Goal: Communication & Community: Answer question/provide support

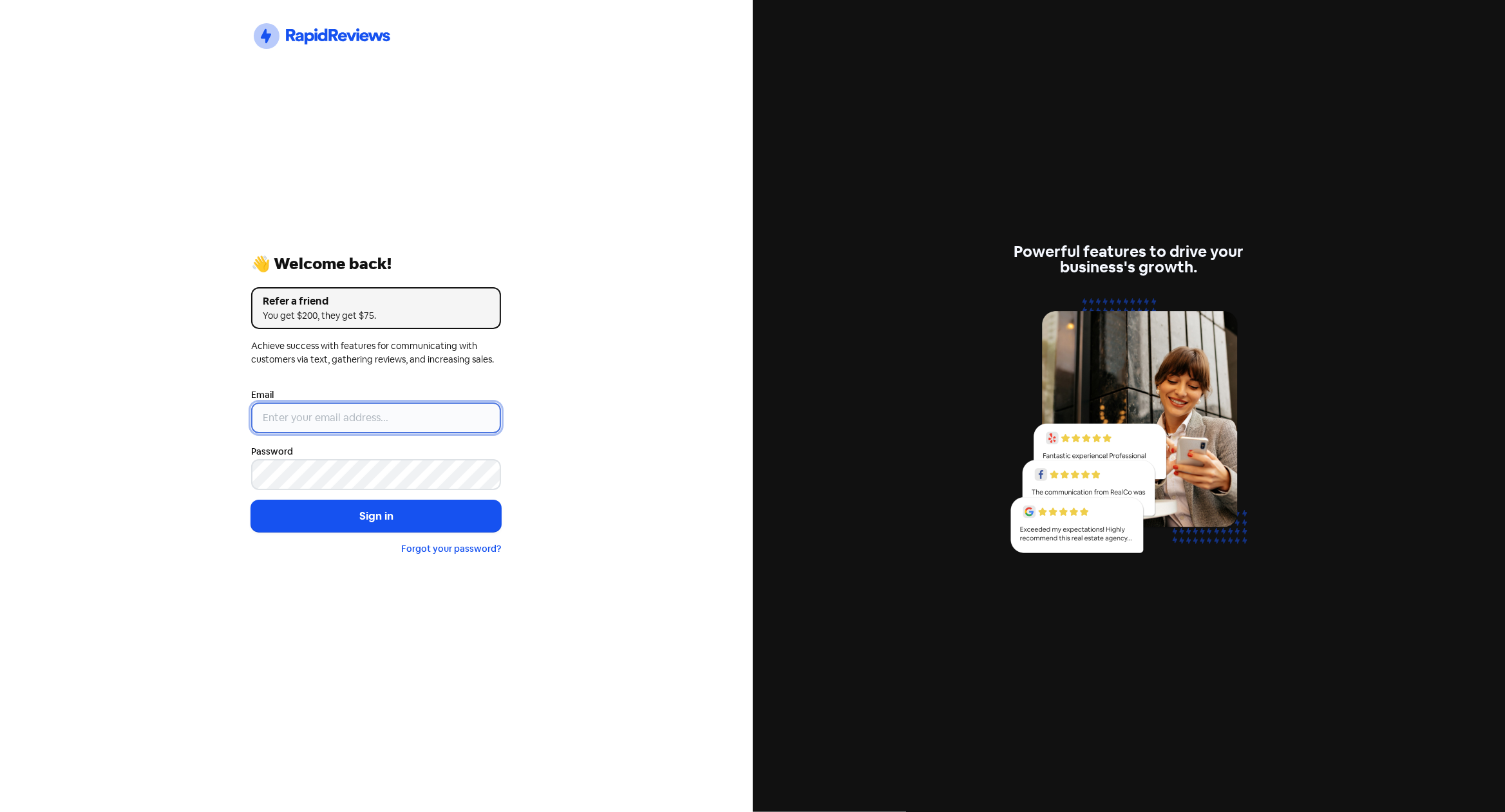
click at [417, 425] on input "email" at bounding box center [376, 418] width 250 height 31
type input "[EMAIL_ADDRESS][DOMAIN_NAME]"
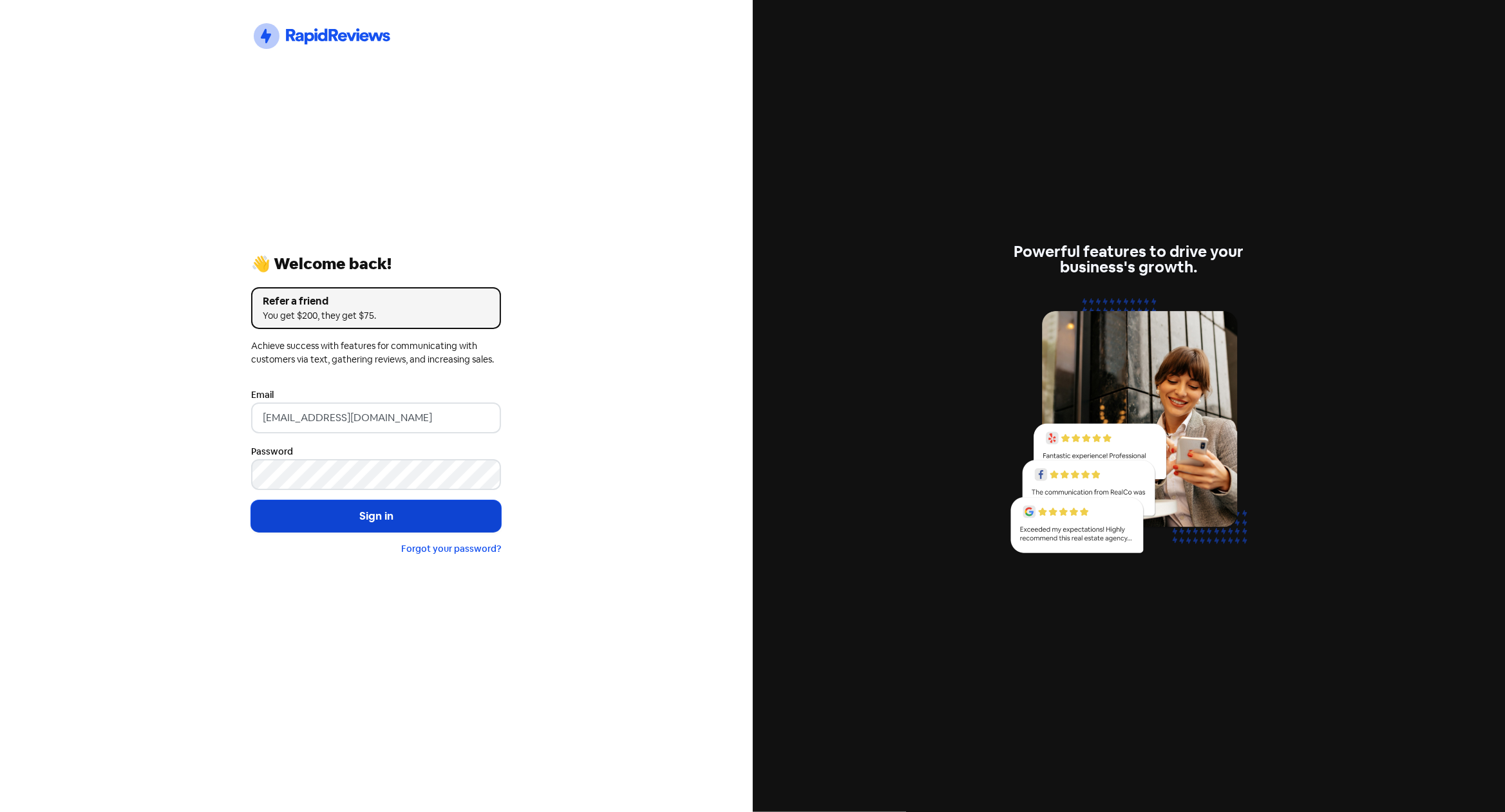
click at [393, 521] on button "Sign in" at bounding box center [376, 516] width 250 height 32
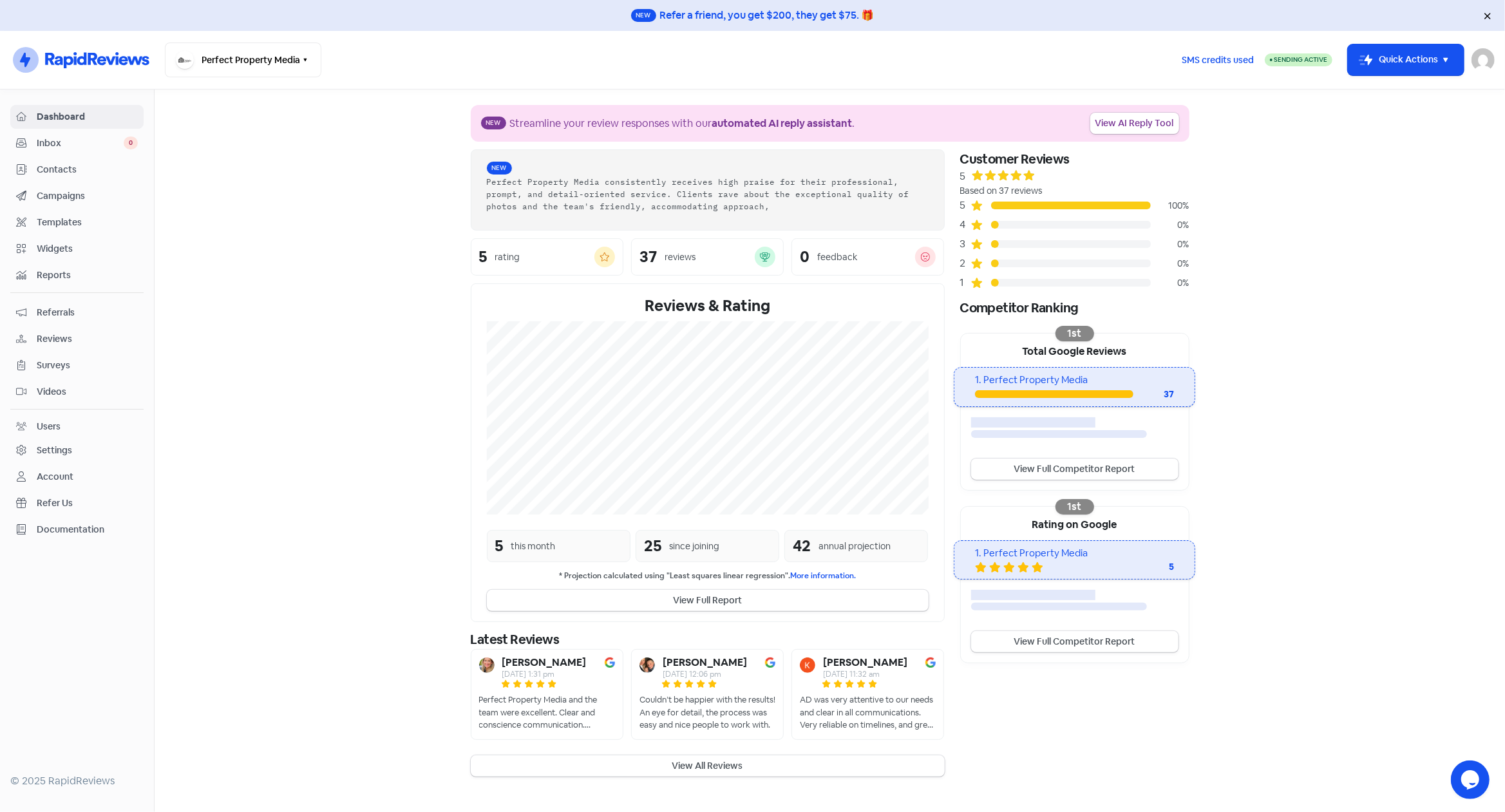
click at [63, 336] on span "Reviews" at bounding box center [87, 339] width 101 height 13
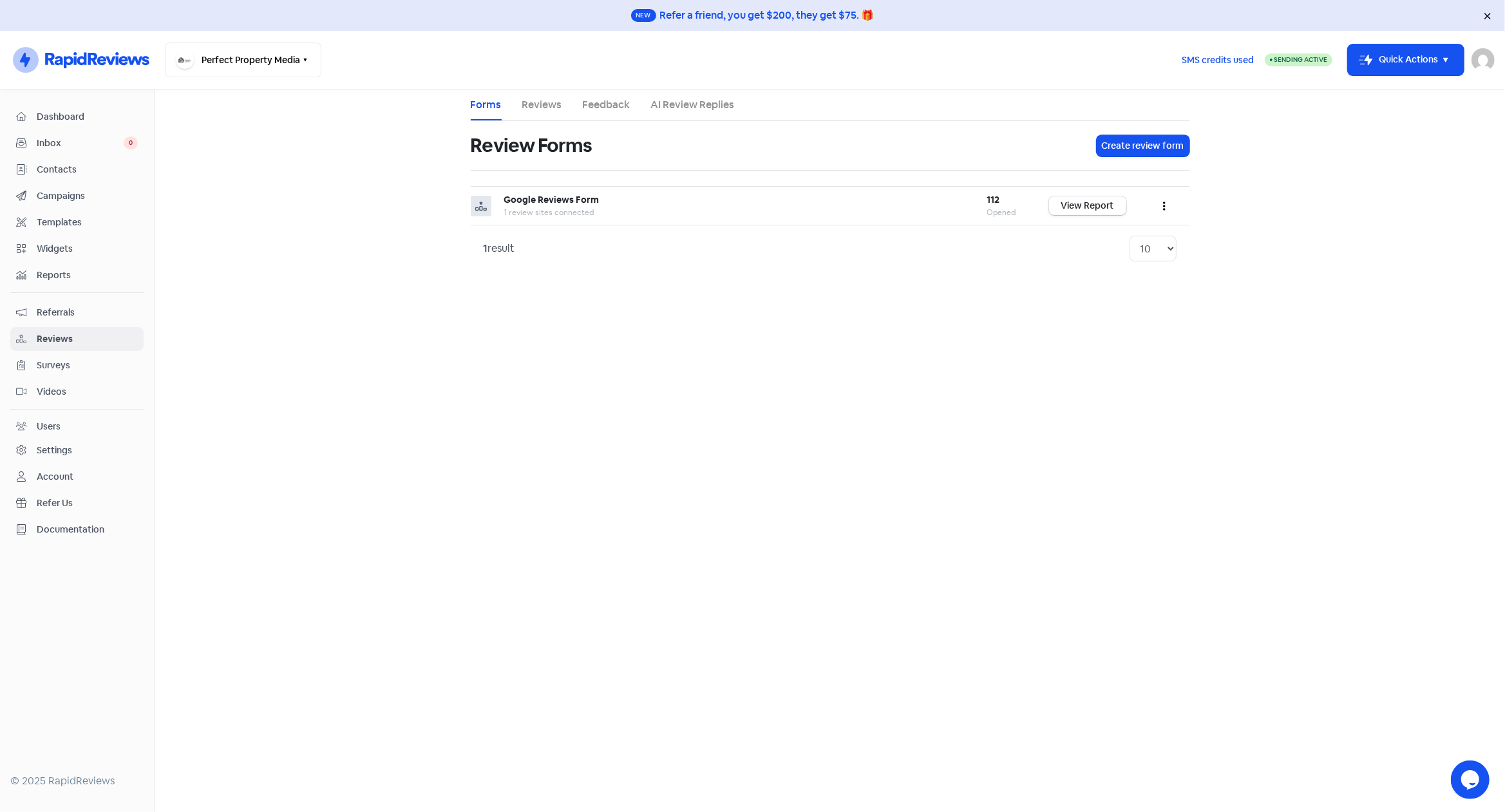
click at [557, 106] on link "Reviews" at bounding box center [542, 105] width 40 height 15
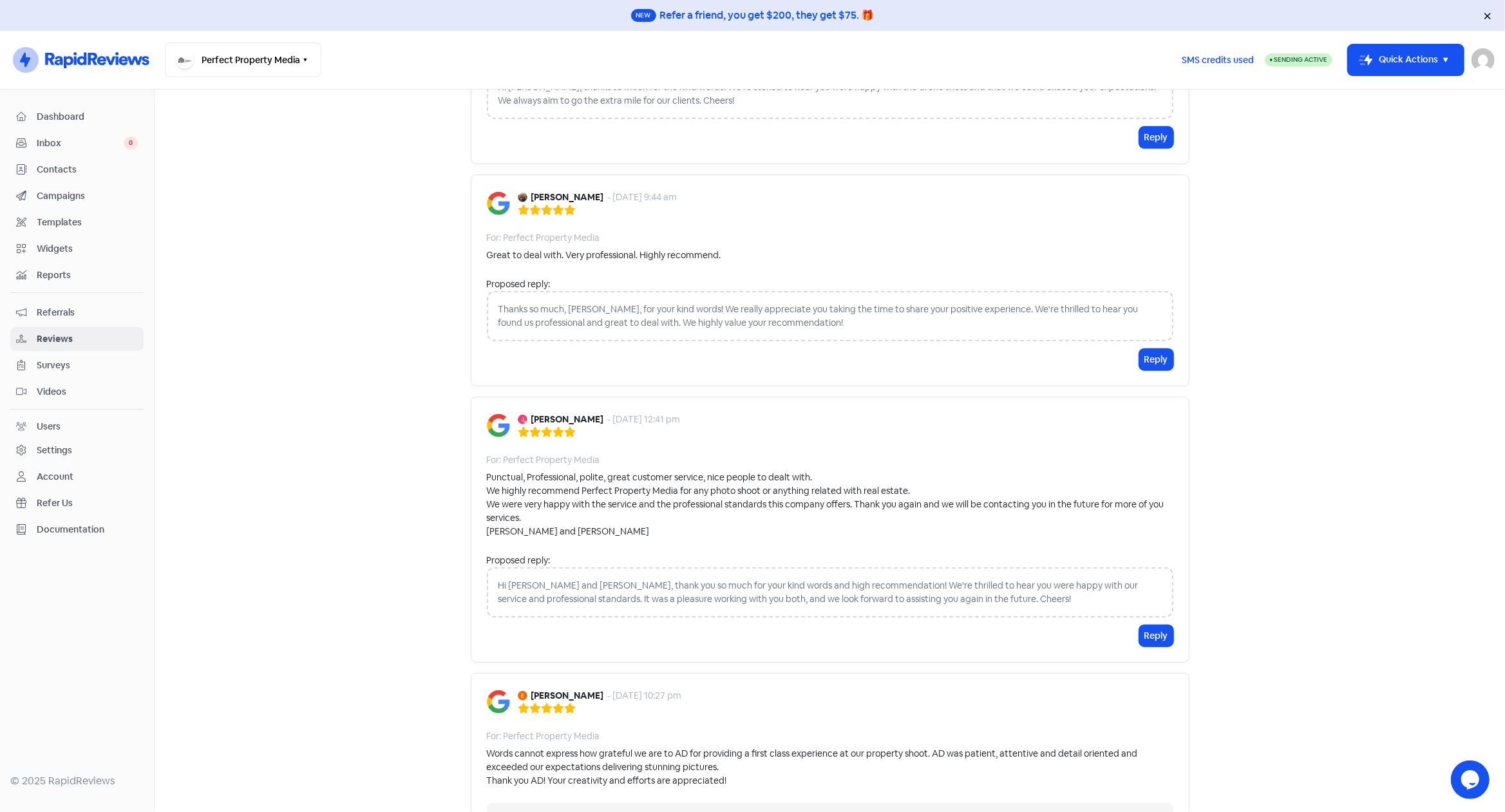
scroll to position [927, 0]
click at [1149, 631] on button "Reply" at bounding box center [1156, 635] width 34 height 21
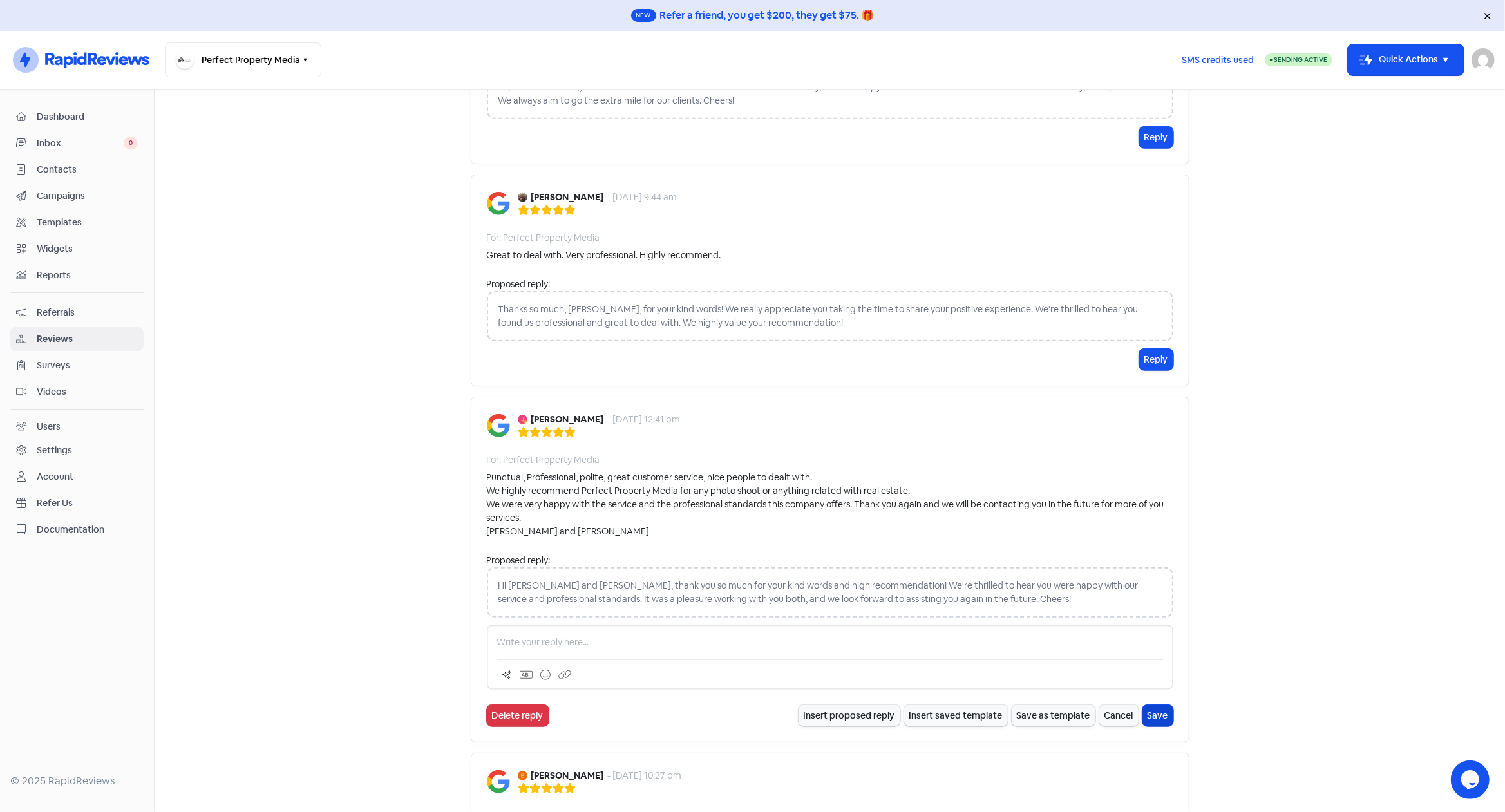
click at [1157, 717] on button "Save" at bounding box center [1158, 716] width 31 height 21
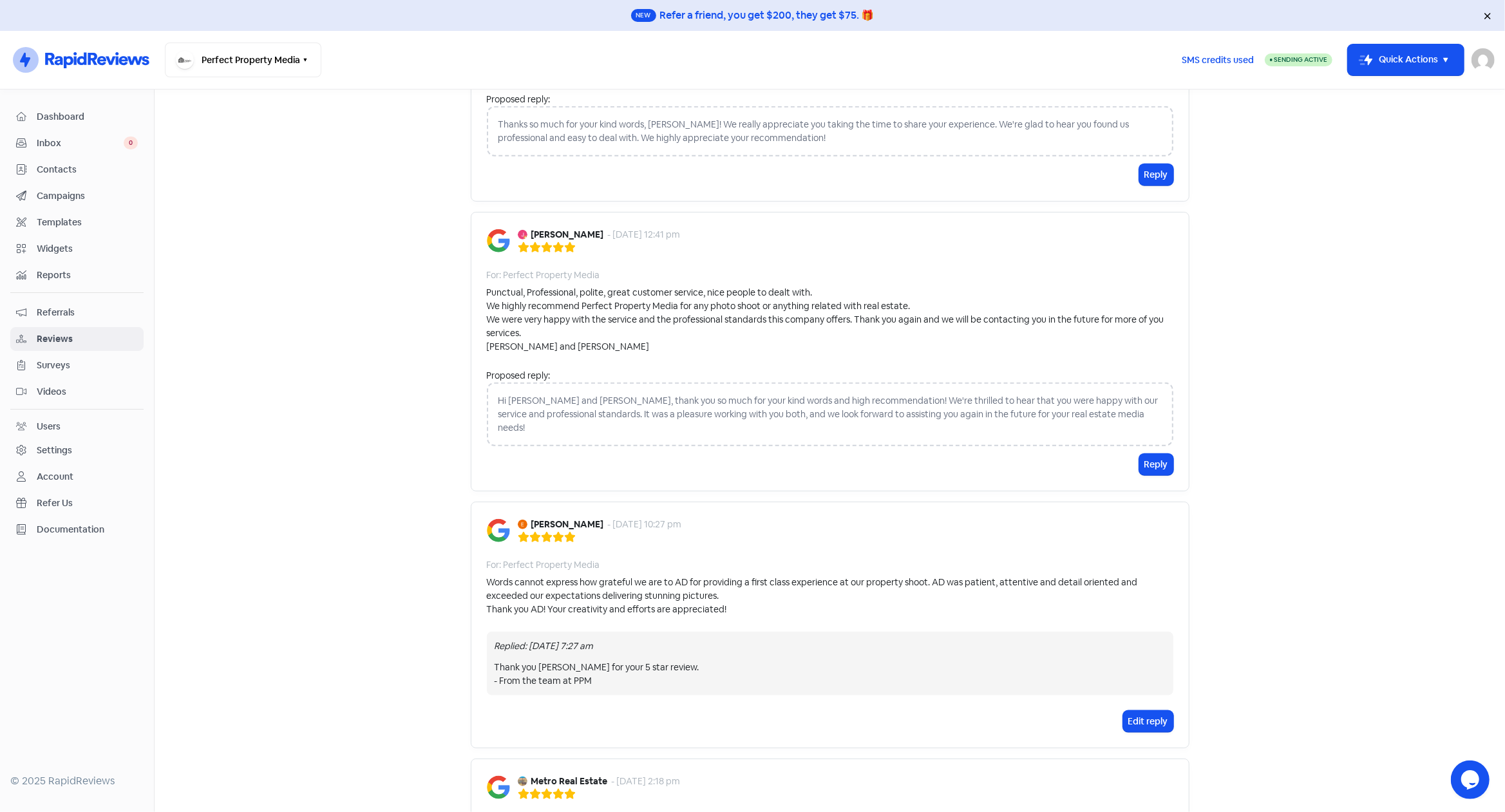
scroll to position [1058, 0]
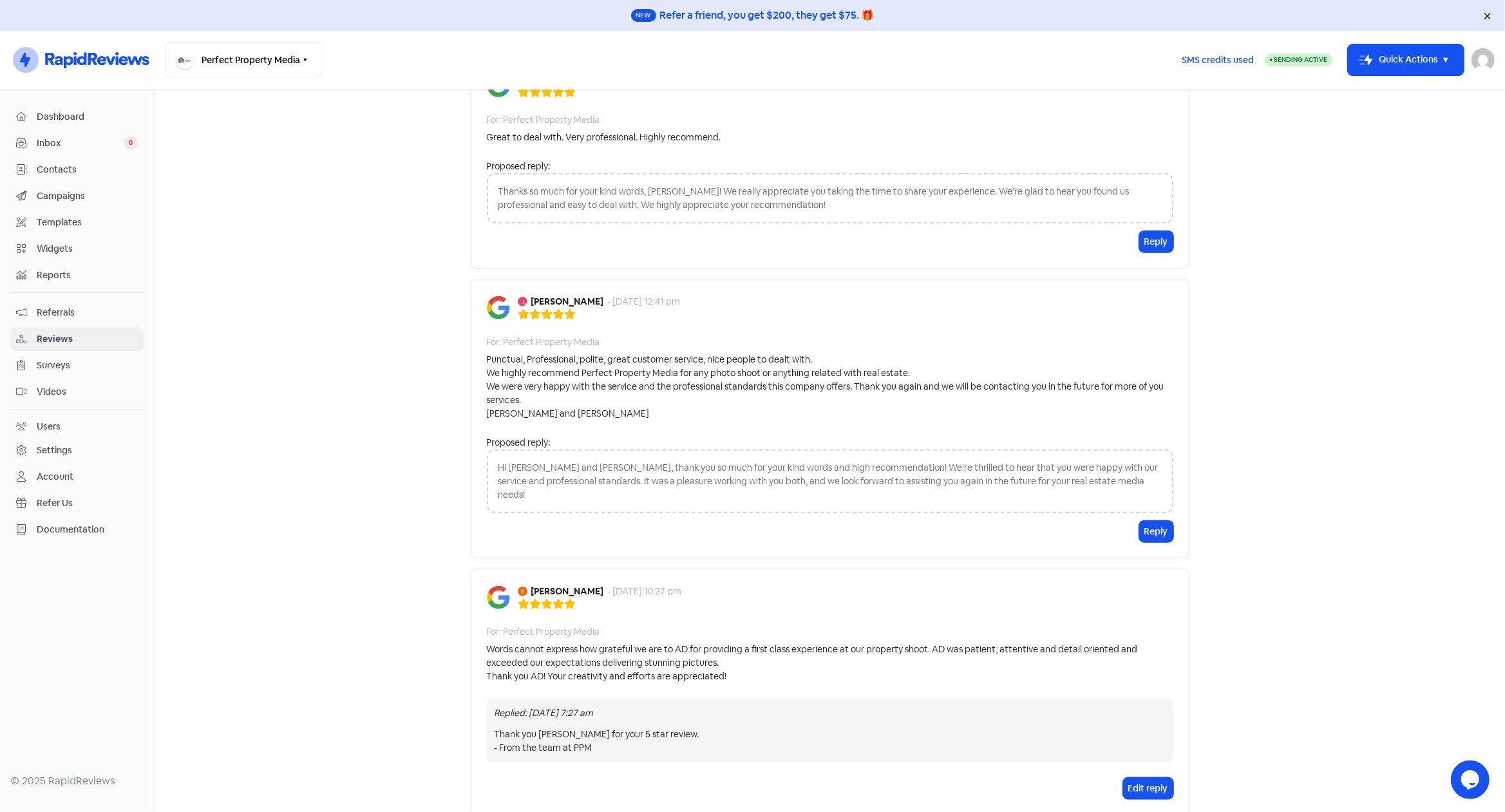
click at [1134, 481] on div "Hi [PERSON_NAME] and [PERSON_NAME], thank you so much for your kind words and h…" at bounding box center [829, 481] width 686 height 64
click at [1068, 472] on div "Hi [PERSON_NAME] and [PERSON_NAME], thank you so much for your kind words and h…" at bounding box center [829, 481] width 686 height 64
click at [1115, 476] on div "Hi [PERSON_NAME] and [PERSON_NAME], thank you so much for your kind words and h…" at bounding box center [829, 481] width 686 height 64
click at [1131, 479] on div "Hi [PERSON_NAME] and [PERSON_NAME], thank you so much for your kind words and h…" at bounding box center [829, 481] width 686 height 64
click at [1143, 521] on button "Reply" at bounding box center [1156, 531] width 34 height 21
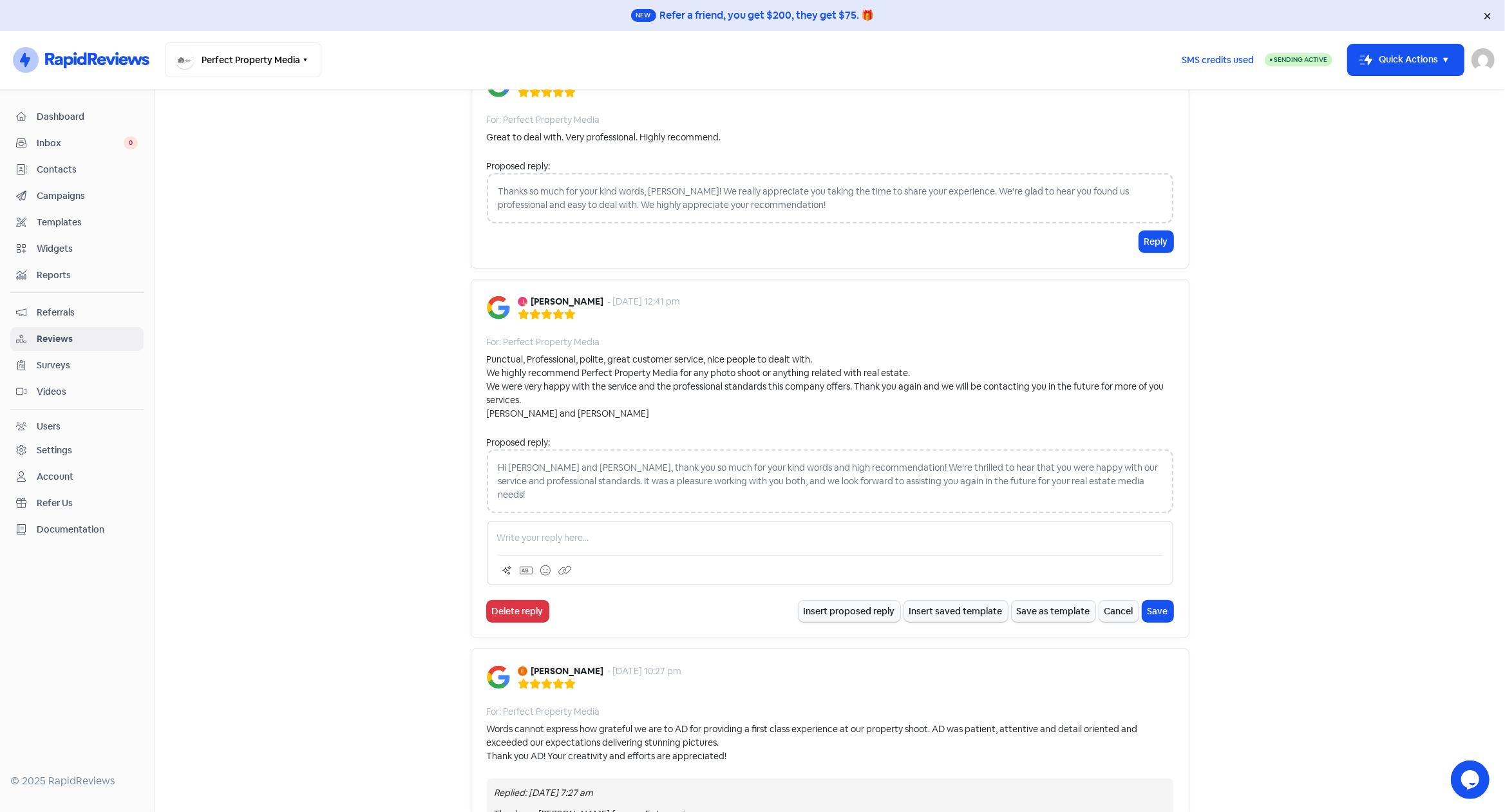
click at [659, 463] on div "Hi [PERSON_NAME] and [PERSON_NAME], thank you so much for your kind words and h…" at bounding box center [829, 481] width 686 height 64
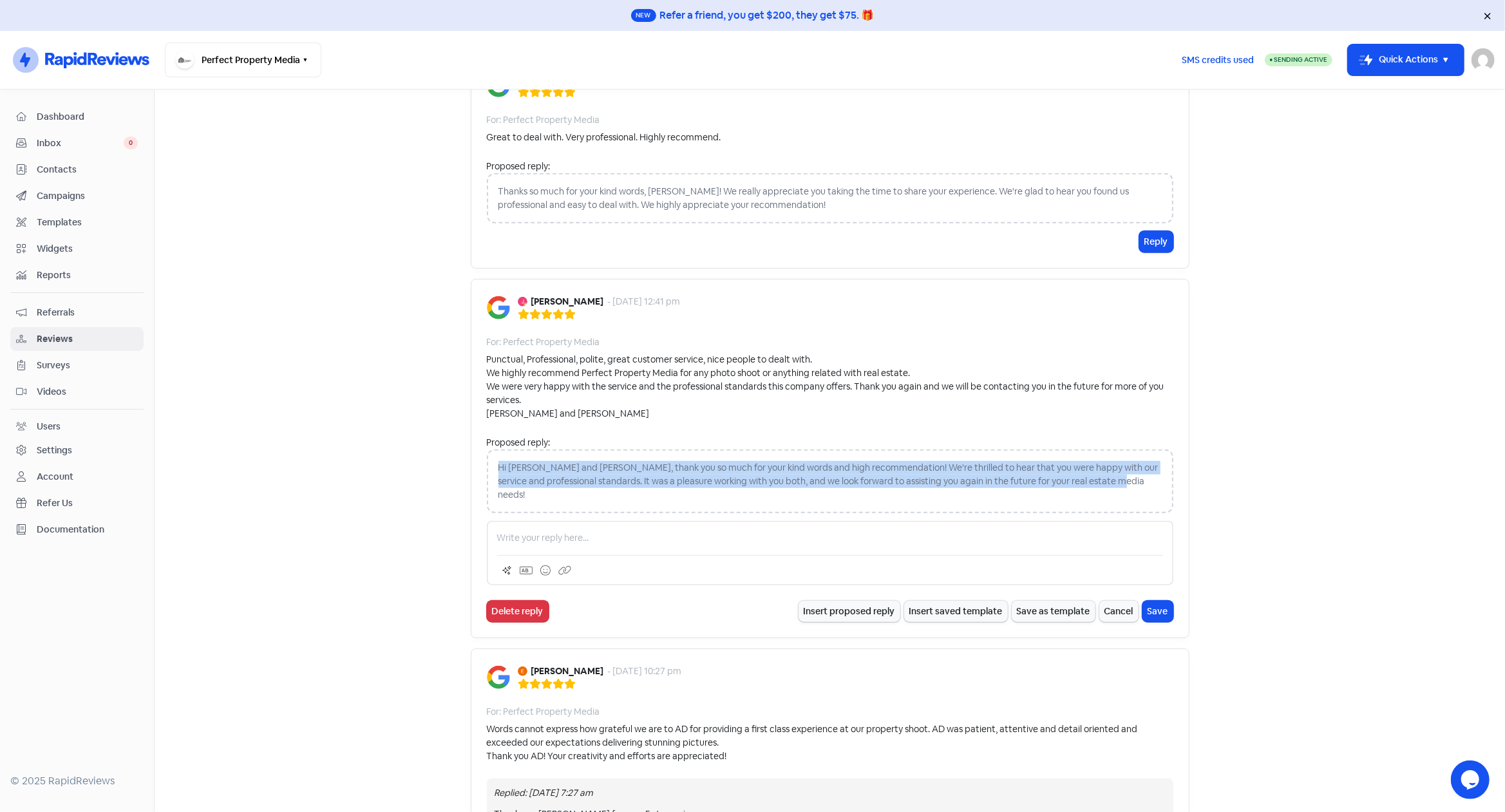
drag, startPoint x: 492, startPoint y: 464, endPoint x: 1181, endPoint y: 491, distance: 689.5
click at [1181, 491] on div "[PERSON_NAME] - [DATE] 12:41 pm For: Perfect Property Media Punctual, Professio…" at bounding box center [829, 458] width 719 height 359
copy div "Hi [PERSON_NAME] and [PERSON_NAME], thank you so much for your kind words and h…"
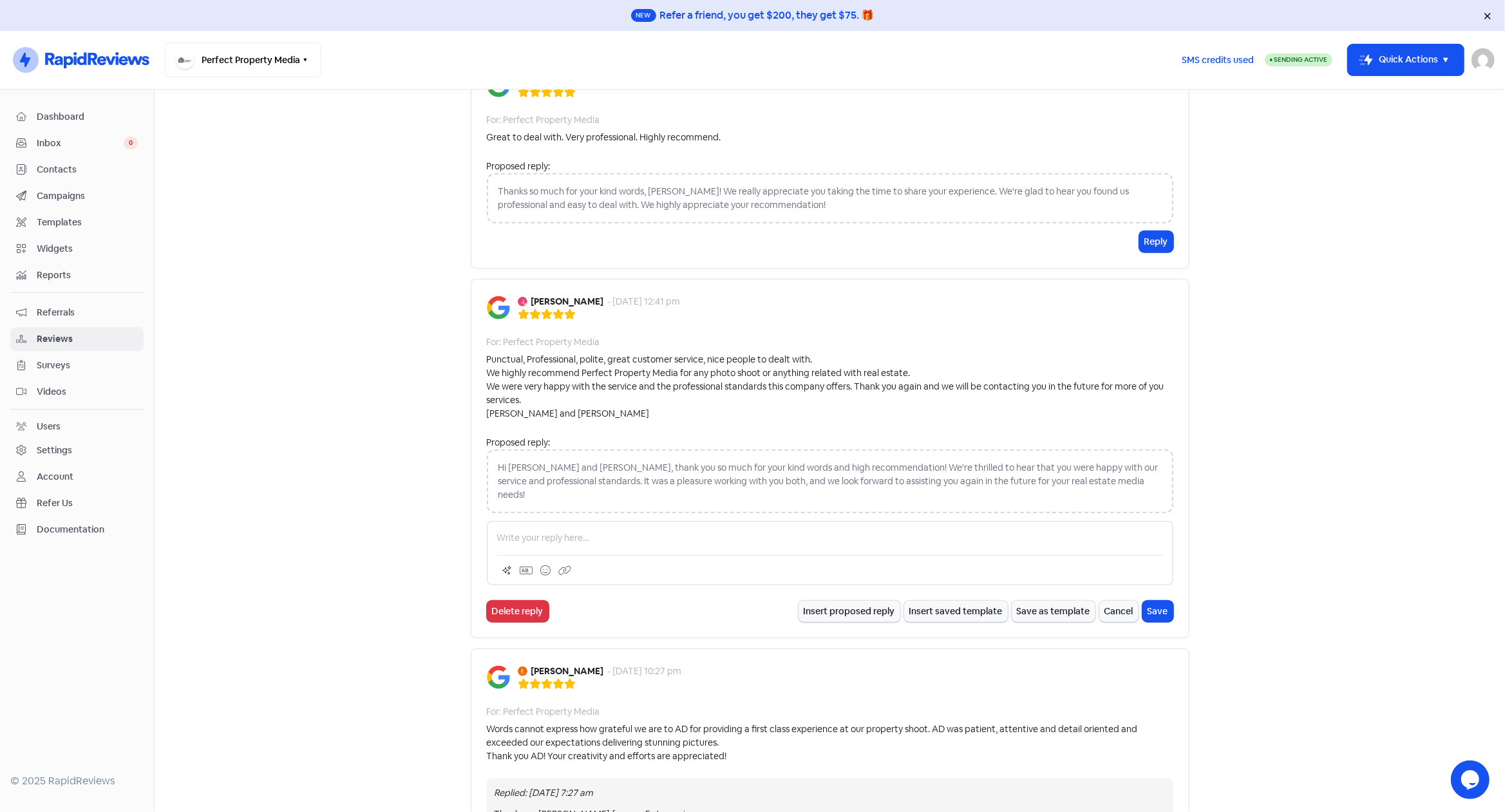
click at [801, 531] on p at bounding box center [830, 538] width 666 height 13
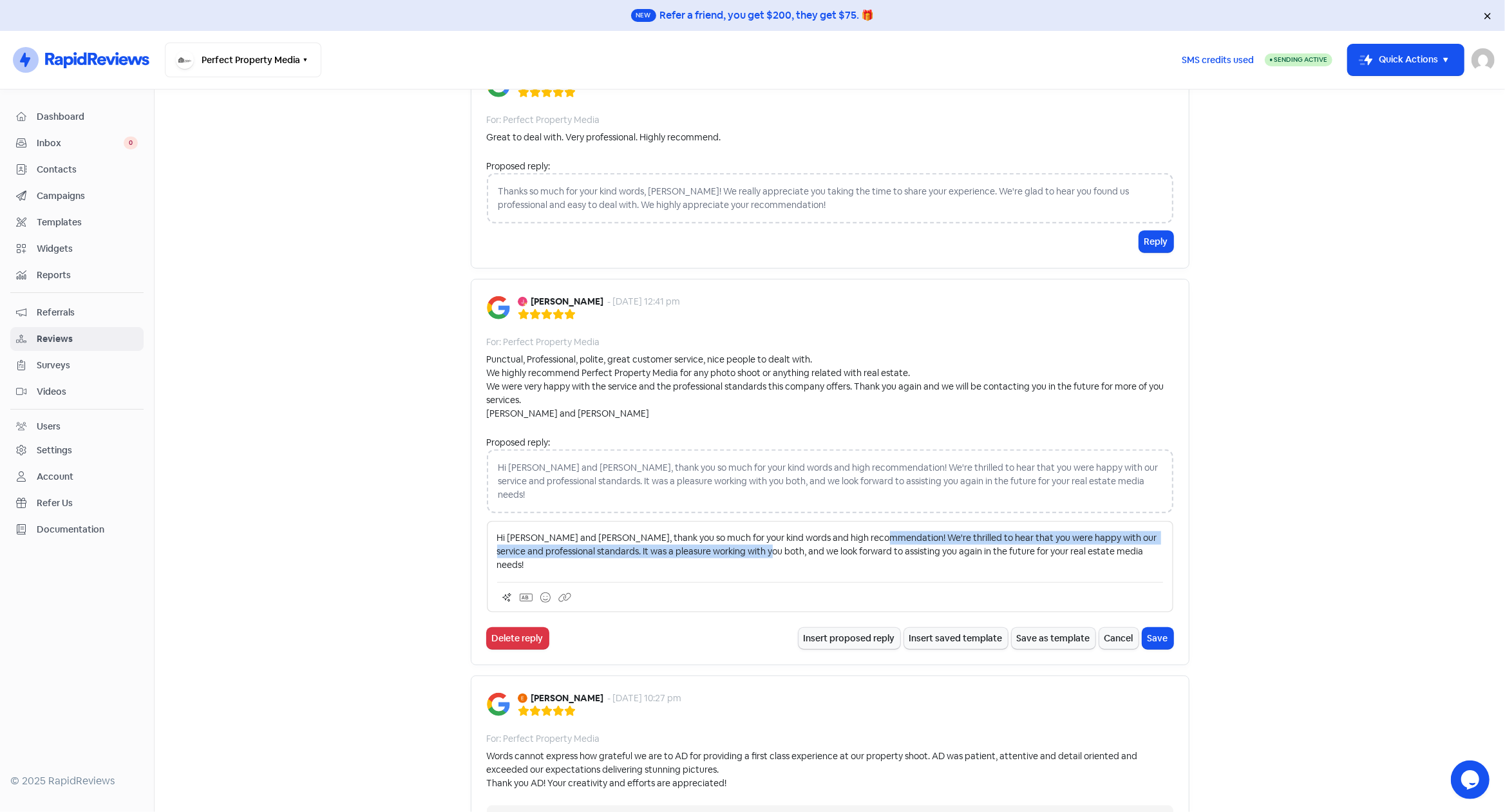
drag, startPoint x: 867, startPoint y: 521, endPoint x: 768, endPoint y: 535, distance: 100.0
click at [768, 535] on p "Hi [PERSON_NAME] and [PERSON_NAME], thank you so much for your kind words and h…" at bounding box center [830, 552] width 666 height 41
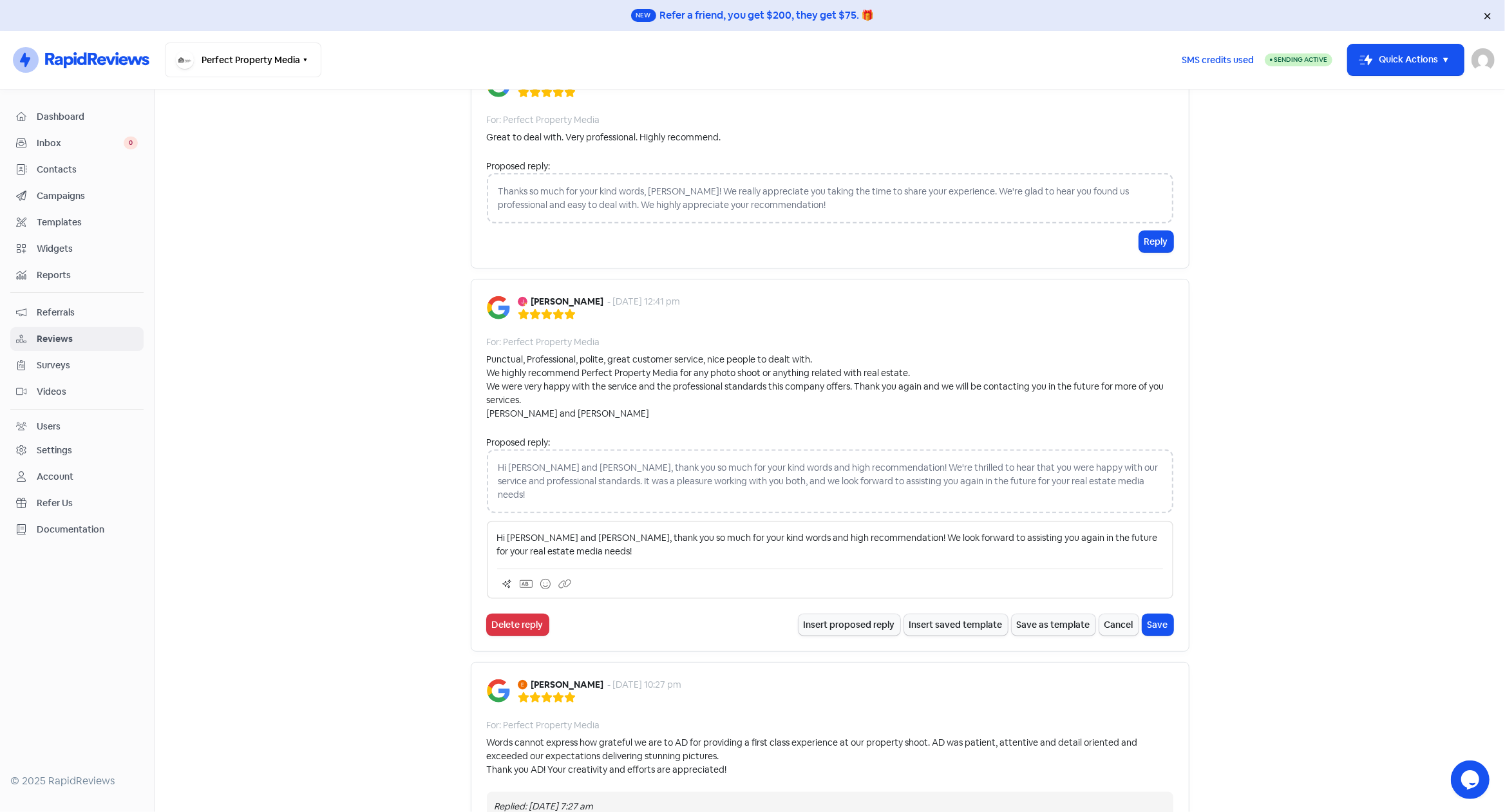
click at [625, 536] on p "Hi [PERSON_NAME] and [PERSON_NAME], thank you so much for your kind words and h…" at bounding box center [830, 545] width 666 height 27
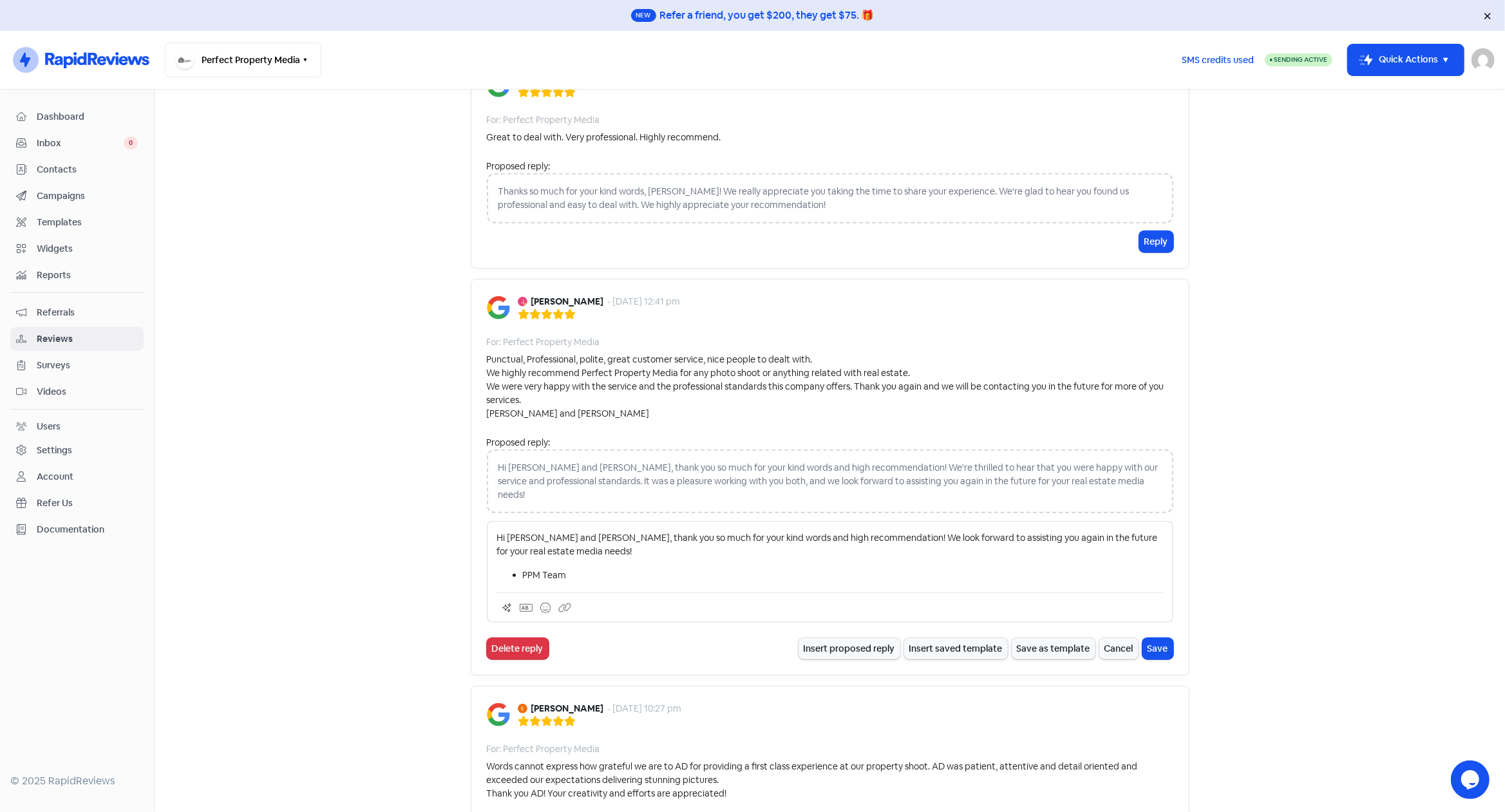
click at [523, 569] on li "PPM Team" at bounding box center [843, 575] width 640 height 13
click at [508, 569] on ul "PPM Team" at bounding box center [830, 575] width 666 height 13
drag, startPoint x: 512, startPoint y: 558, endPoint x: 500, endPoint y: 558, distance: 12.0
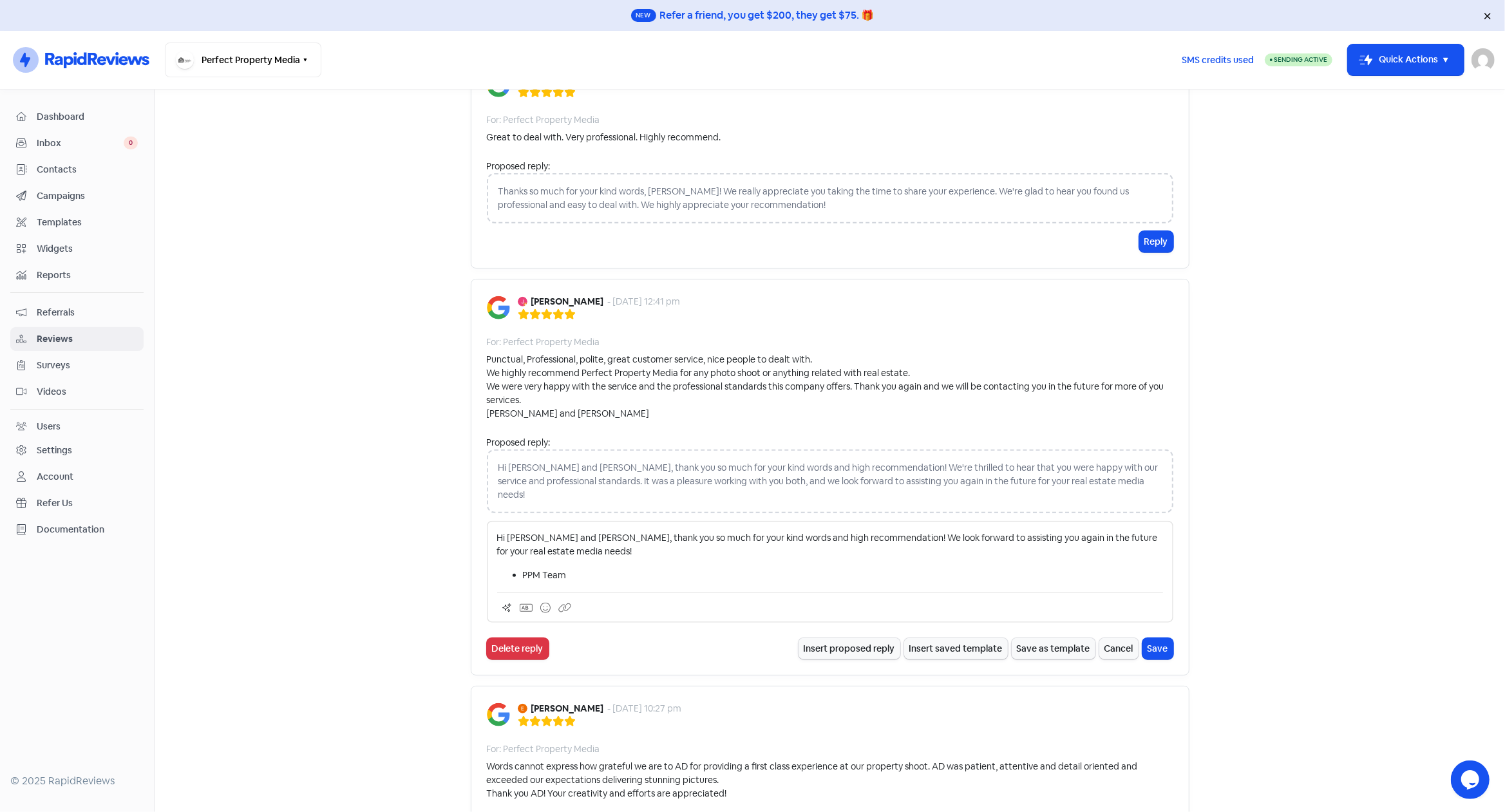
click at [500, 569] on ul "PPM Team" at bounding box center [830, 575] width 666 height 13
drag, startPoint x: 561, startPoint y: 561, endPoint x: 476, endPoint y: 564, distance: 85.1
click at [476, 564] on div "[PERSON_NAME] - [DATE] 12:41 pm For: Perfect Property Media Punctual, Professio…" at bounding box center [829, 477] width 719 height 397
copy p "- PPM Team"
click at [593, 569] on p "- PPM Team" at bounding box center [830, 575] width 666 height 13
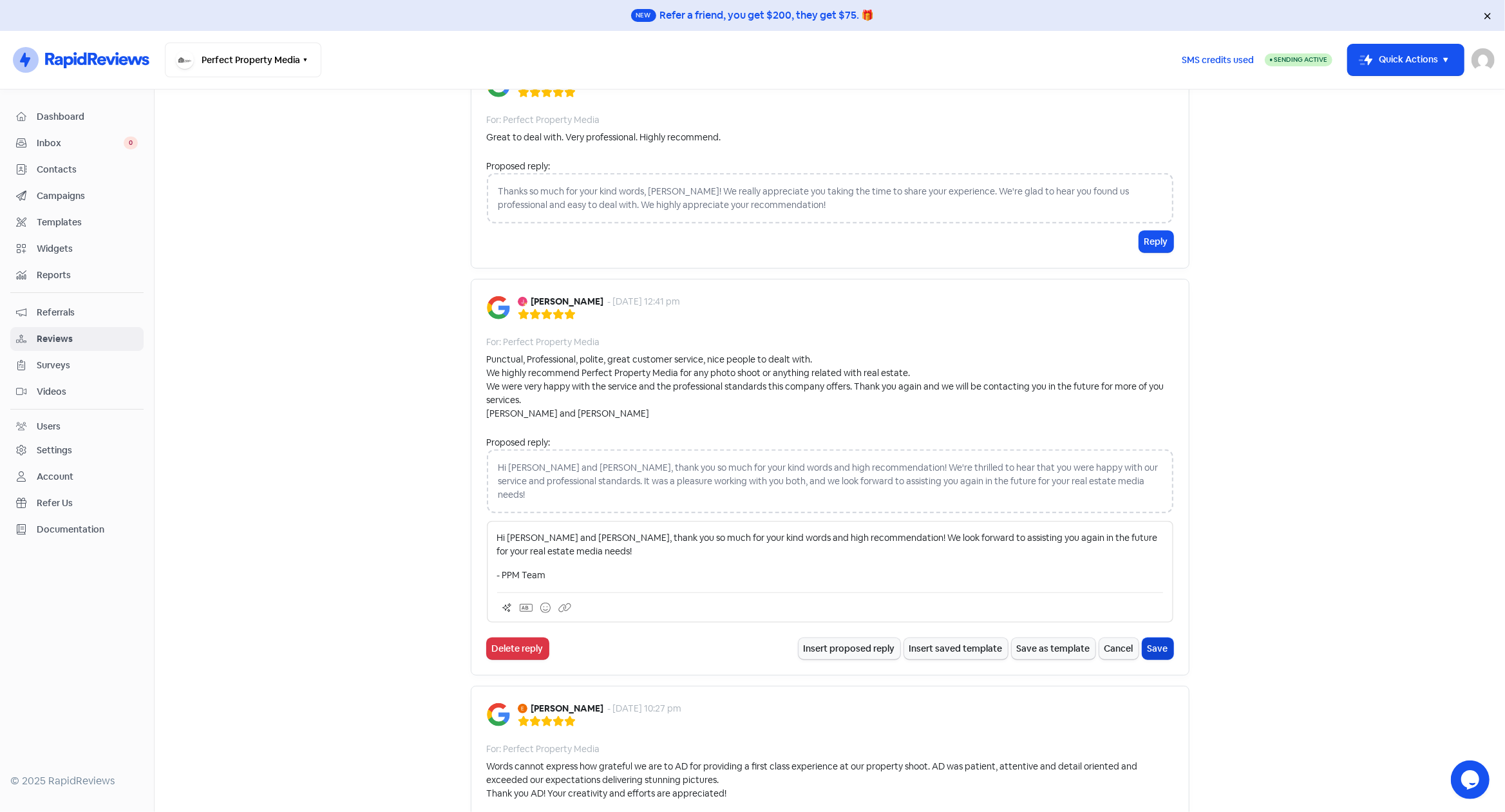
click at [1152, 638] on button "Save" at bounding box center [1158, 649] width 31 height 21
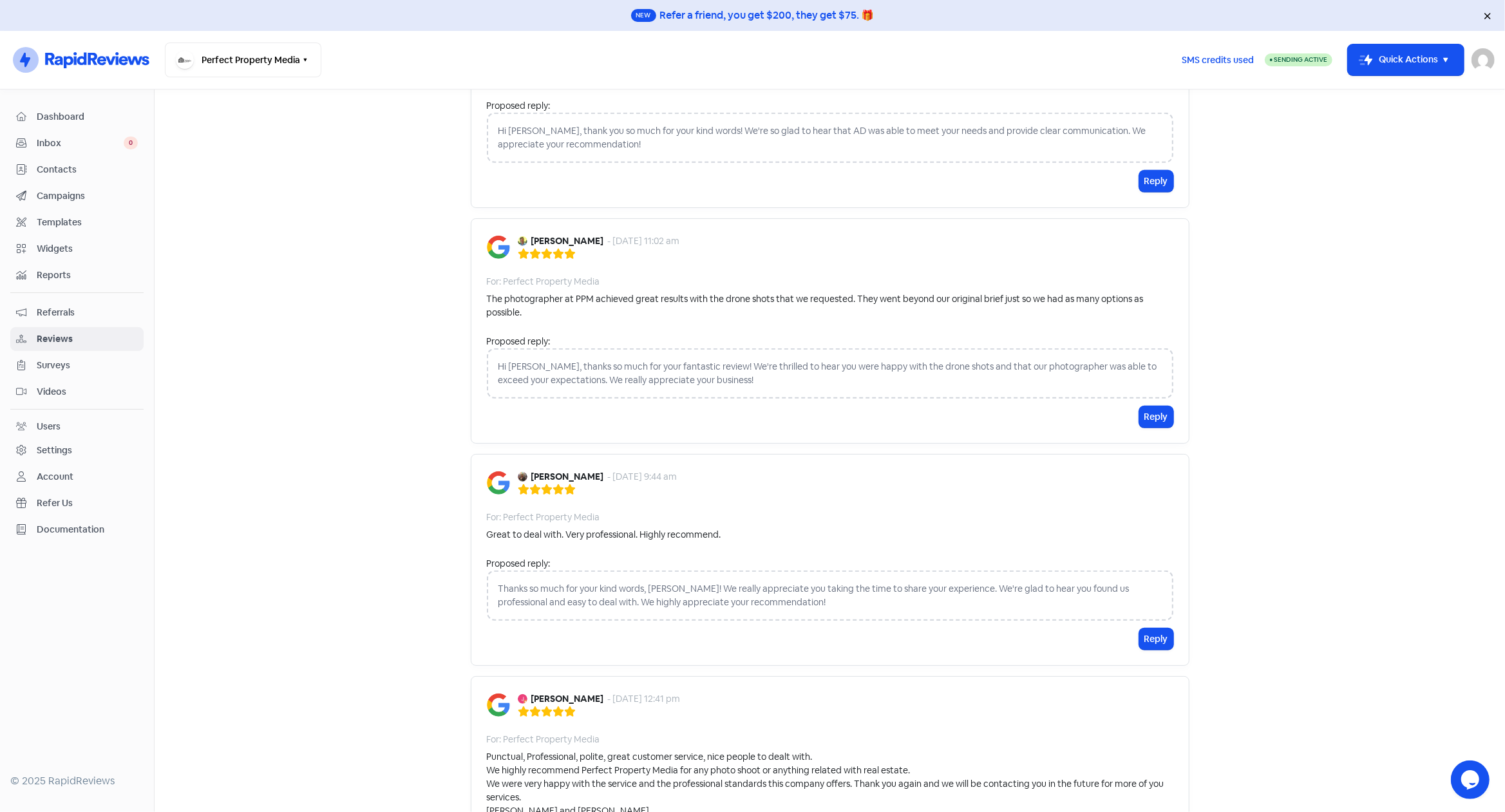
scroll to position [659, 0]
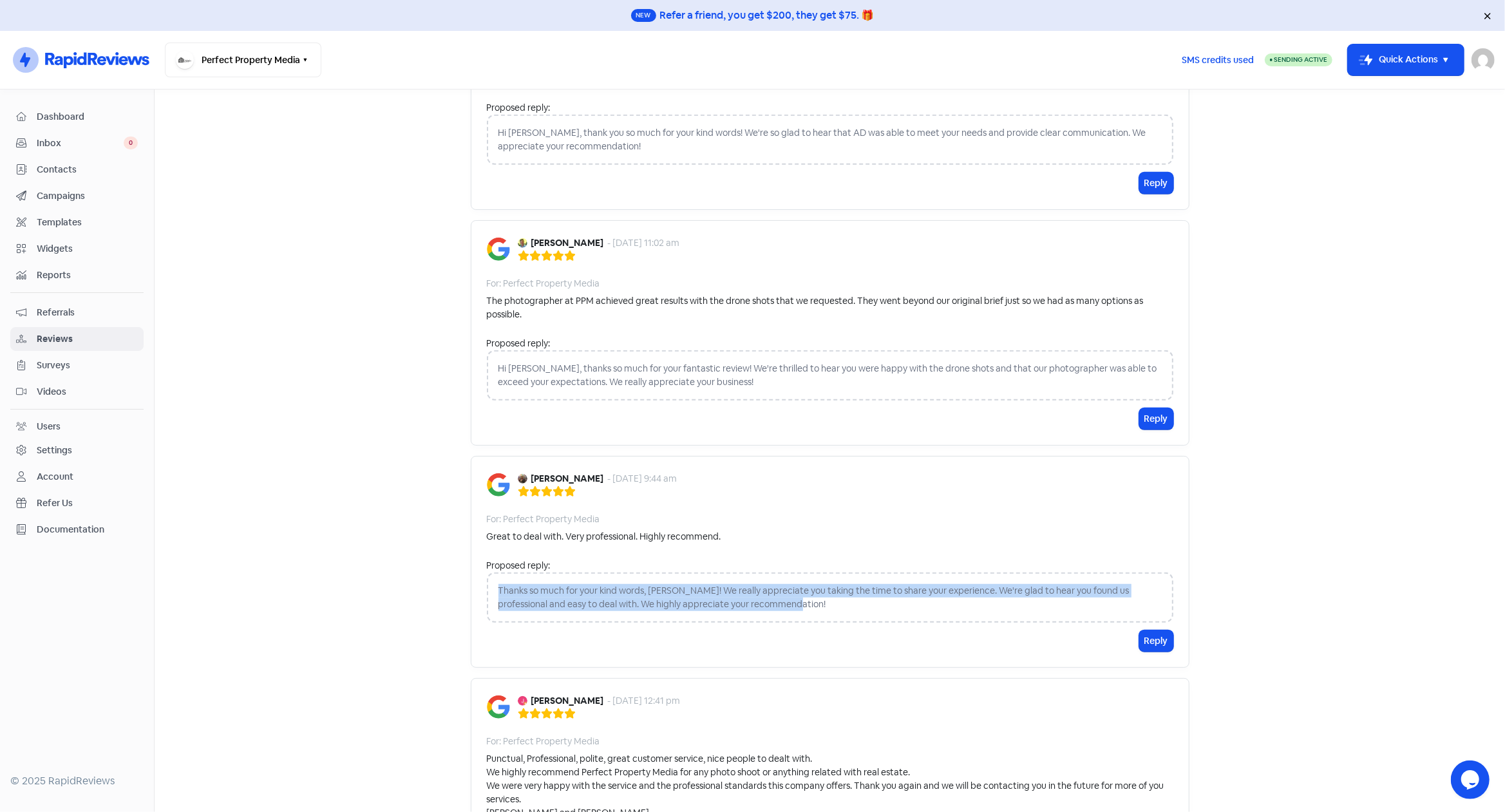
drag, startPoint x: 780, startPoint y: 603, endPoint x: 486, endPoint y: 587, distance: 294.4
click at [487, 587] on div "Thanks so much for your kind words, [PERSON_NAME]! We really appreciate you tak…" at bounding box center [829, 597] width 686 height 51
copy div "Thanks so much for your kind words, [PERSON_NAME]! We really appreciate you tak…"
click at [1145, 641] on button "Reply" at bounding box center [1156, 641] width 34 height 21
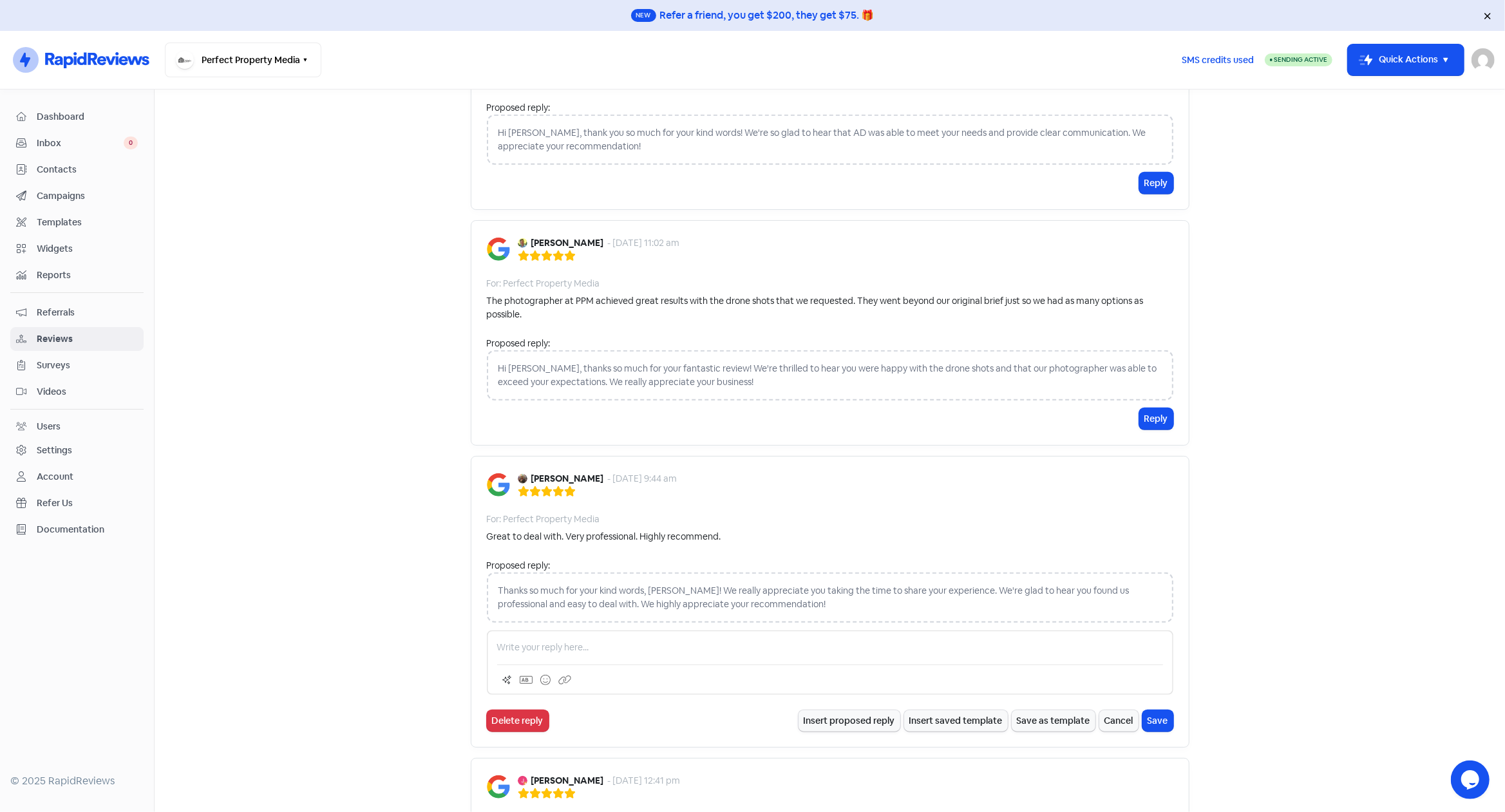
click at [635, 641] on p at bounding box center [830, 647] width 666 height 13
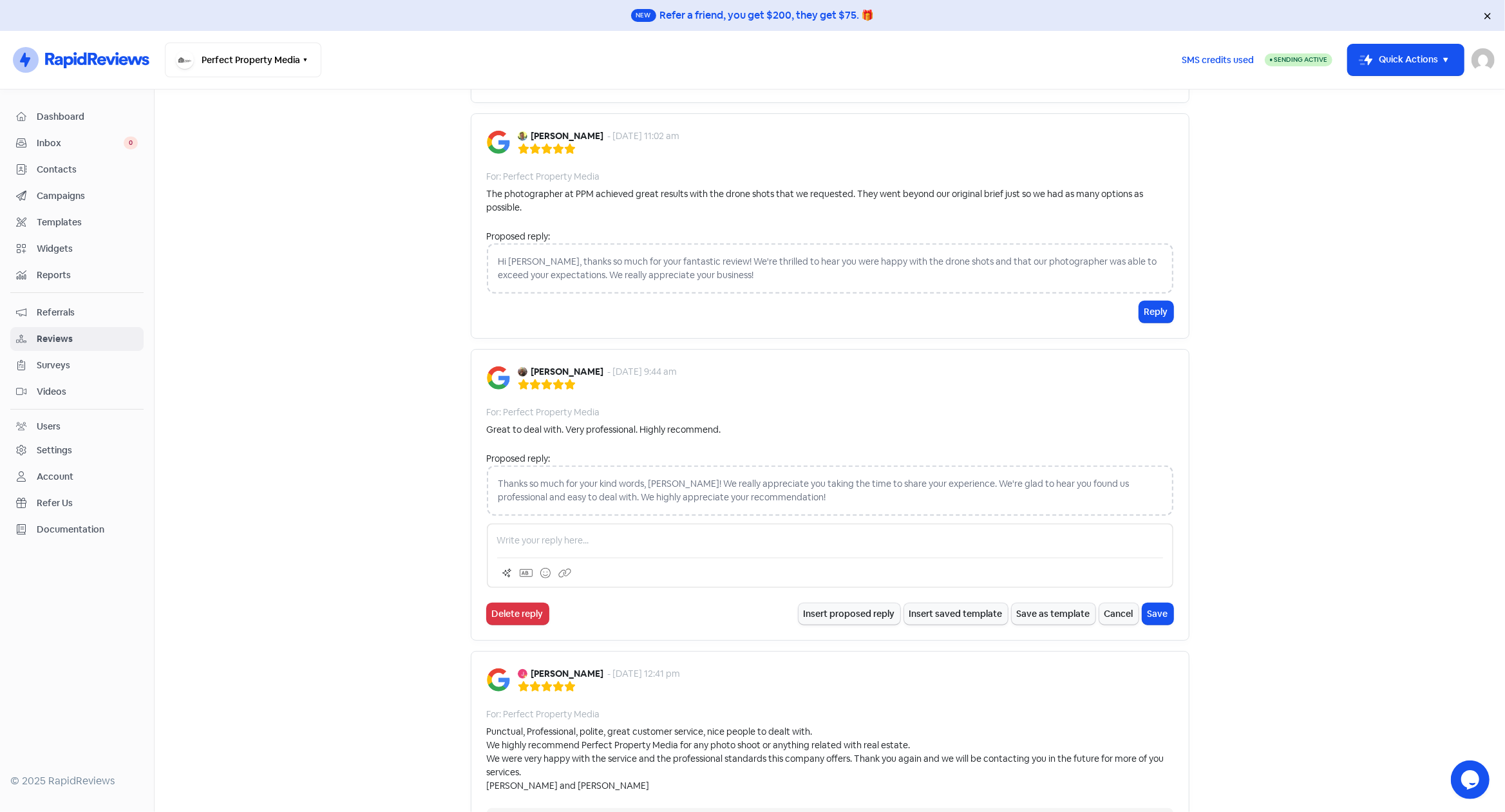
scroll to position [739, 0]
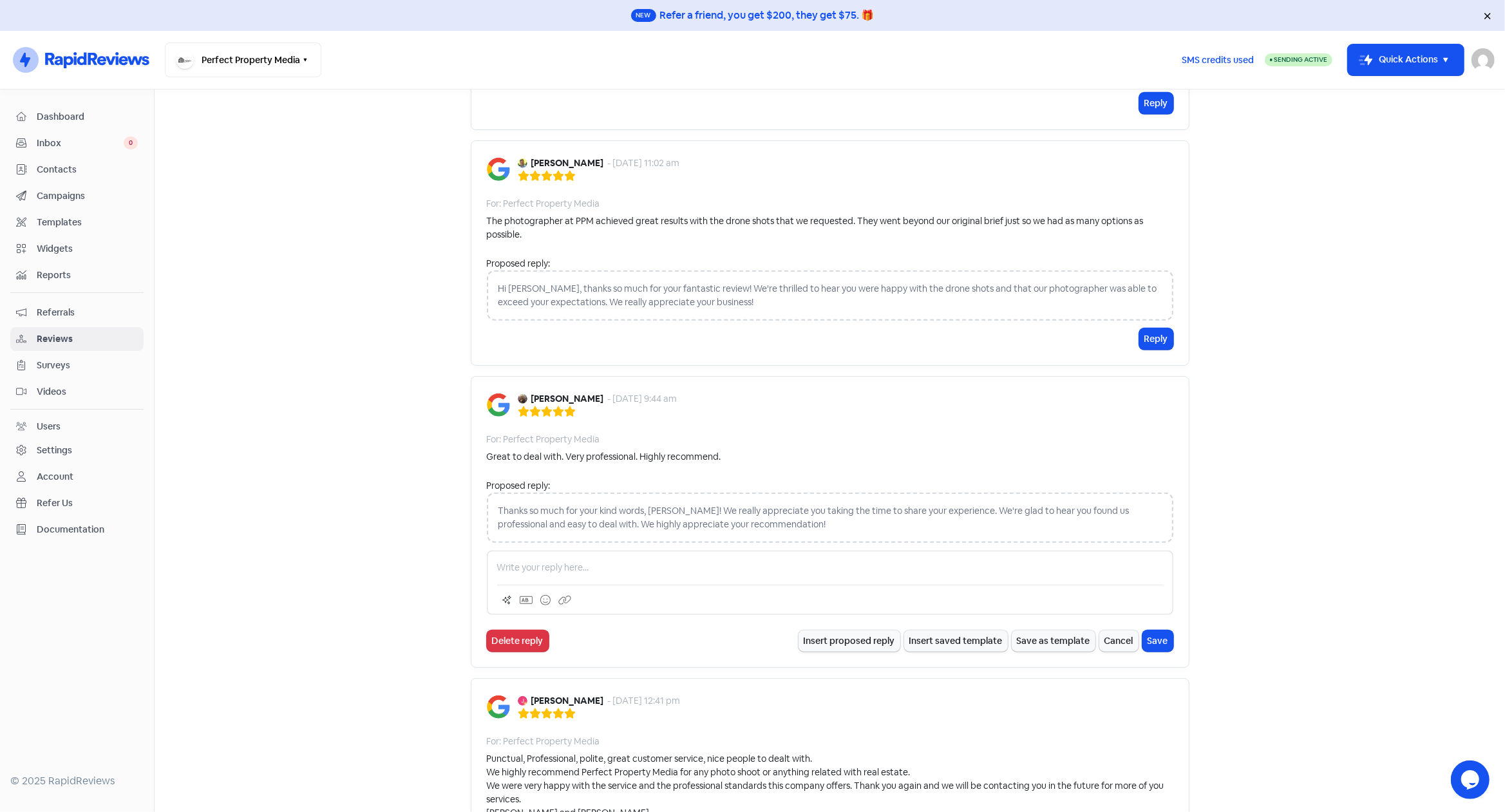
click at [600, 565] on p at bounding box center [830, 568] width 666 height 13
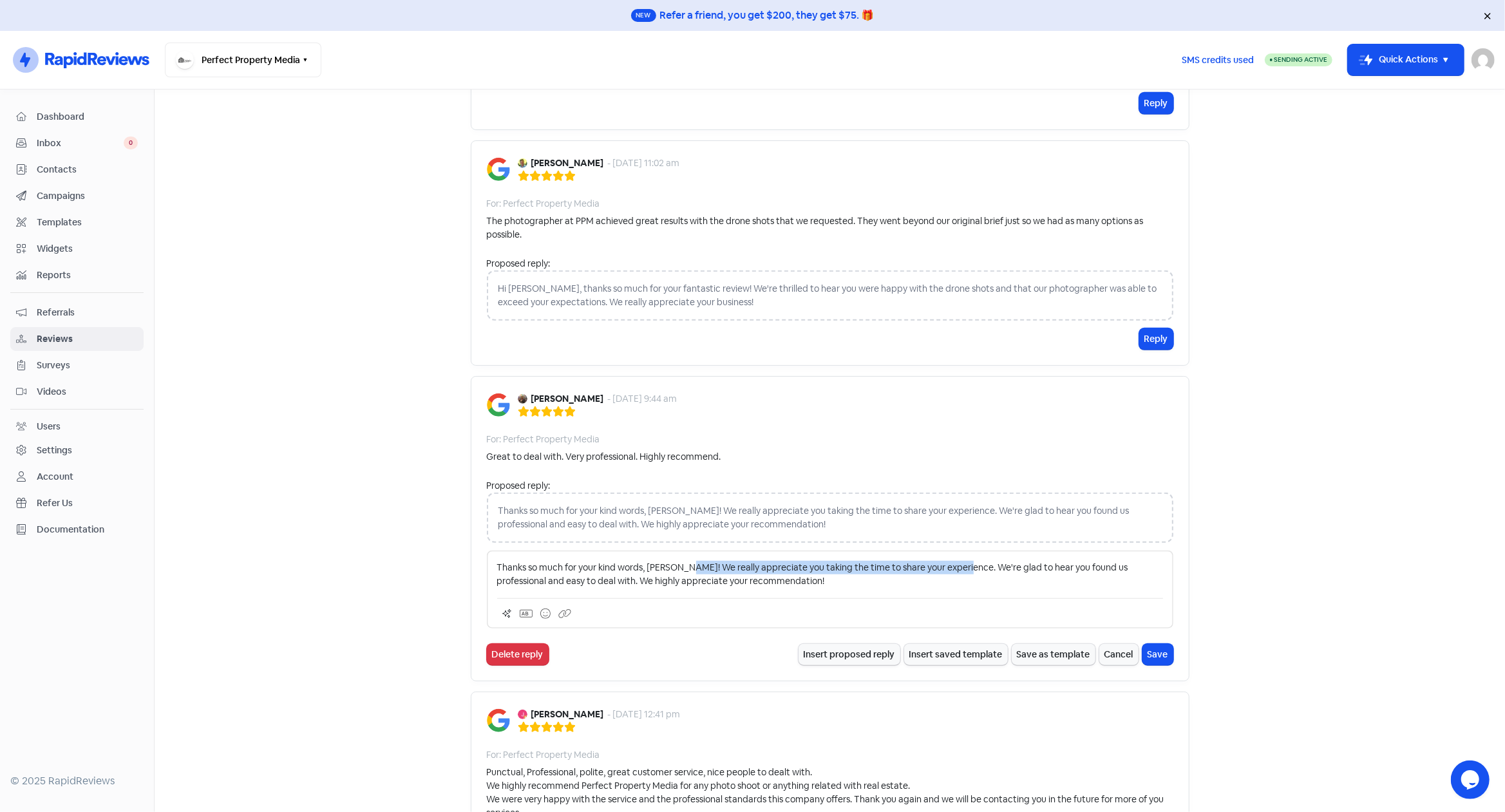
drag, startPoint x: 679, startPoint y: 565, endPoint x: 951, endPoint y: 566, distance: 272.0
click at [951, 566] on p "Thanks so much for your kind words, [PERSON_NAME]! We really appreciate you tak…" at bounding box center [830, 574] width 666 height 27
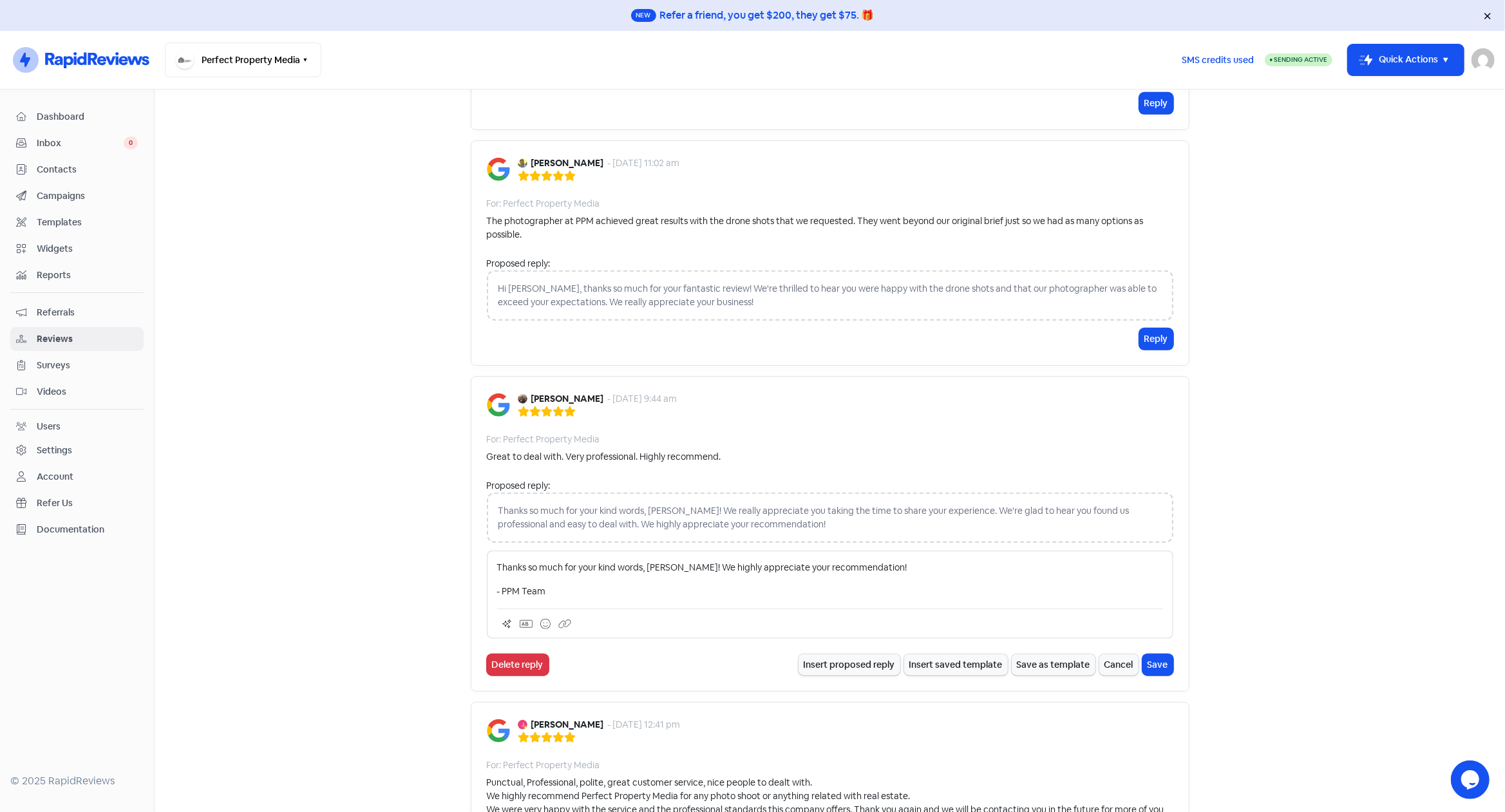
click at [565, 573] on div "Thanks so much for your kind words, [PERSON_NAME]! We highly appreciate your re…" at bounding box center [830, 579] width 666 height 37
drag, startPoint x: 588, startPoint y: 569, endPoint x: 446, endPoint y: 562, distance: 142.2
click at [446, 562] on main "Forms Reviews Feedback AI Review Replies Reviews Icon For Search Any rating 5 s…" at bounding box center [829, 450] width 1350 height 722
click at [915, 567] on p "Thanks so much for your kind words, [PERSON_NAME]! We highly appreciate your re…" at bounding box center [830, 568] width 666 height 13
click at [909, 589] on p "- PPM Team" at bounding box center [830, 592] width 666 height 13
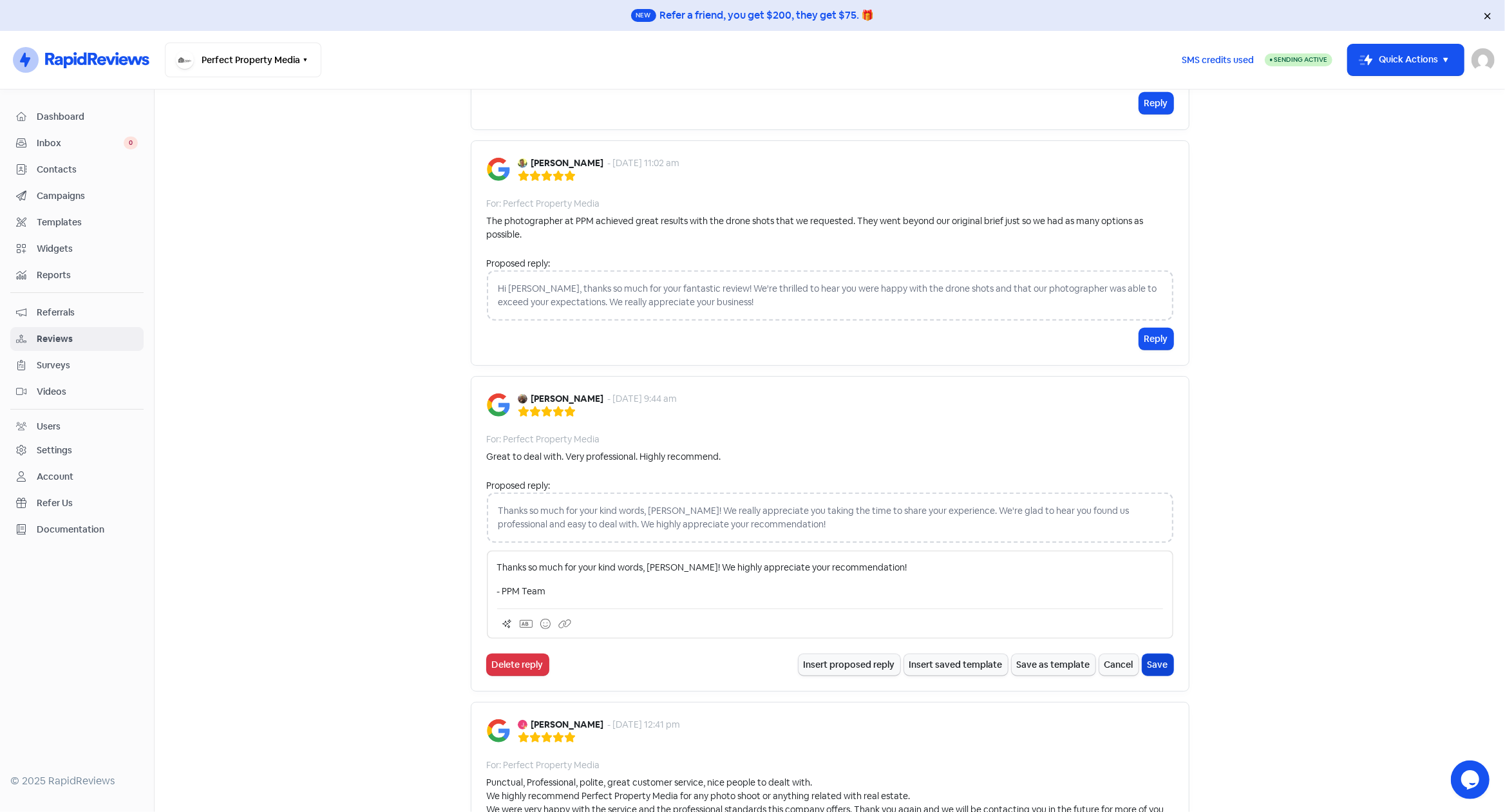
click at [1154, 662] on button "Save" at bounding box center [1158, 664] width 31 height 21
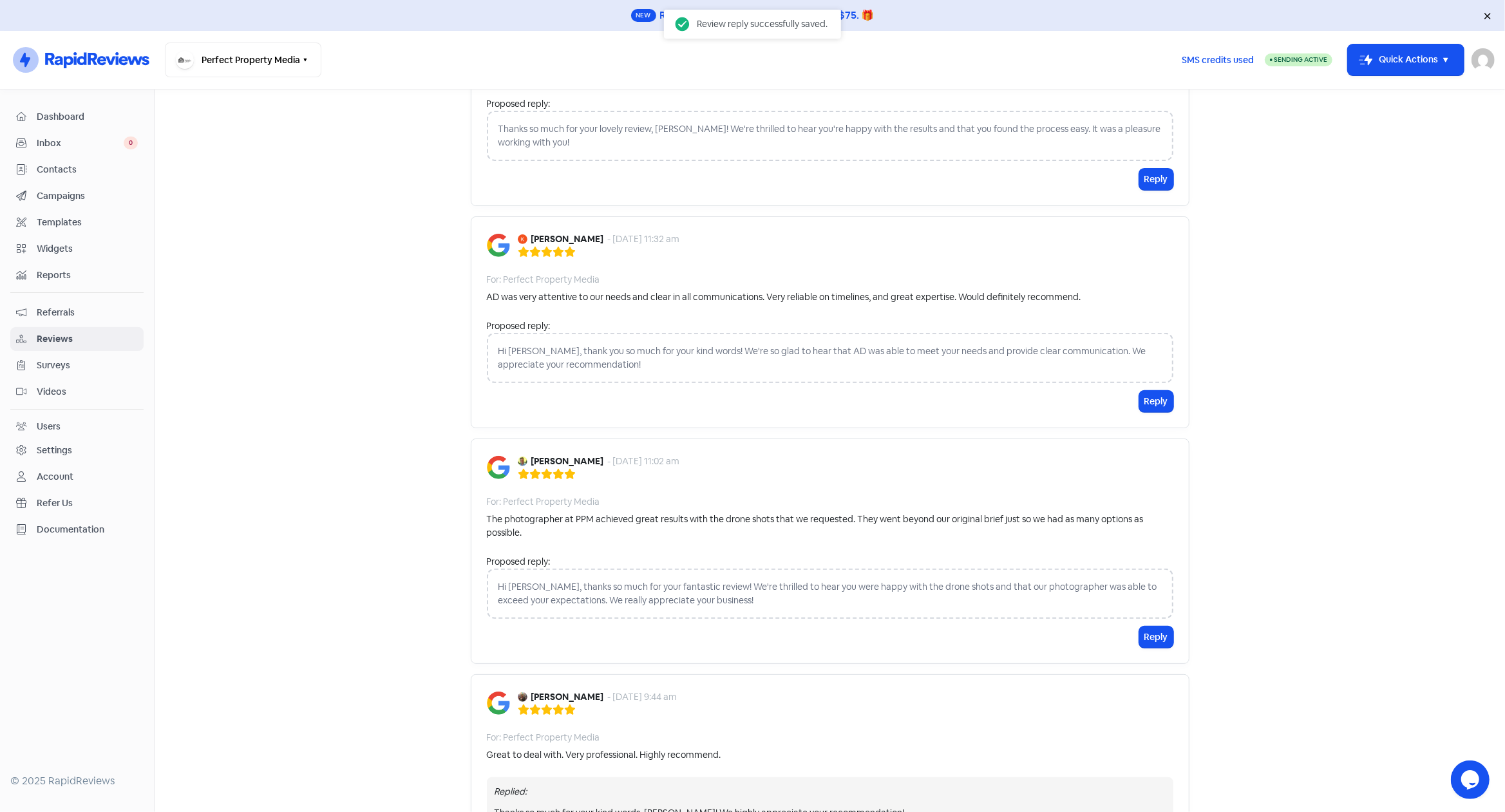
scroll to position [420, 0]
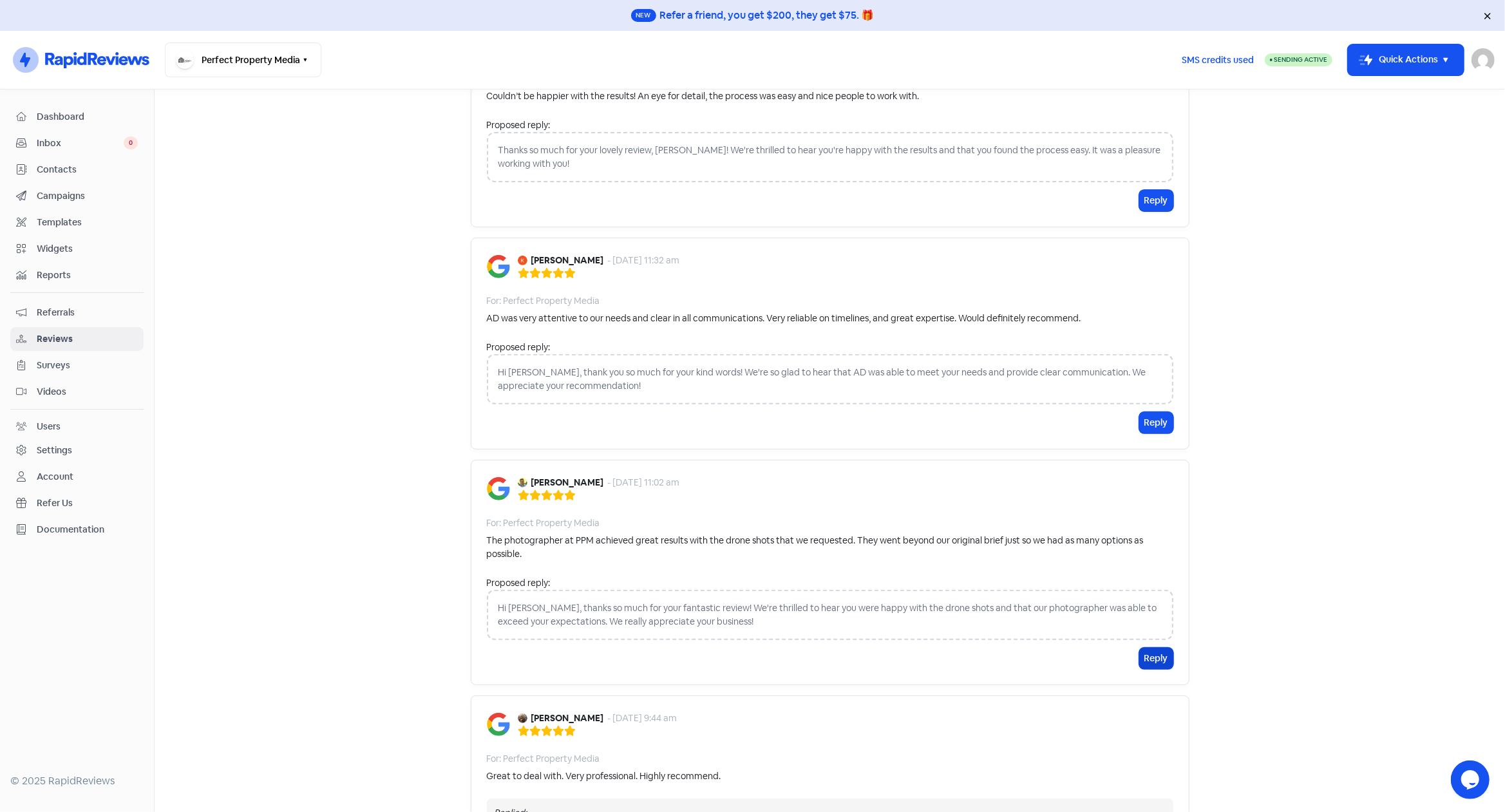
click at [1139, 656] on button "Reply" at bounding box center [1156, 658] width 34 height 21
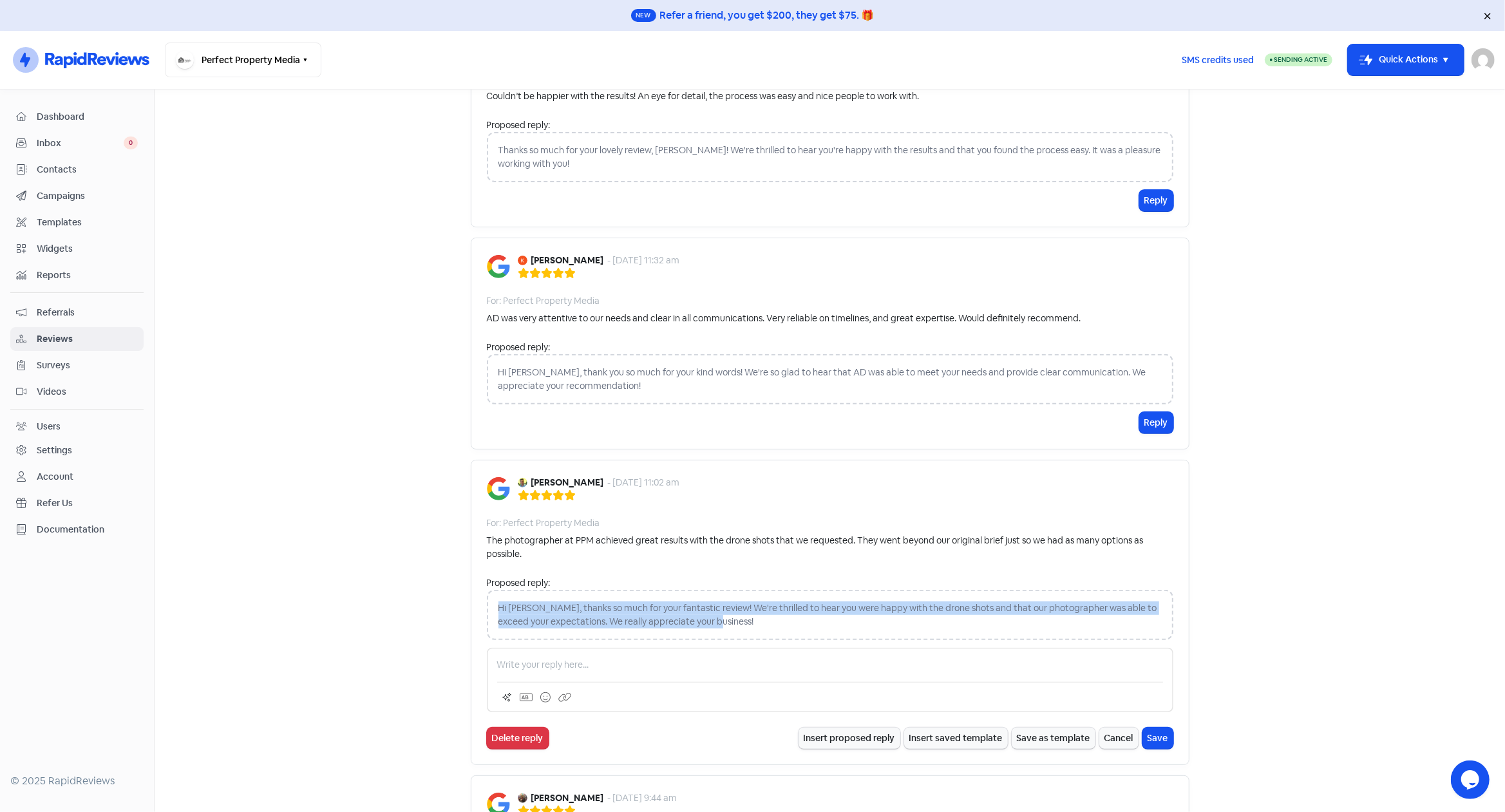
drag, startPoint x: 723, startPoint y: 618, endPoint x: 464, endPoint y: 599, distance: 259.7
copy div "Hi [PERSON_NAME], thanks so much for your fantastic review! We're thrilled to h…"
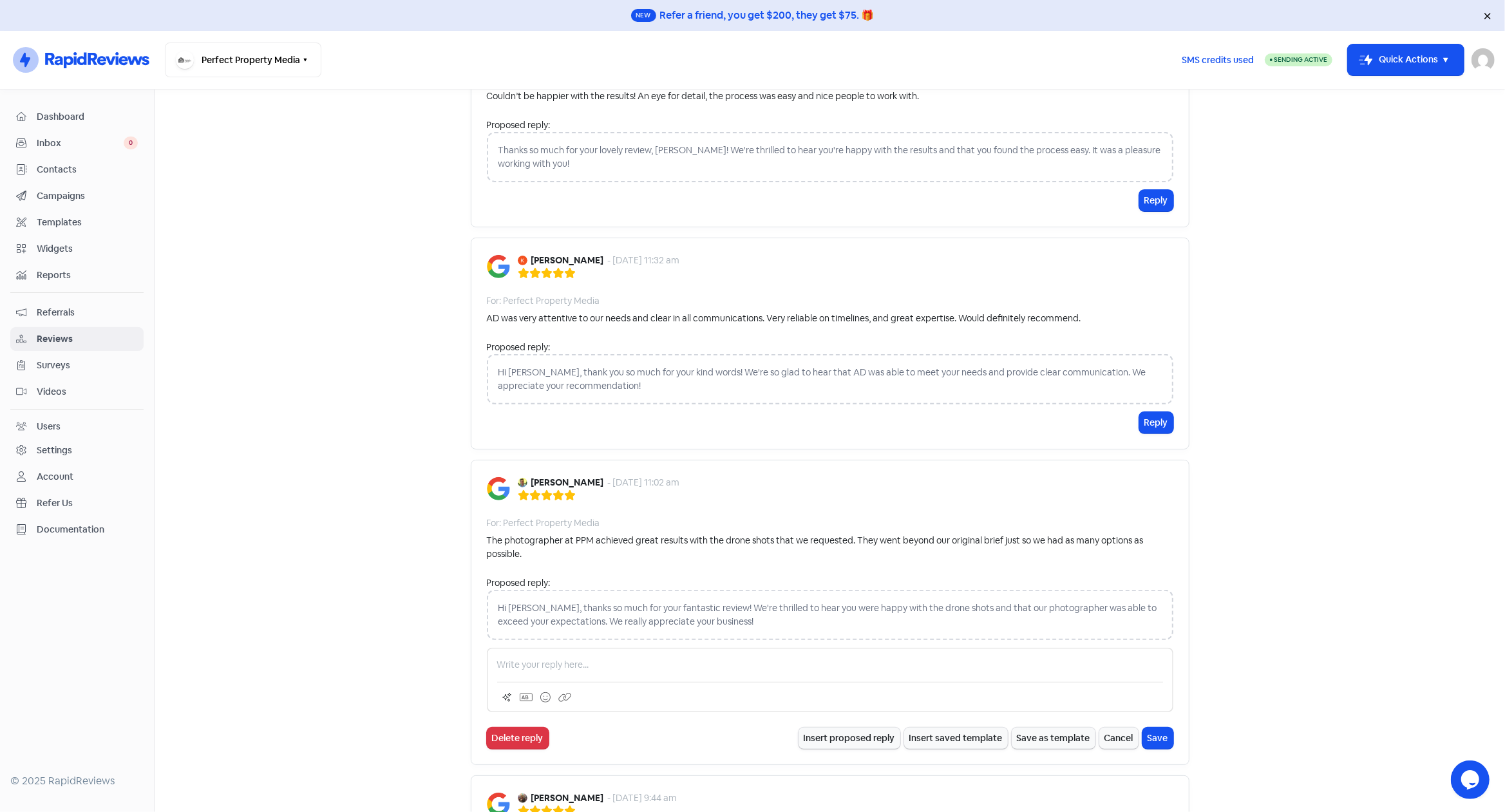
click at [582, 665] on p at bounding box center [830, 665] width 666 height 13
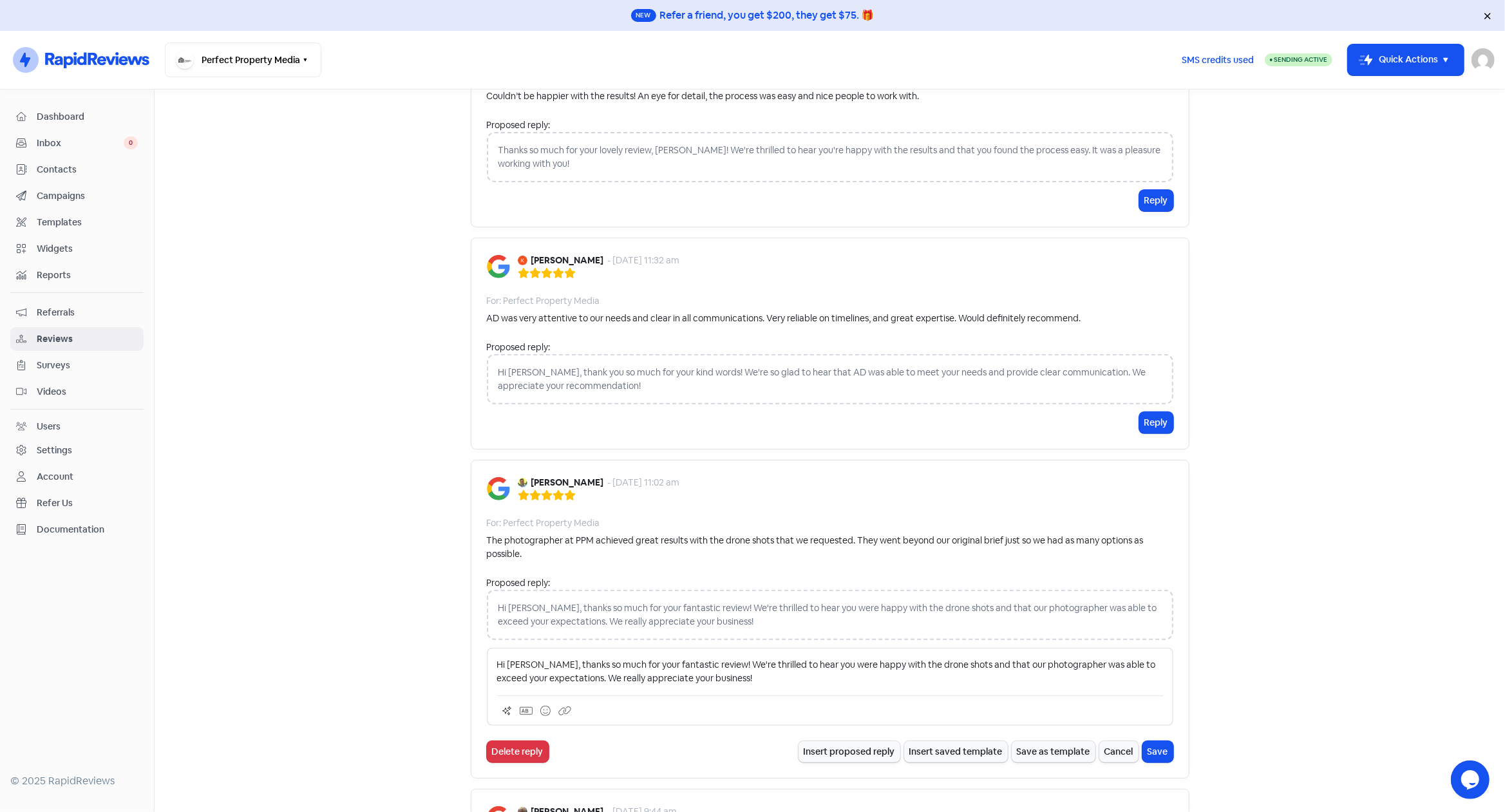
click at [853, 667] on p "Hi [PERSON_NAME], thanks so much for your fantastic review! We're thrilled to h…" at bounding box center [830, 672] width 666 height 27
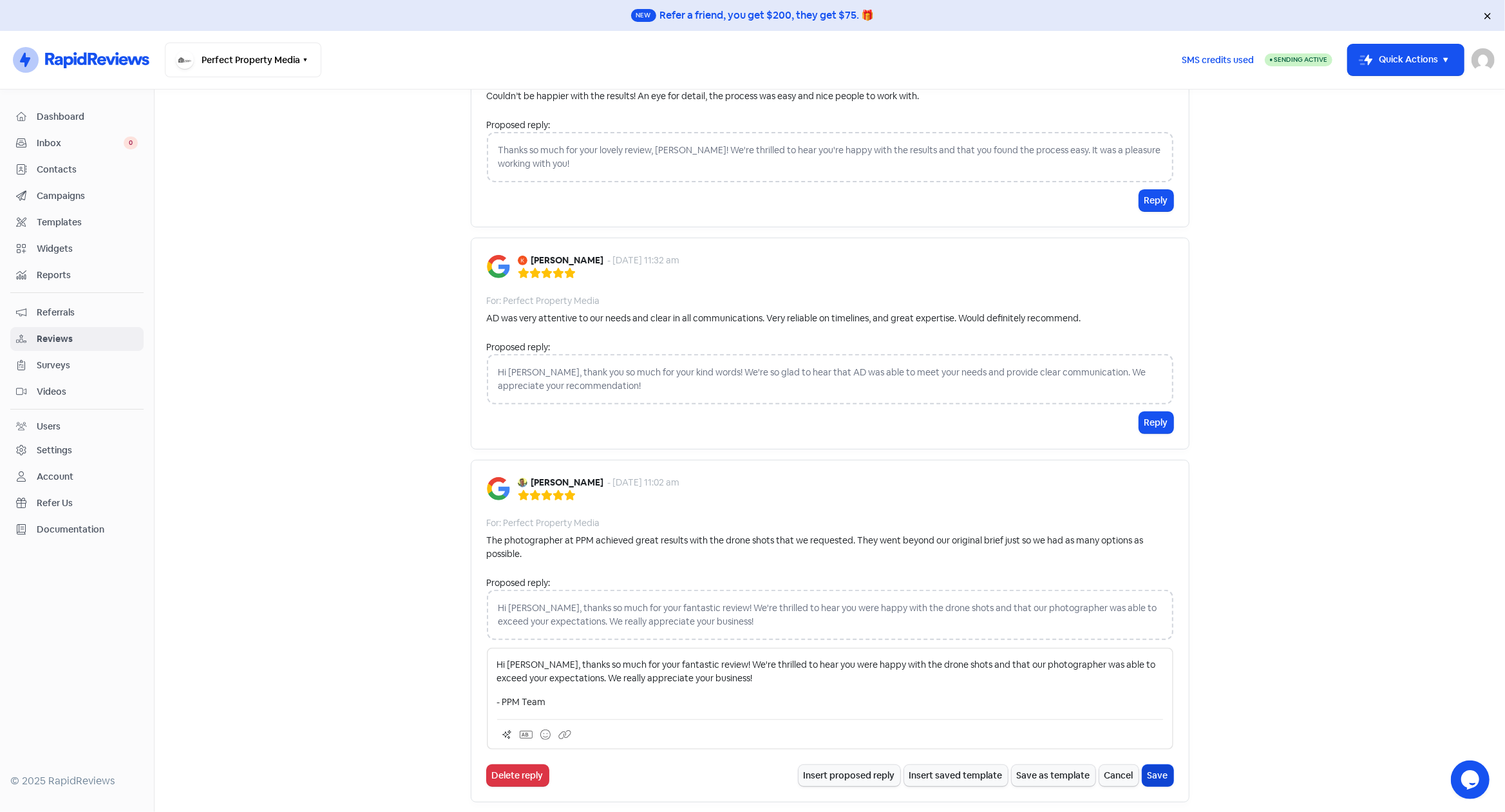
click at [1149, 774] on button "Save" at bounding box center [1158, 776] width 31 height 21
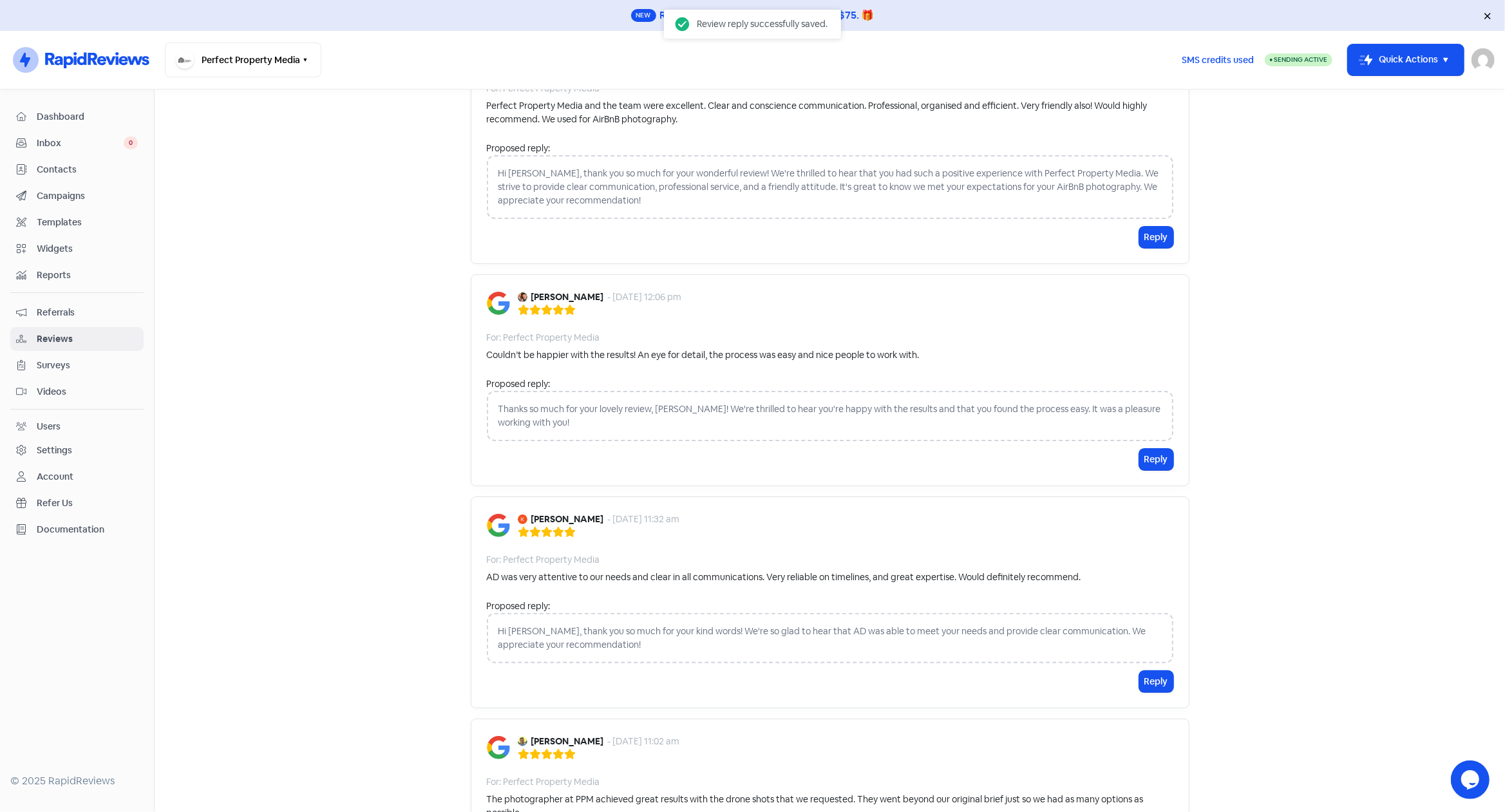
scroll to position [180, 0]
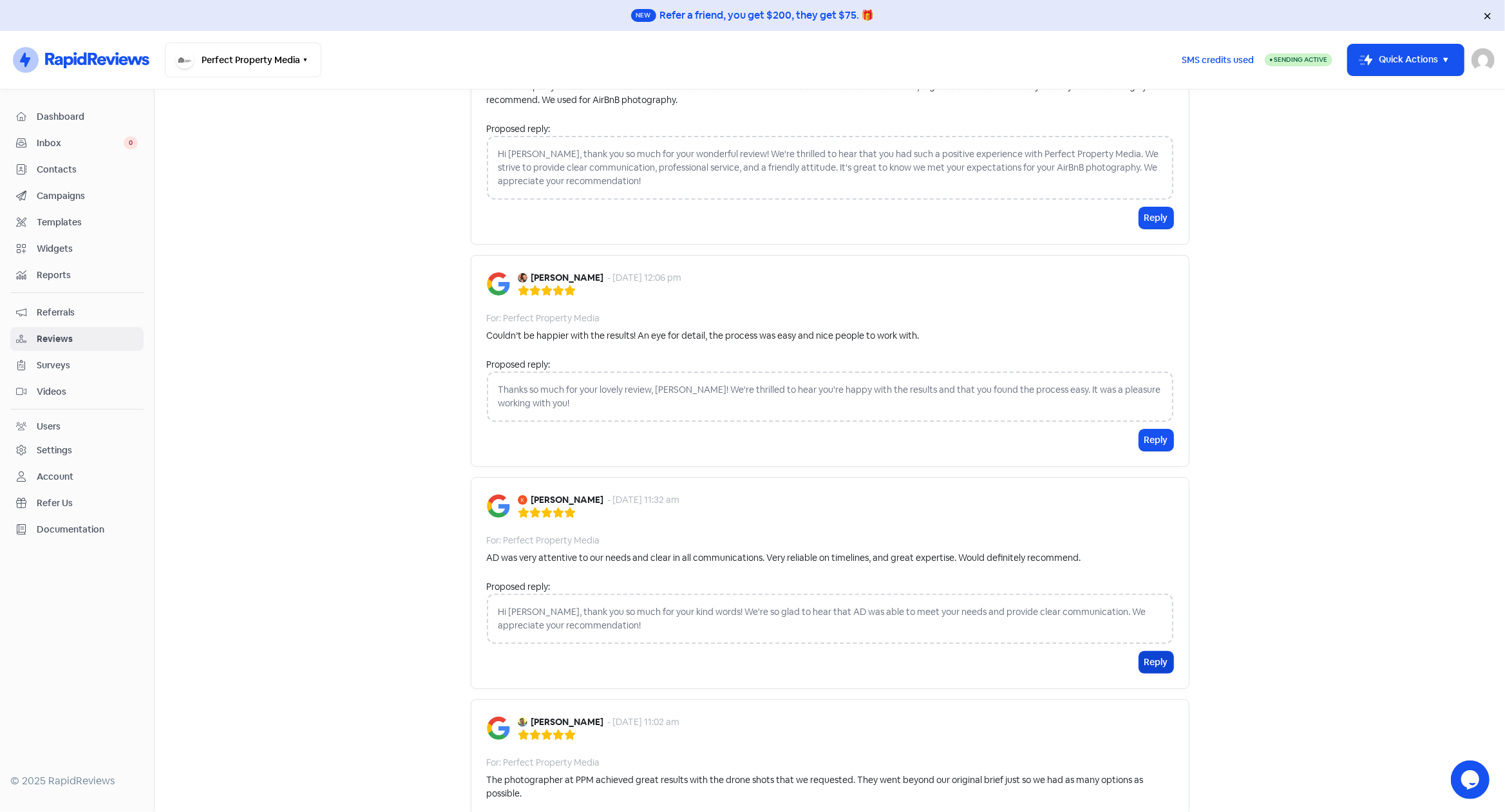
click at [1143, 658] on button "Reply" at bounding box center [1156, 662] width 34 height 21
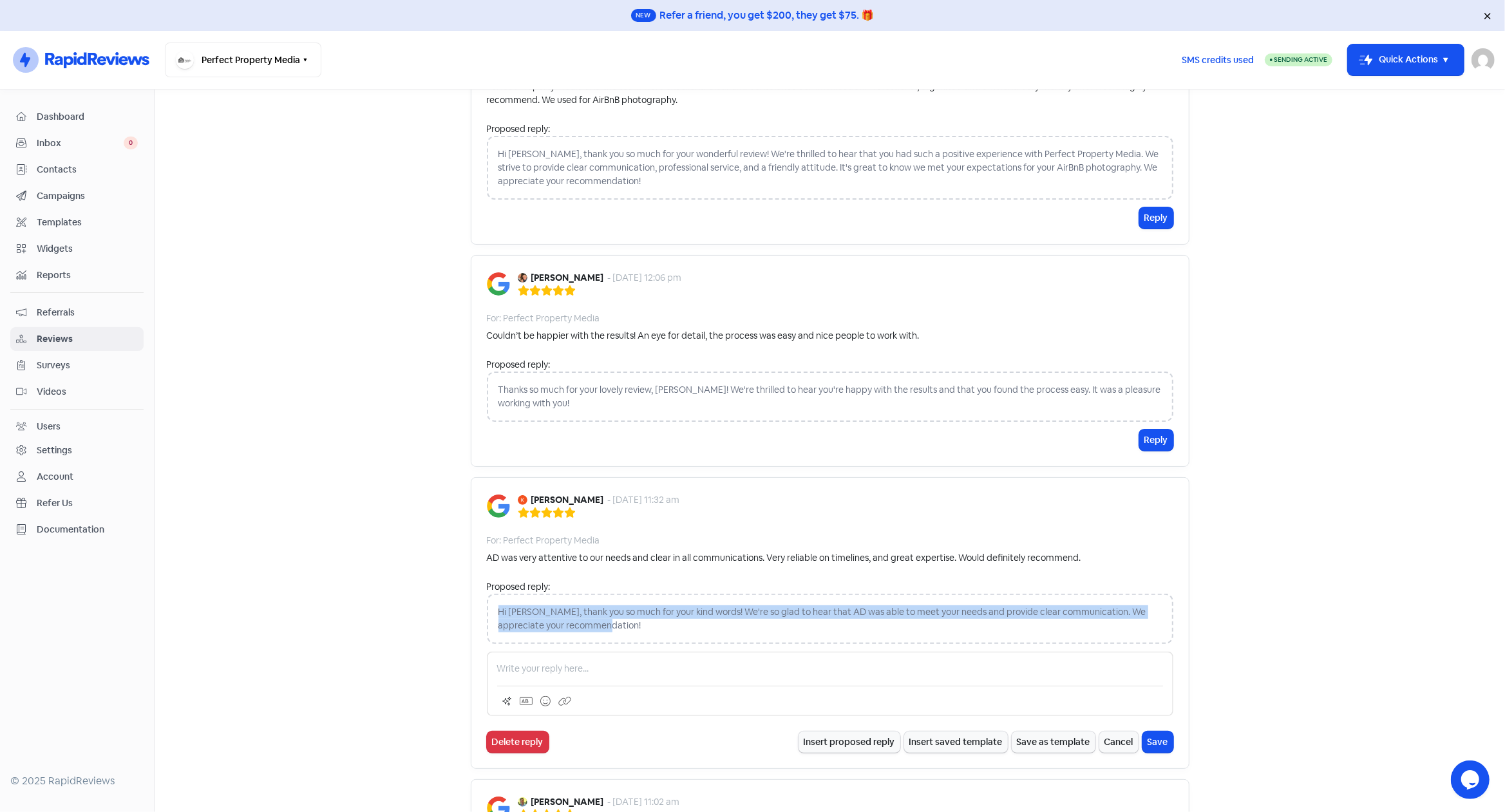
drag, startPoint x: 586, startPoint y: 622, endPoint x: 488, endPoint y: 609, distance: 98.9
click at [488, 609] on div "Hi [PERSON_NAME], thank you so much for your kind words! We're so glad to hear …" at bounding box center [829, 618] width 686 height 51
copy div "Hi [PERSON_NAME], thank you so much for your kind words! We're so glad to hear …"
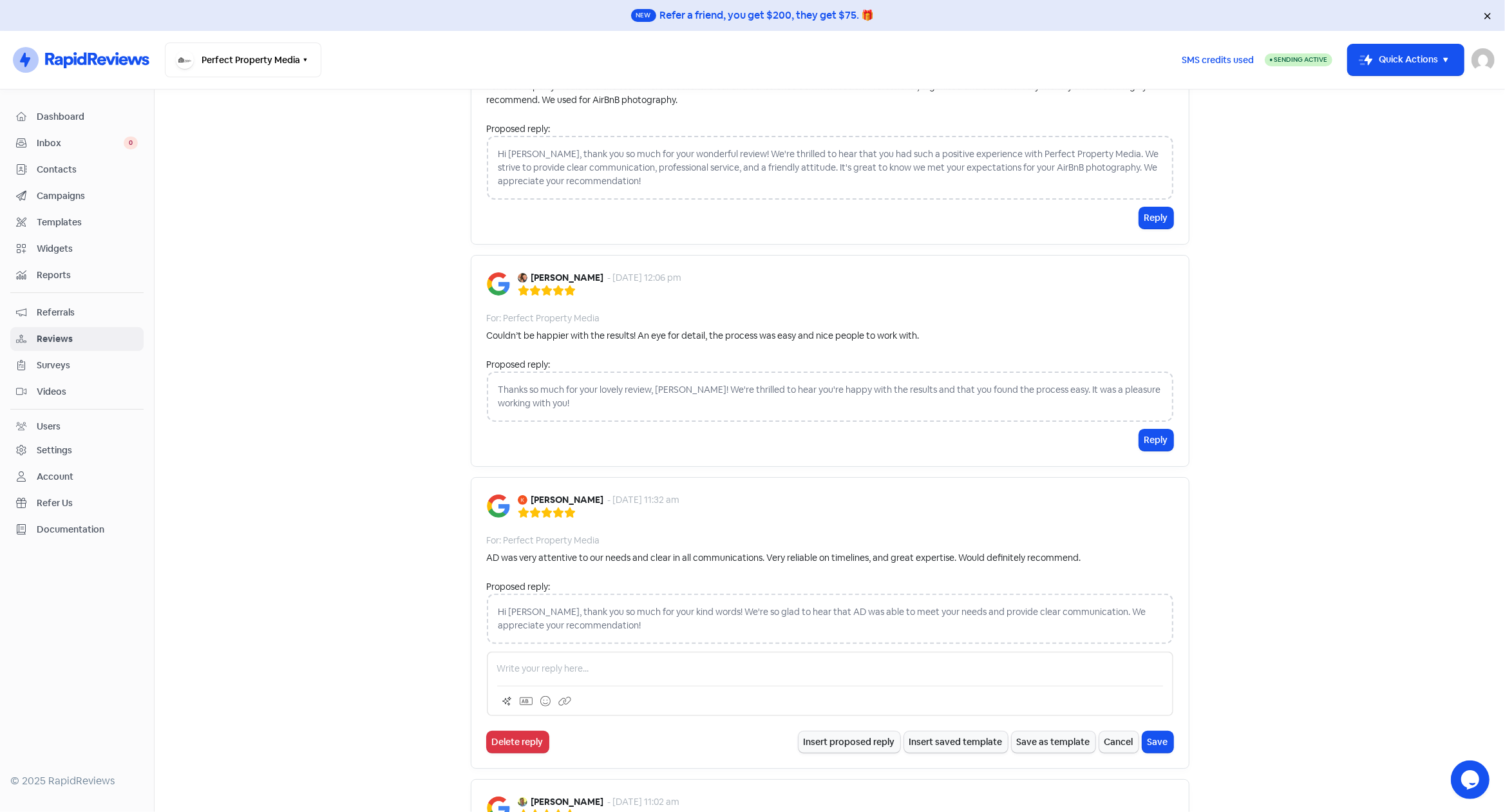
drag, startPoint x: 581, startPoint y: 658, endPoint x: 593, endPoint y: 676, distance: 21.6
click at [581, 658] on div at bounding box center [829, 683] width 686 height 64
click at [586, 668] on p at bounding box center [830, 669] width 666 height 13
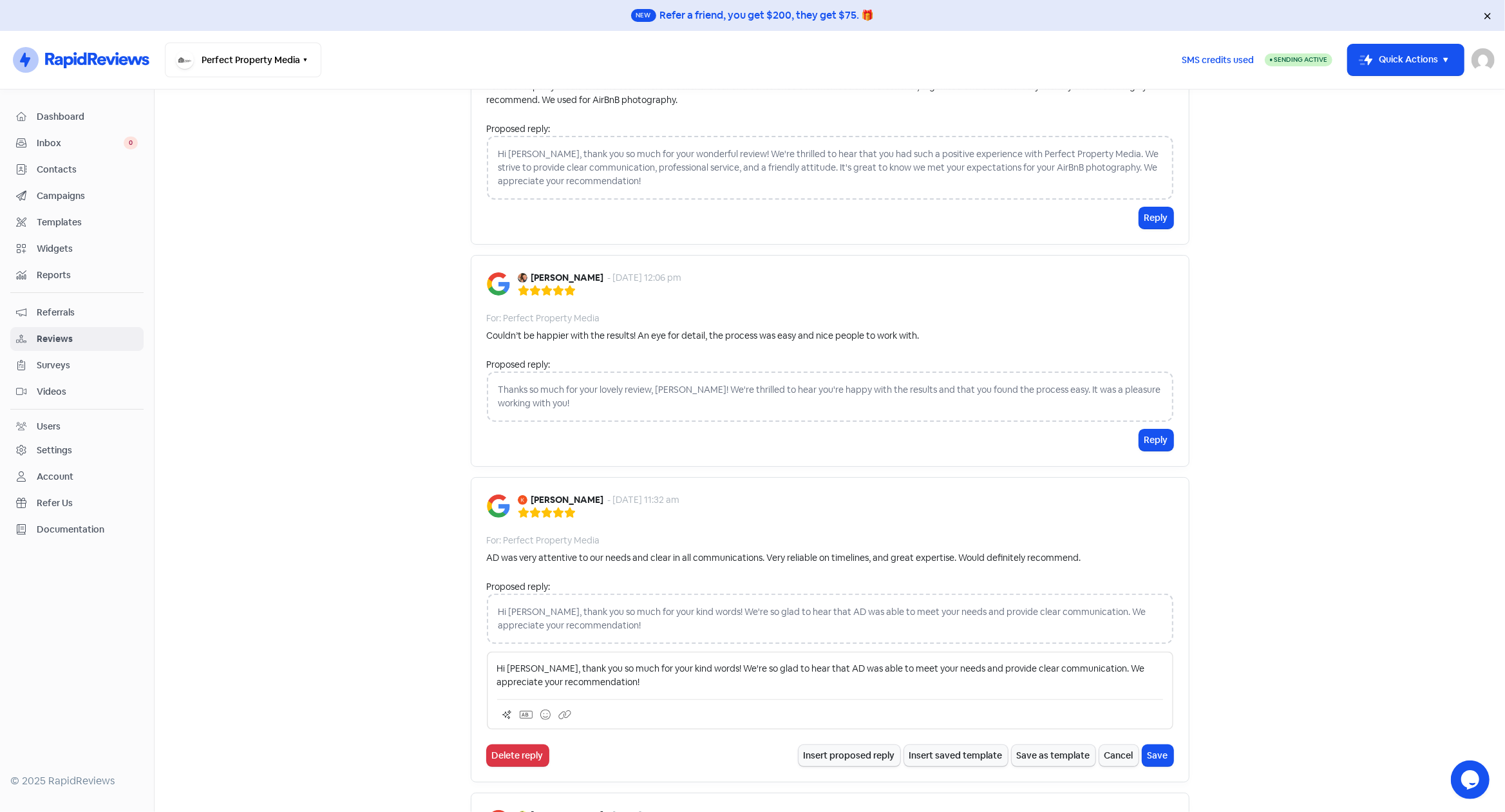
click at [808, 674] on p "Hi [PERSON_NAME], thank you so much for your kind words! We're so glad to hear …" at bounding box center [830, 676] width 666 height 27
click at [797, 669] on p "Hi [PERSON_NAME], thank you so much for your kind words! We're so glad to hear …" at bounding box center [830, 676] width 666 height 27
drag, startPoint x: 699, startPoint y: 667, endPoint x: 1076, endPoint y: 668, distance: 377.0
click at [1076, 668] on p "Hi [PERSON_NAME], thank you so much for your kind words! We're so glad to hear …" at bounding box center [830, 676] width 666 height 27
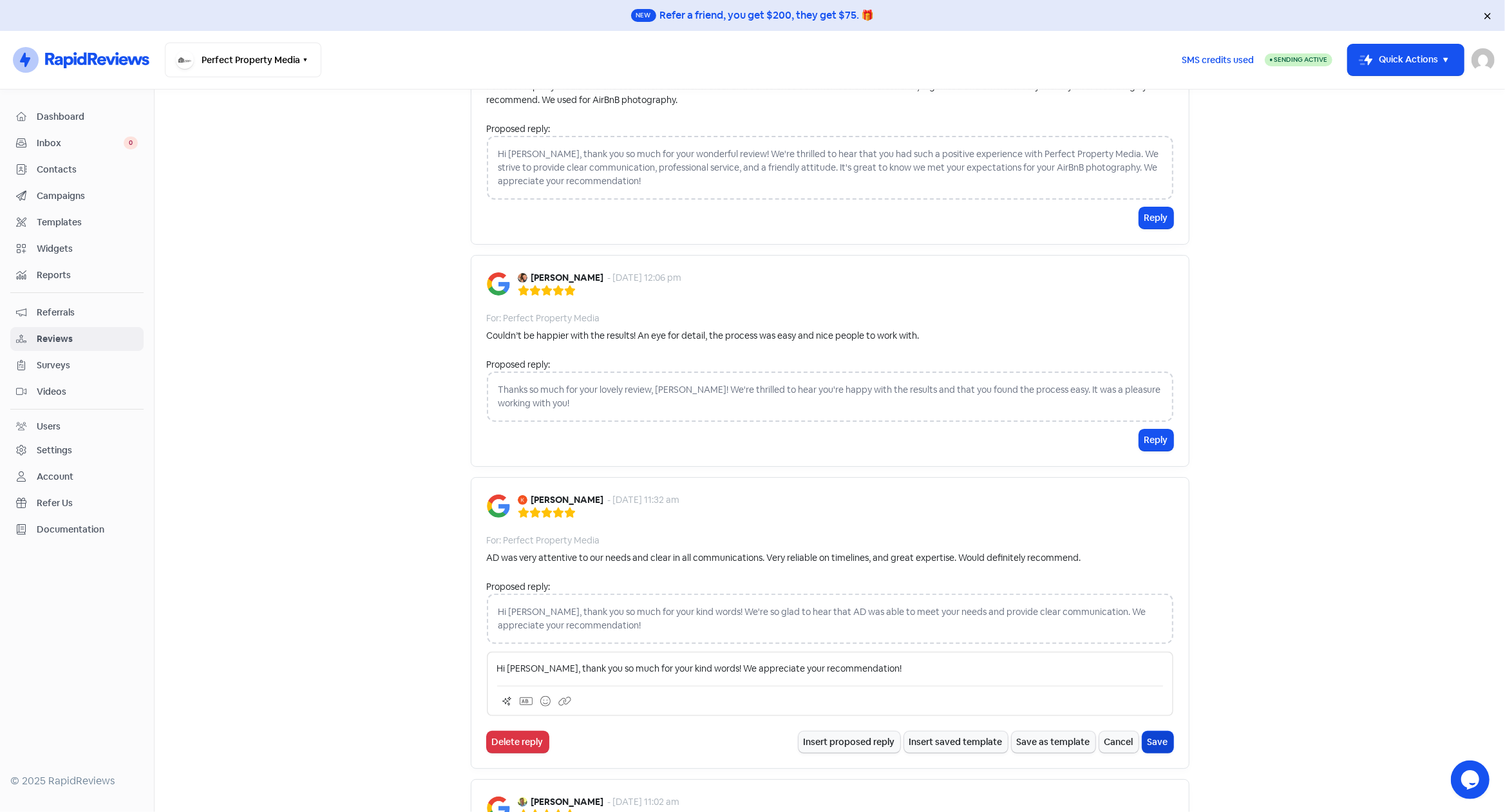
click at [1151, 738] on button "Save" at bounding box center [1158, 741] width 31 height 21
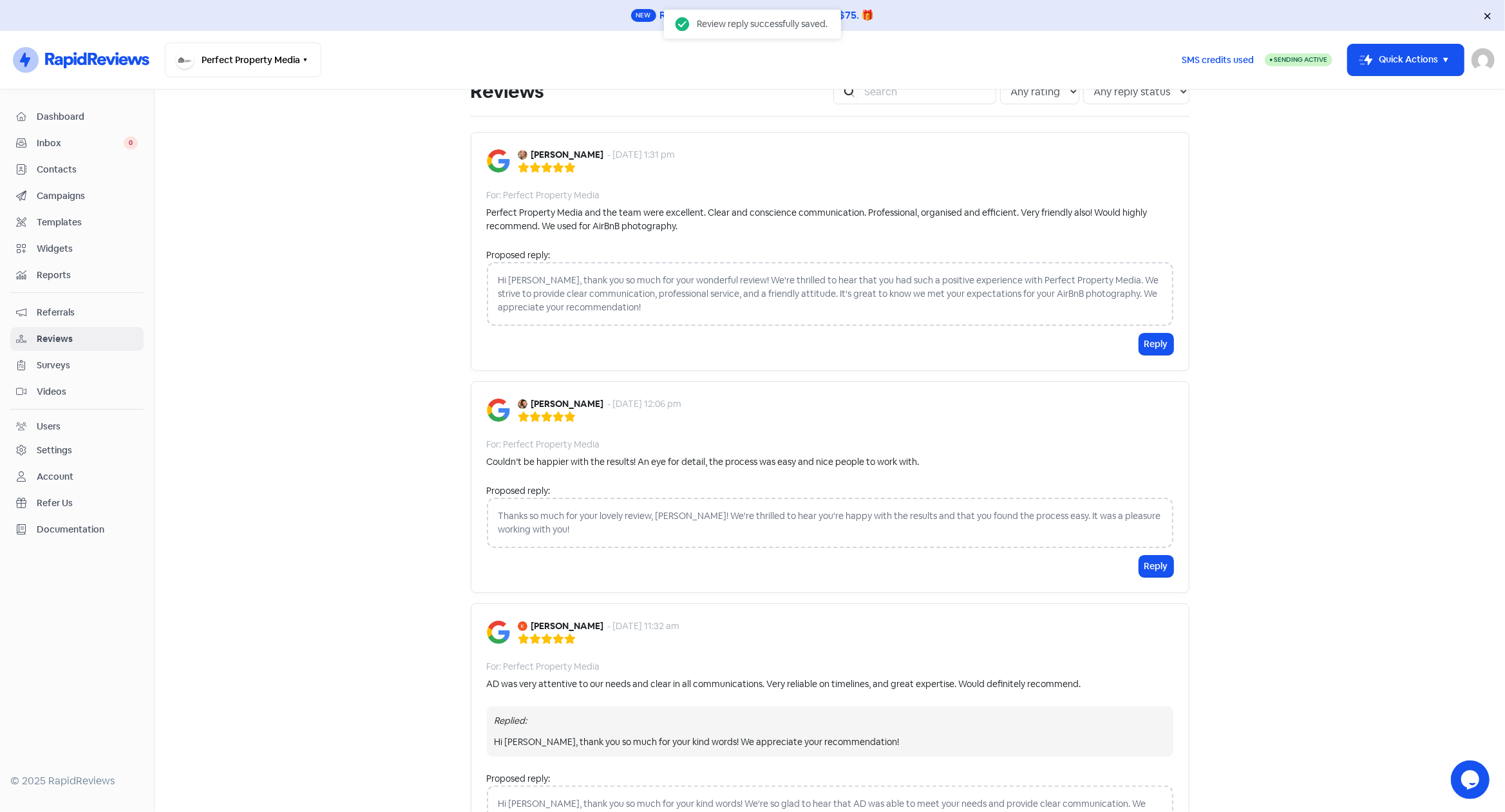
scroll to position [21, 0]
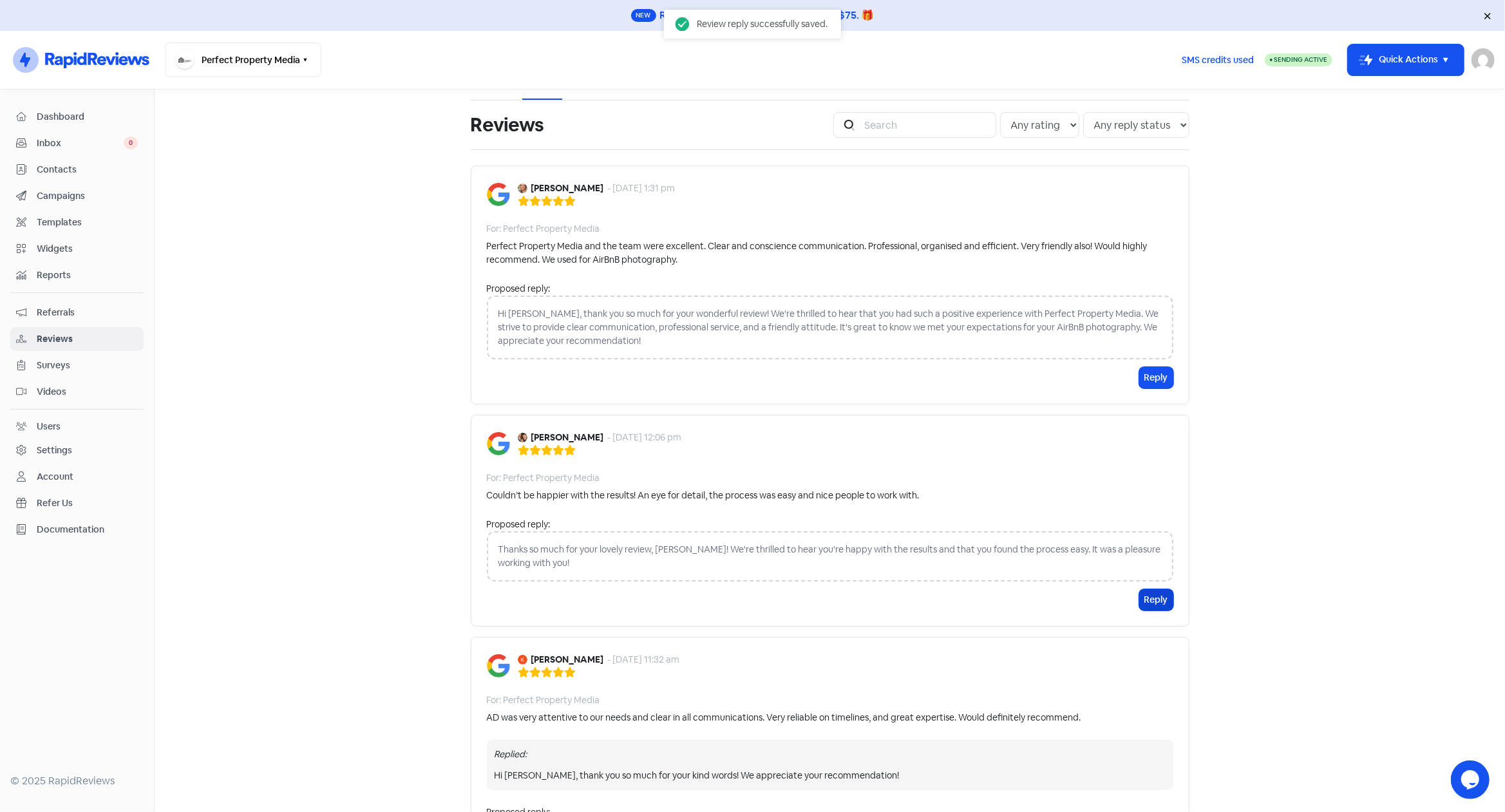
click at [1157, 602] on button "Reply" at bounding box center [1156, 599] width 34 height 21
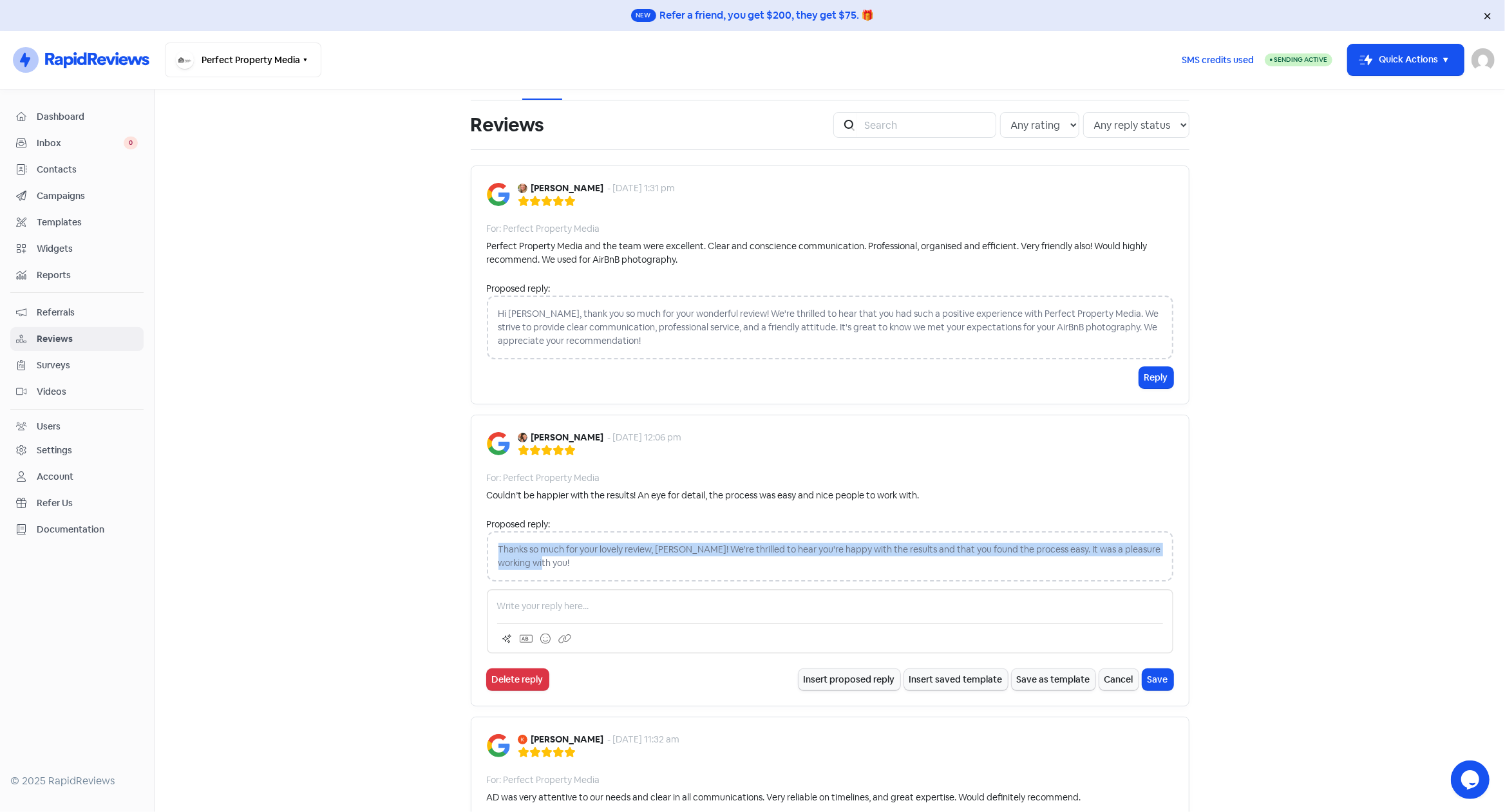
drag, startPoint x: 543, startPoint y: 561, endPoint x: 493, endPoint y: 546, distance: 52.2
click at [493, 546] on div "Thanks so much for your lovely review, [PERSON_NAME]! We're thrilled to hear yo…" at bounding box center [829, 556] width 686 height 51
copy div "Thanks so much for your lovely review, [PERSON_NAME]! We're thrilled to hear yo…"
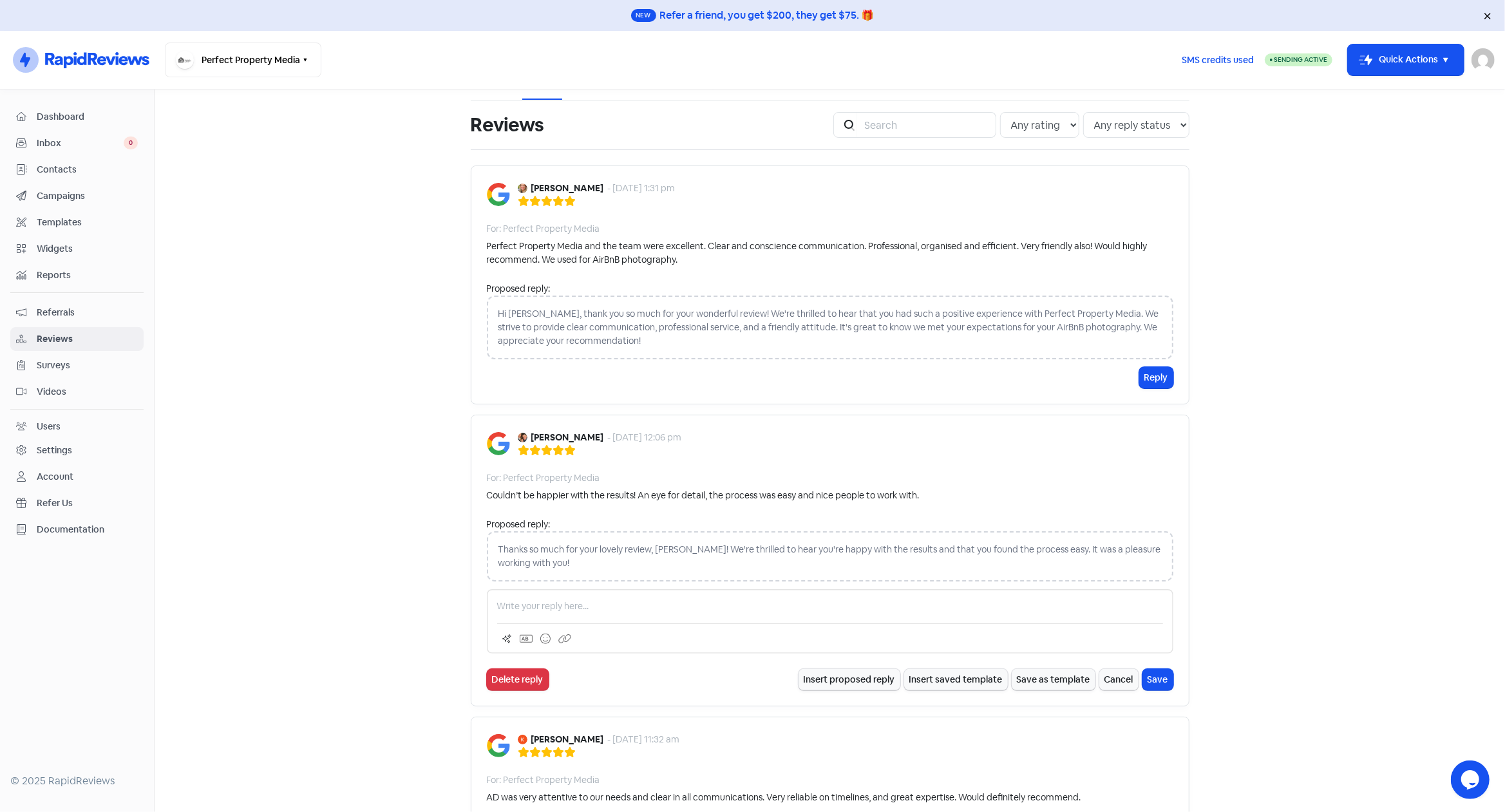
click at [583, 605] on p at bounding box center [830, 606] width 666 height 13
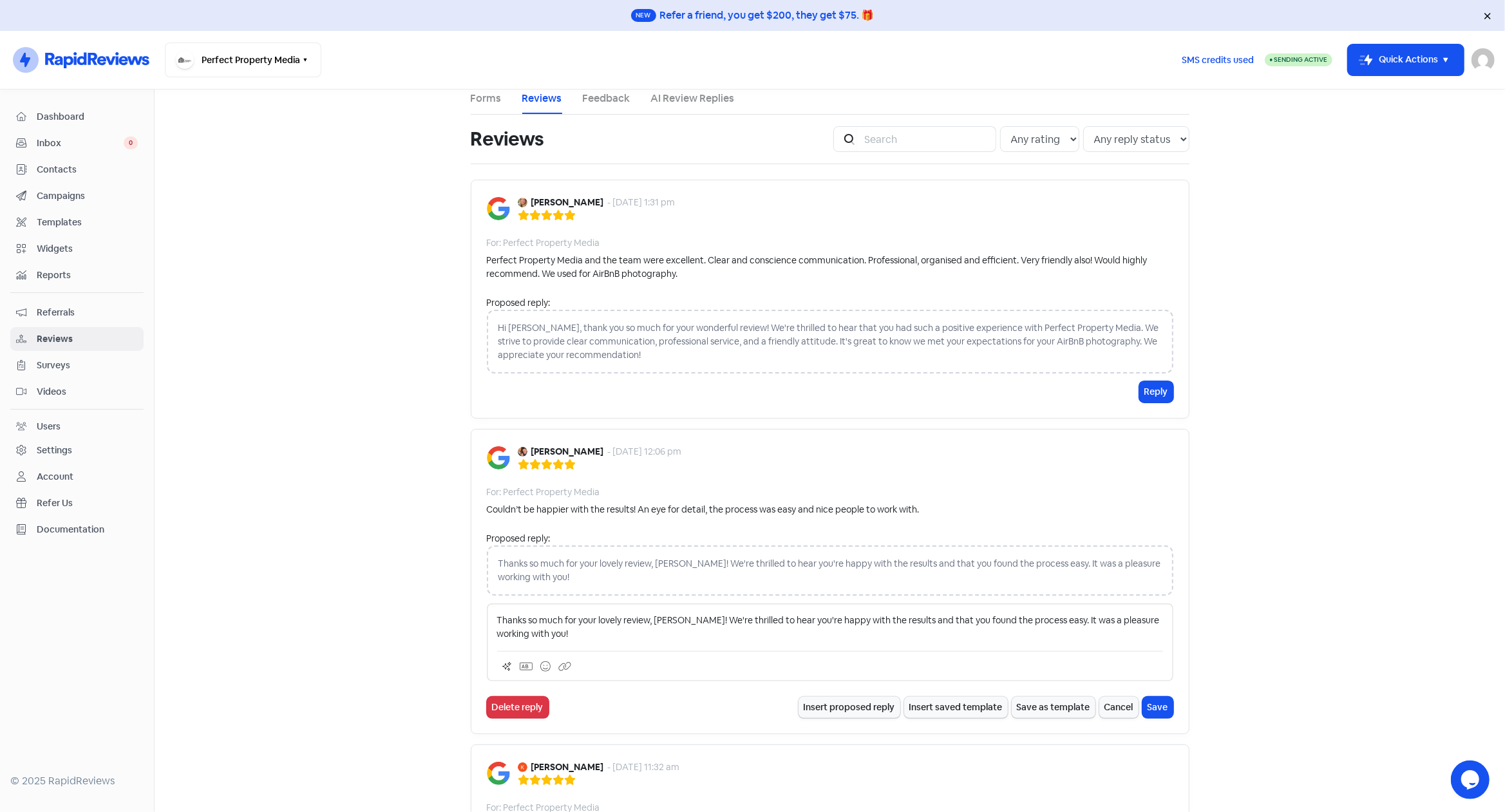
scroll to position [0, 0]
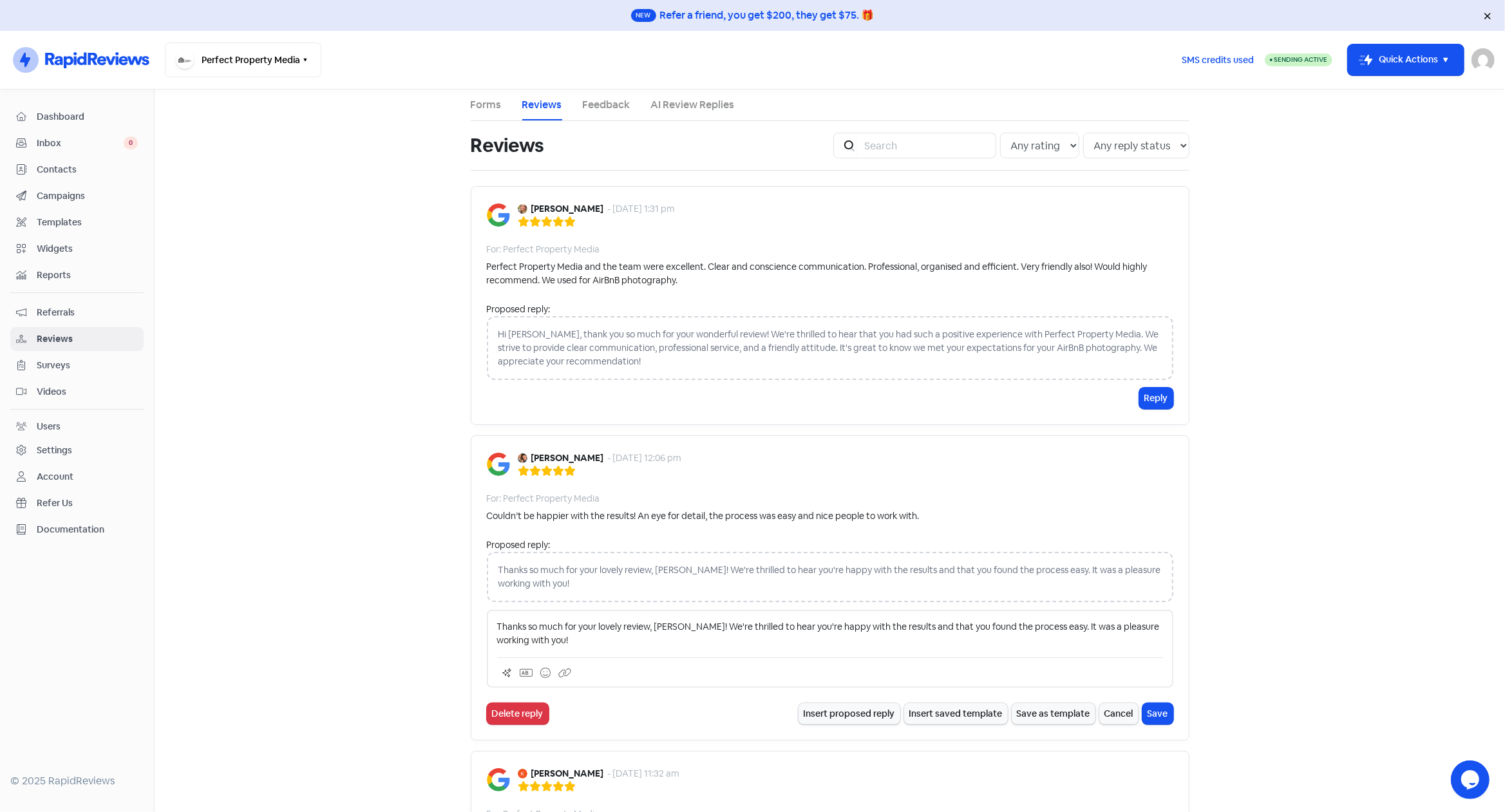
click at [1041, 626] on p "Thanks so much for your lovely review, [PERSON_NAME]! We're thrilled to hear yo…" at bounding box center [830, 634] width 666 height 27
click at [1023, 639] on p "Thanks so much for your lovely review, [PERSON_NAME]! We're thrilled to hear yo…" at bounding box center [830, 634] width 666 height 27
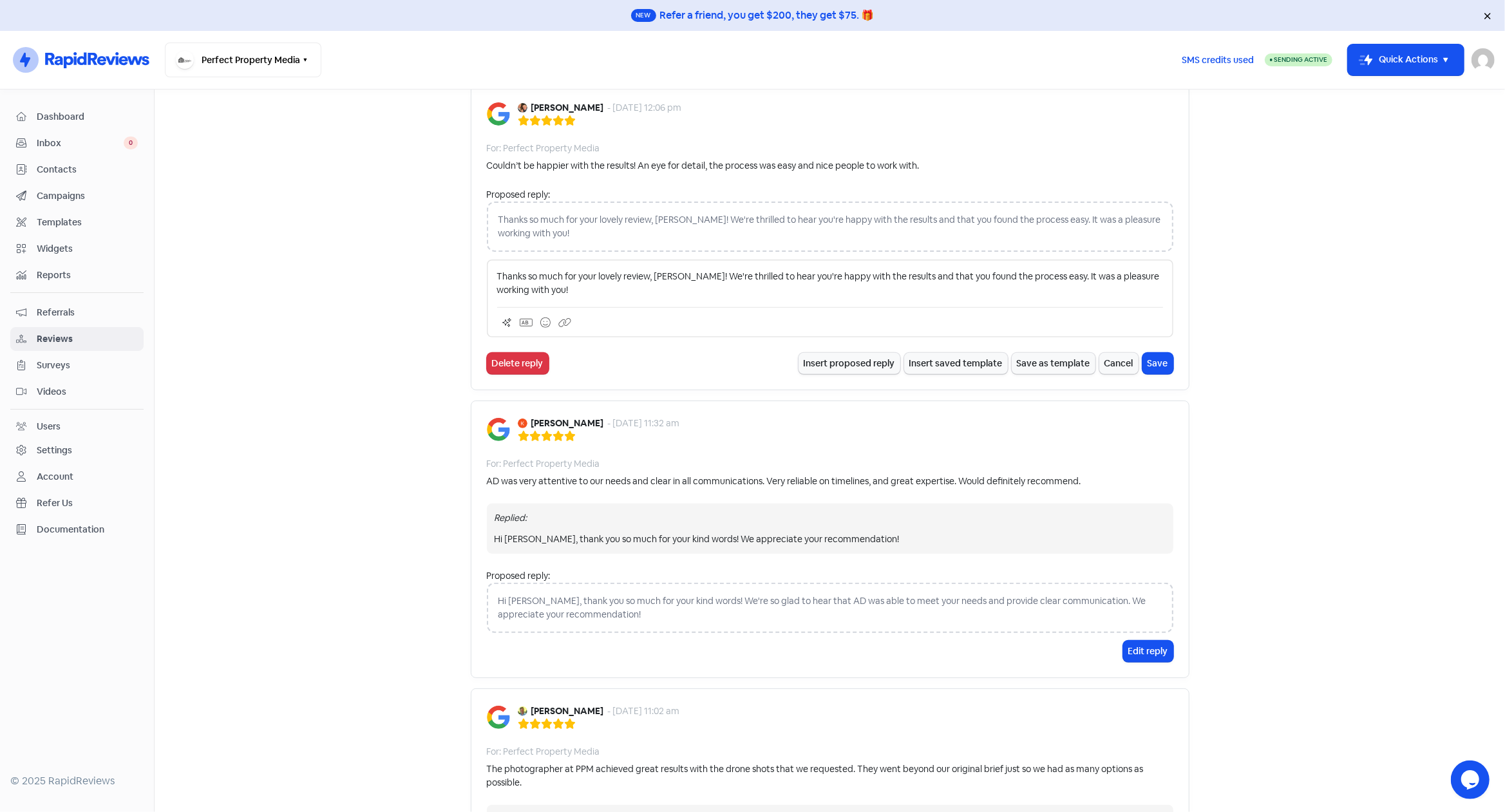
scroll to position [320, 0]
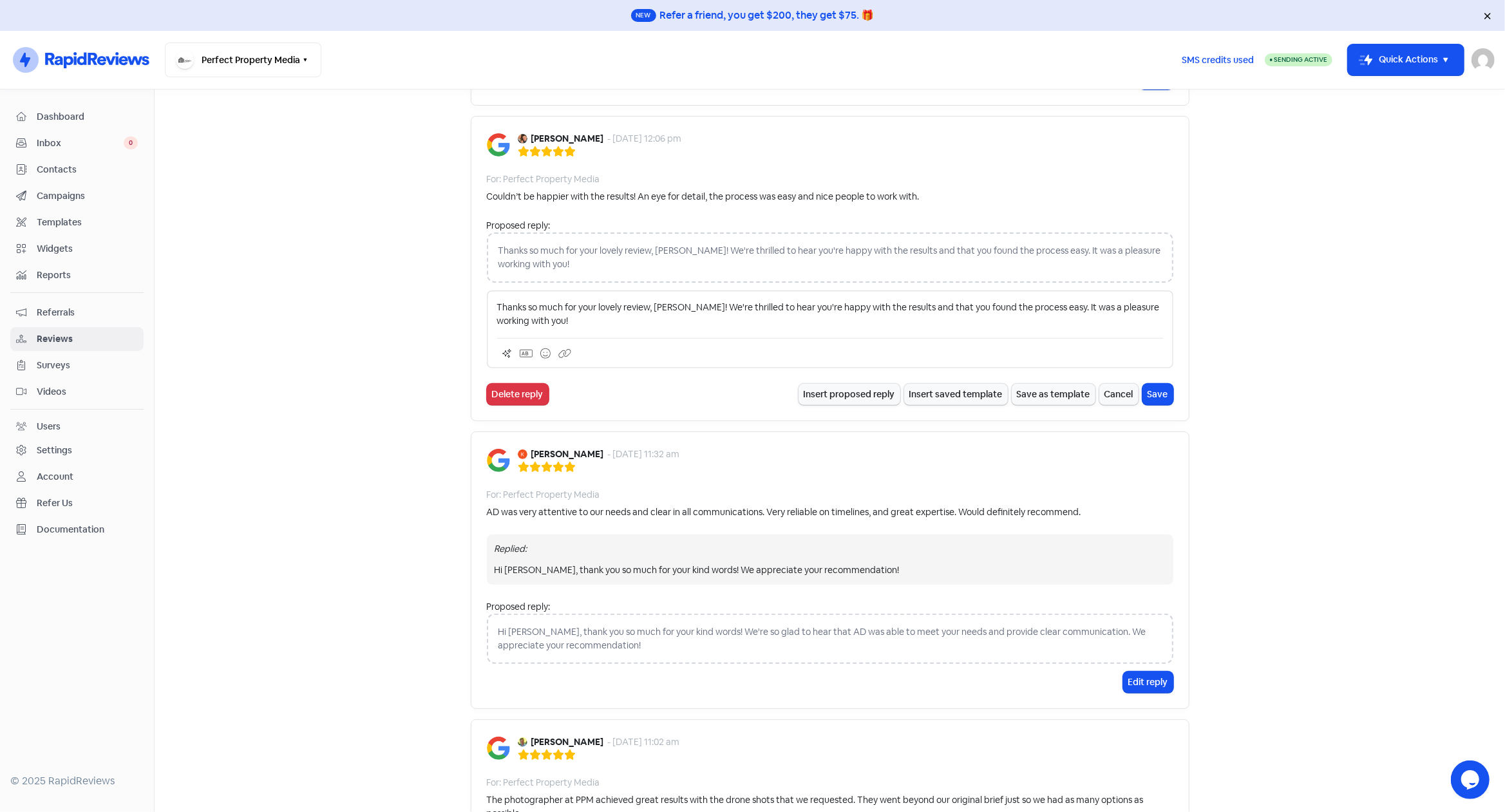
click at [872, 576] on div "Replied: Hi [PERSON_NAME], thank you so much for your kind words! We appreciate…" at bounding box center [829, 559] width 686 height 51
click at [878, 566] on div "Hi [PERSON_NAME], thank you so much for your kind words! We appreciate your rec…" at bounding box center [829, 570] width 671 height 13
click at [648, 558] on div "Replied: Hi [PERSON_NAME], thank you so much for your kind words! We appreciate…" at bounding box center [829, 559] width 686 height 51
click at [956, 571] on div "Hi [PERSON_NAME], thank you so much for your kind words! We appreciate your rec…" at bounding box center [829, 570] width 671 height 13
click at [1137, 679] on button "Edit reply" at bounding box center [1148, 682] width 51 height 21
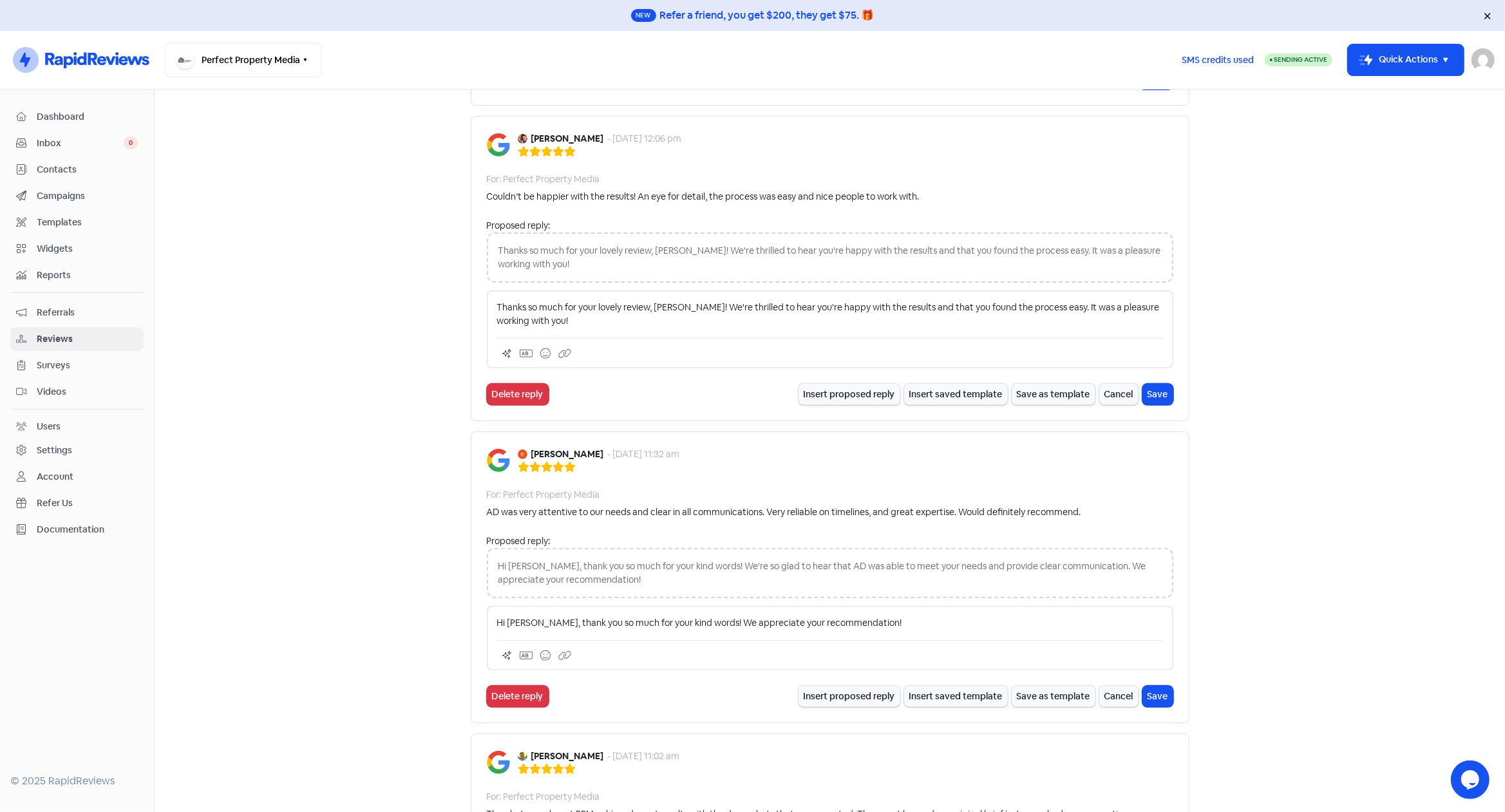
click at [887, 626] on p "Hi [PERSON_NAME], thank you so much for your kind words! We appreciate your rec…" at bounding box center [830, 623] width 666 height 13
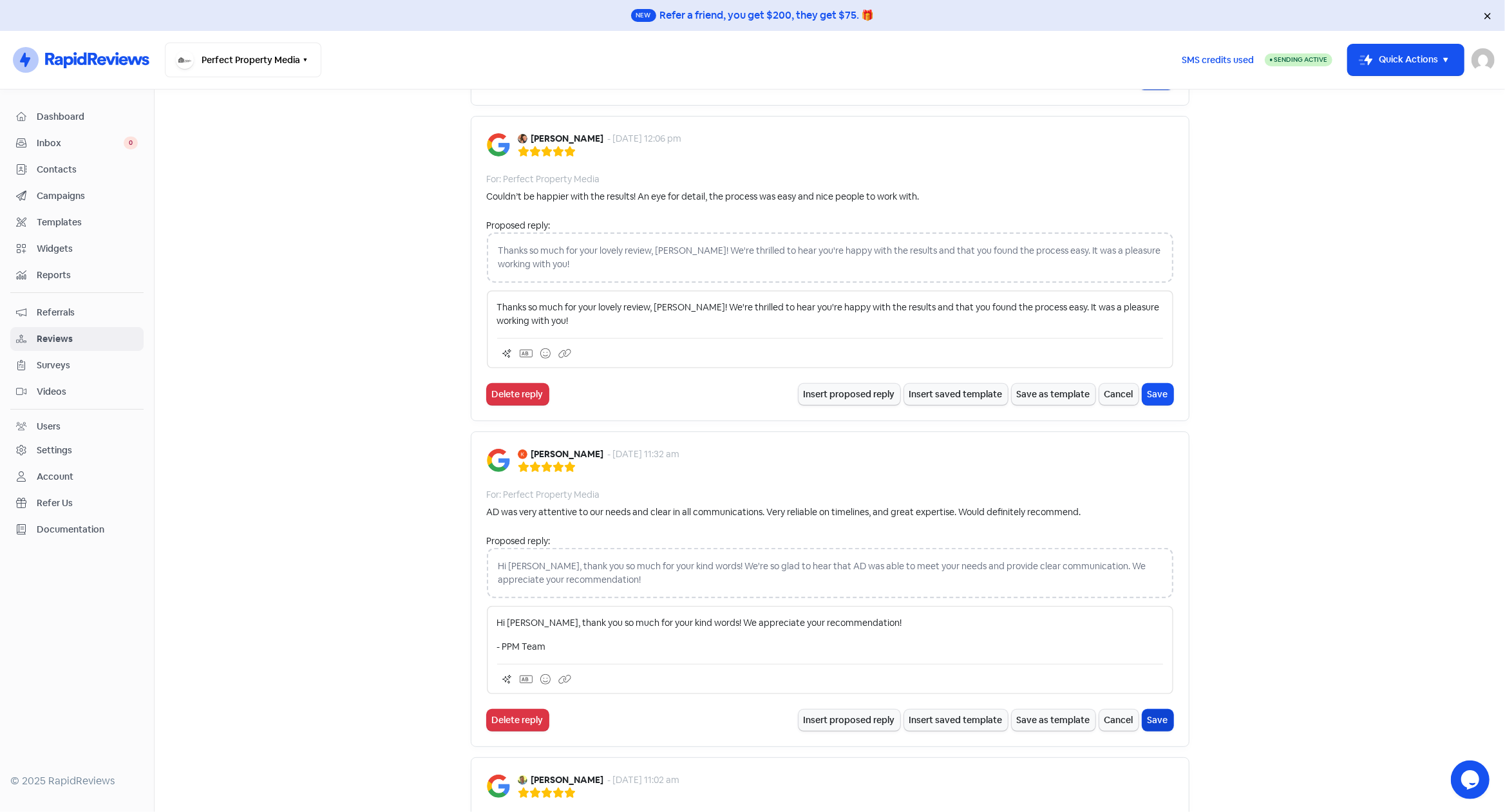
click at [1150, 712] on button "Save" at bounding box center [1158, 719] width 31 height 21
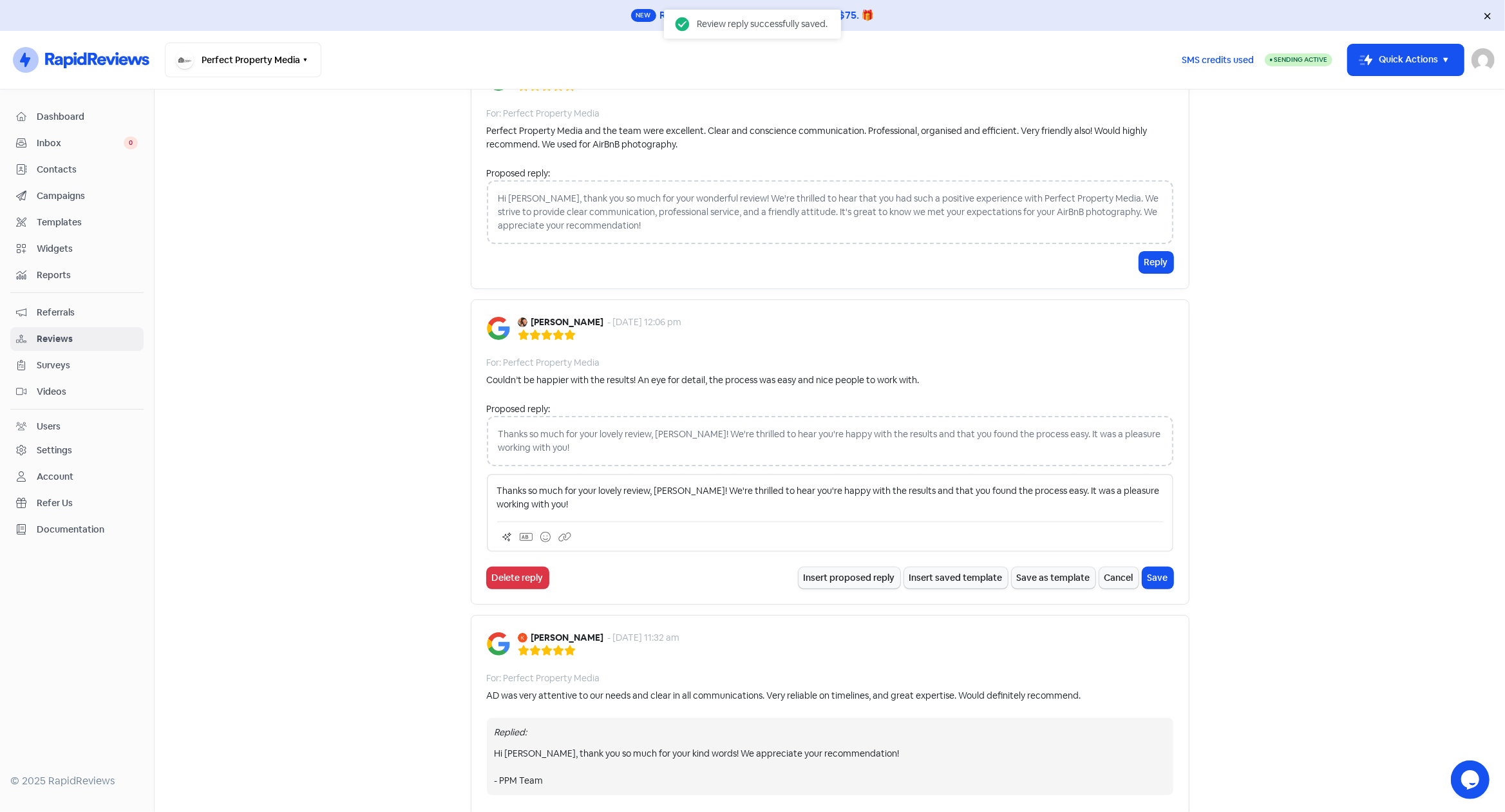
scroll to position [80, 0]
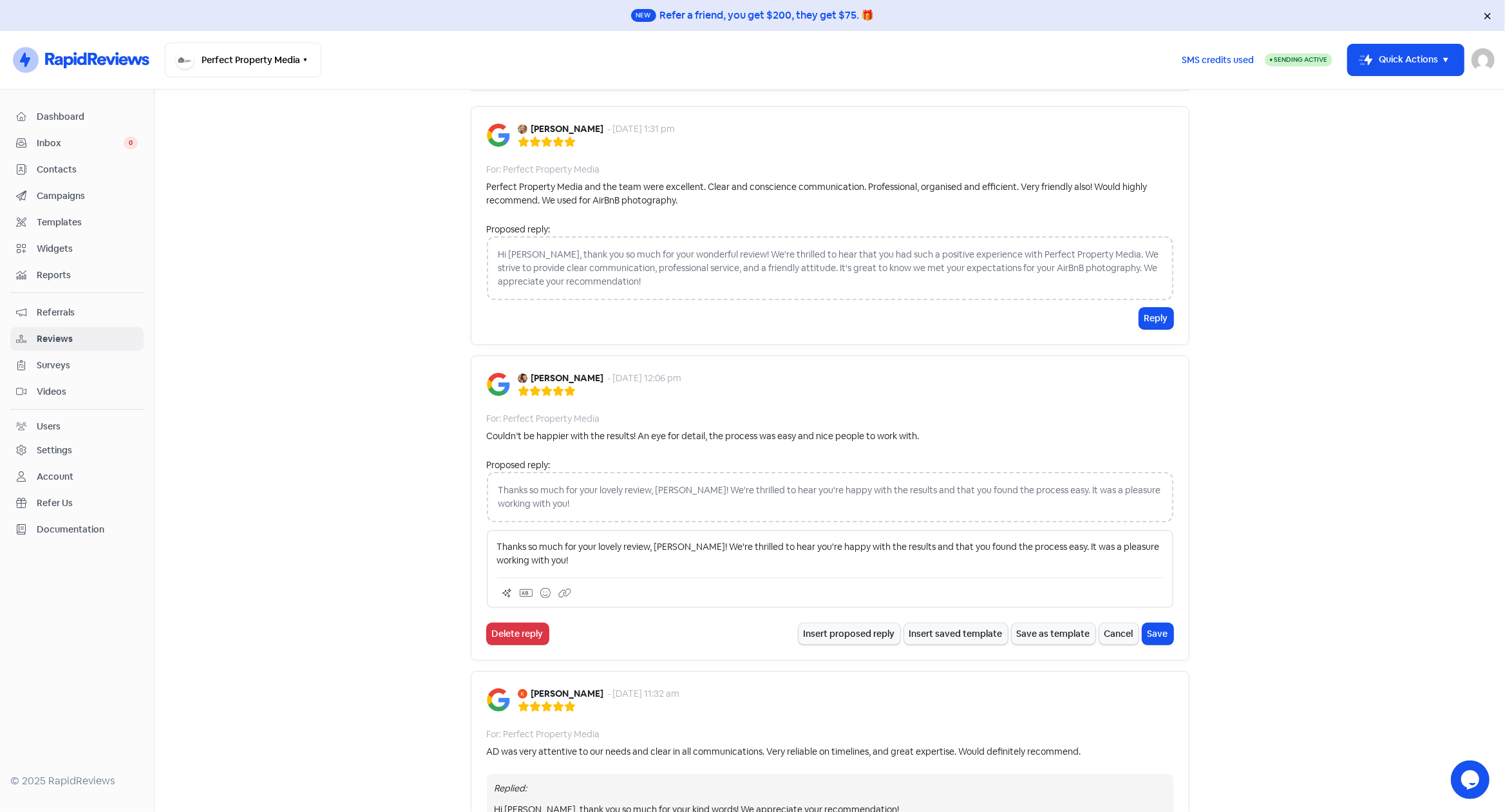
click at [652, 559] on p "Thanks so much for your lovely review, [PERSON_NAME]! We're thrilled to hear yo…" at bounding box center [830, 553] width 666 height 27
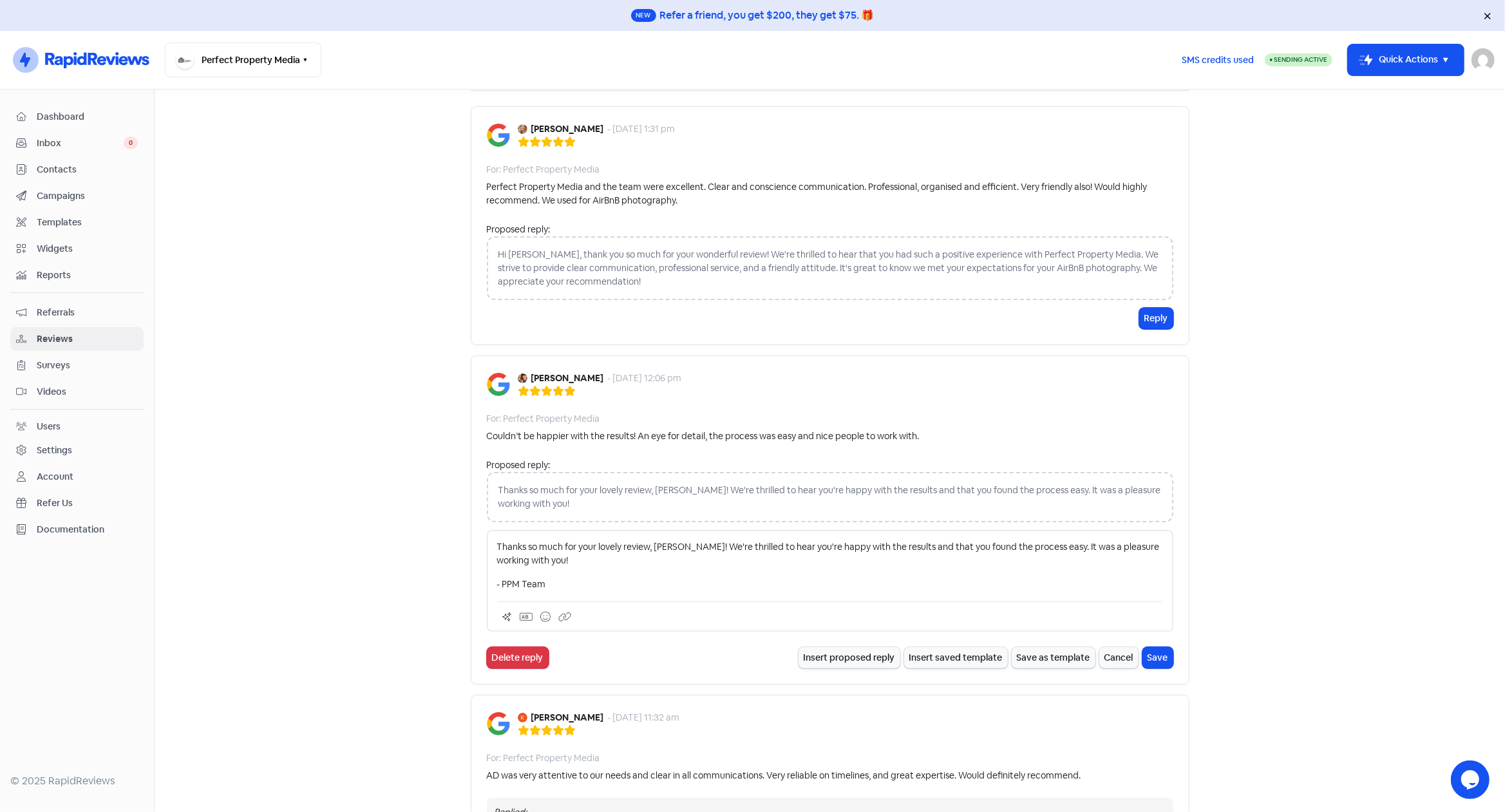
click at [981, 545] on p "Thanks so much for your lovely review, [PERSON_NAME]! We're thrilled to hear yo…" at bounding box center [830, 553] width 666 height 27
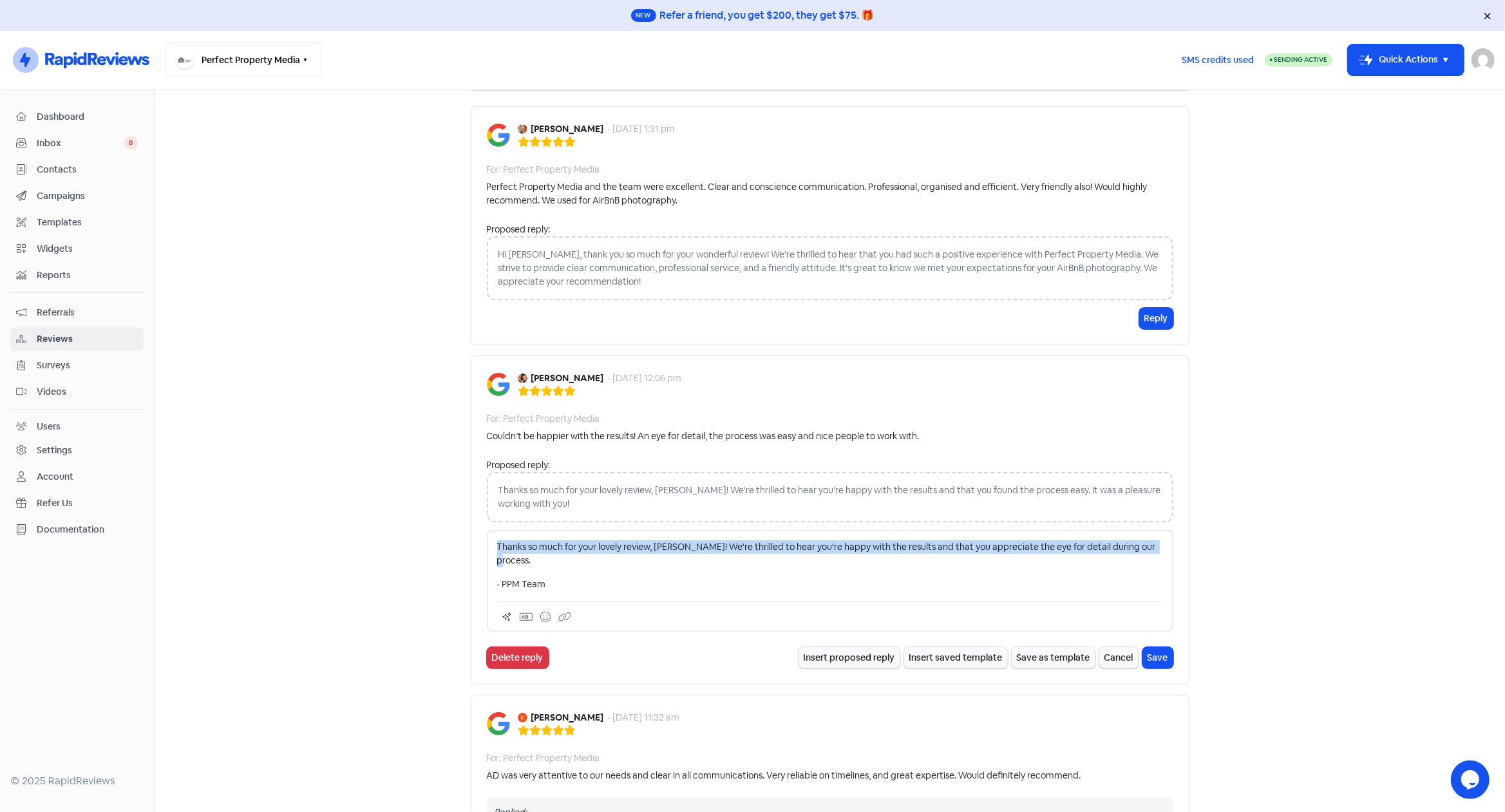
drag, startPoint x: 1147, startPoint y: 545, endPoint x: 478, endPoint y: 536, distance: 669.1
click at [478, 536] on div "[PERSON_NAME] - [DATE] 12:06 pm For: Perfect Property Media Couldn’t be happier…" at bounding box center [829, 519] width 719 height 329
click at [502, 613] on icon at bounding box center [506, 616] width 9 height 9
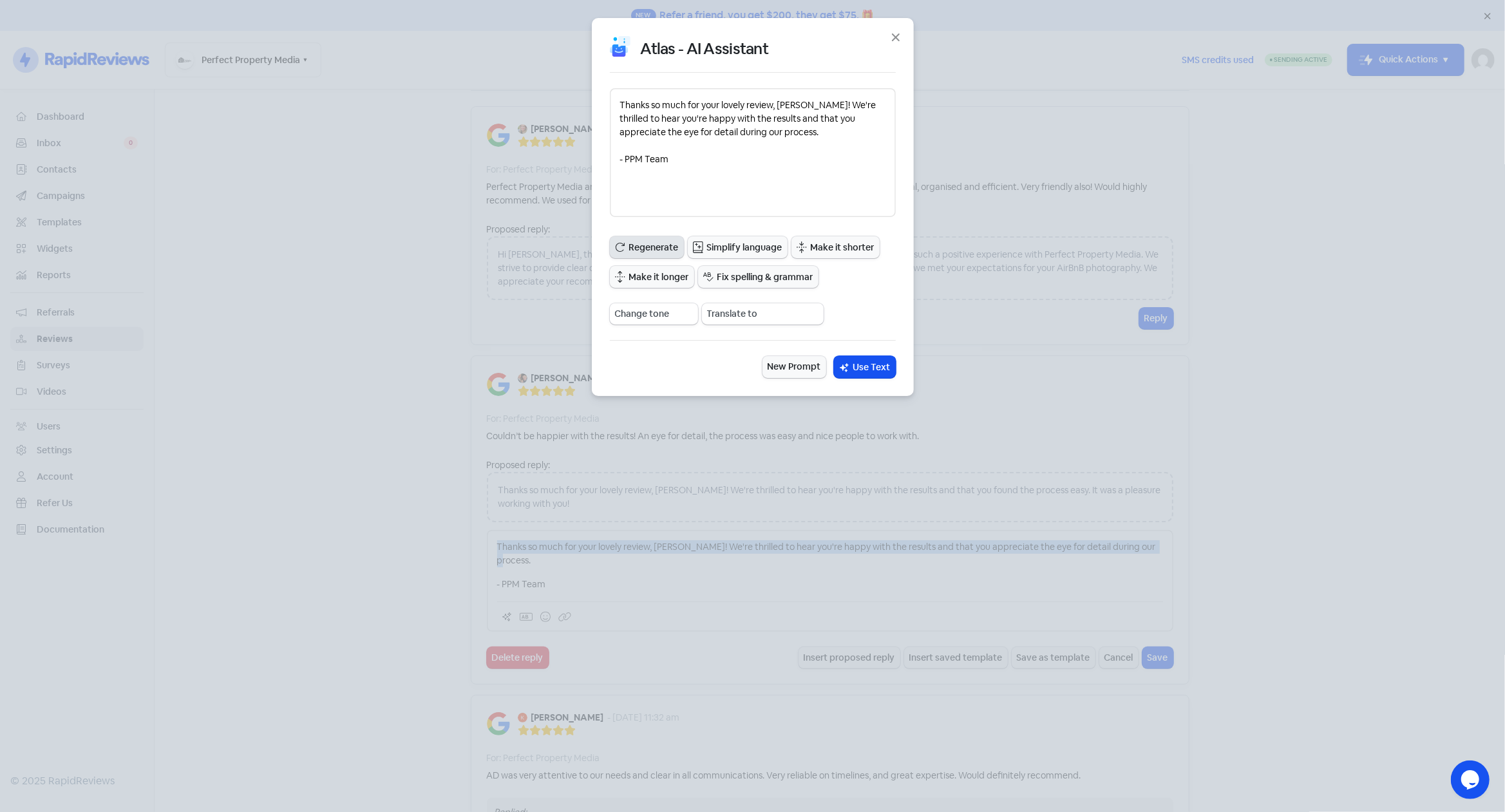
click at [652, 247] on span "Regenerate" at bounding box center [654, 247] width 50 height 13
drag, startPoint x: 658, startPoint y: 153, endPoint x: 617, endPoint y: 102, distance: 65.4
click at [617, 102] on textarea "Thank you for your kind words, [PERSON_NAME]! We are delighted to know that you…" at bounding box center [753, 152] width 286 height 129
click at [872, 363] on span "Use Text" at bounding box center [871, 367] width 37 height 13
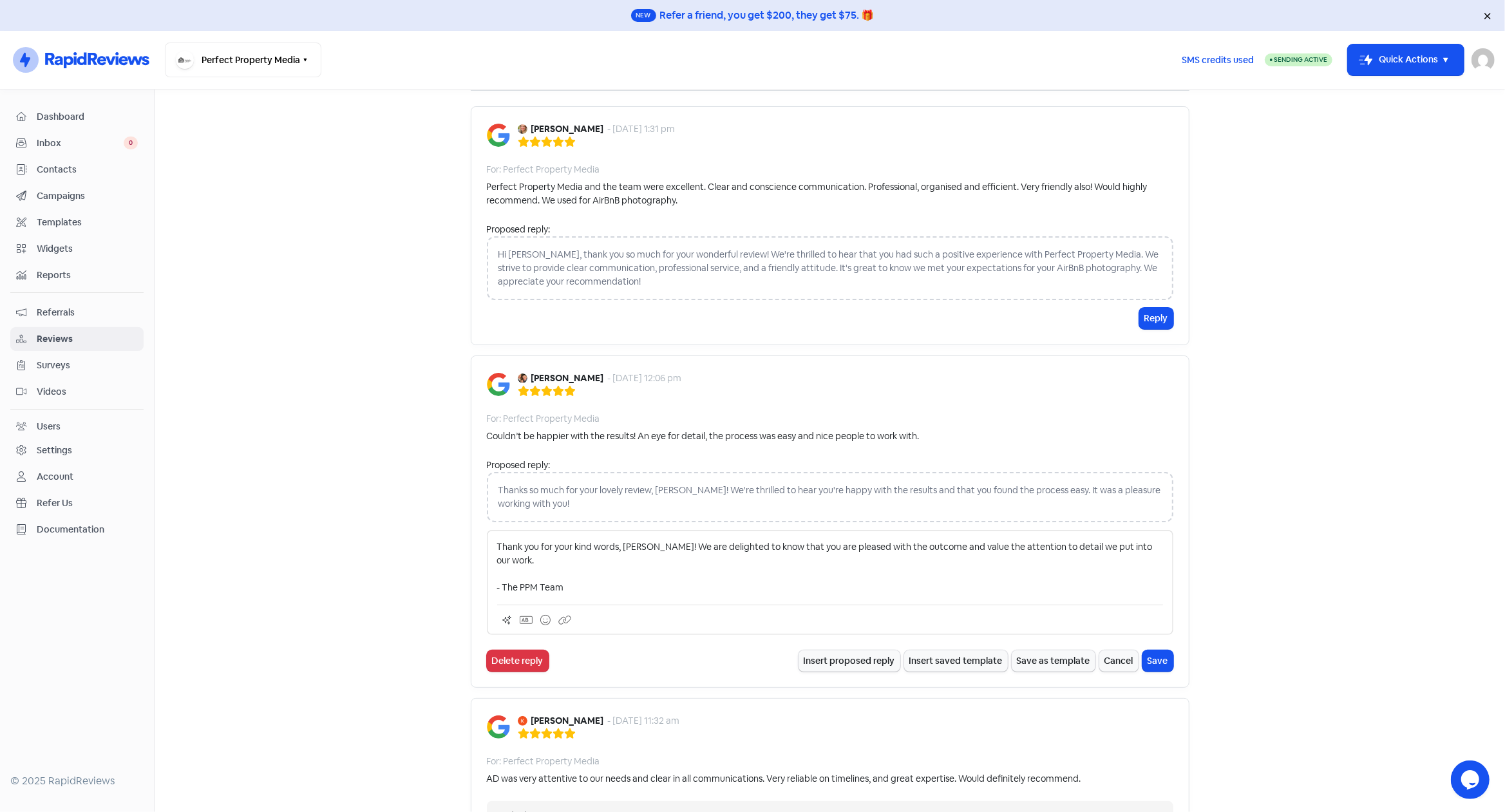
click at [507, 570] on p "Thank you for your kind words, [PERSON_NAME]! We are delighted to know that you…" at bounding box center [830, 567] width 666 height 54
click at [1155, 650] on button "Save" at bounding box center [1158, 660] width 31 height 21
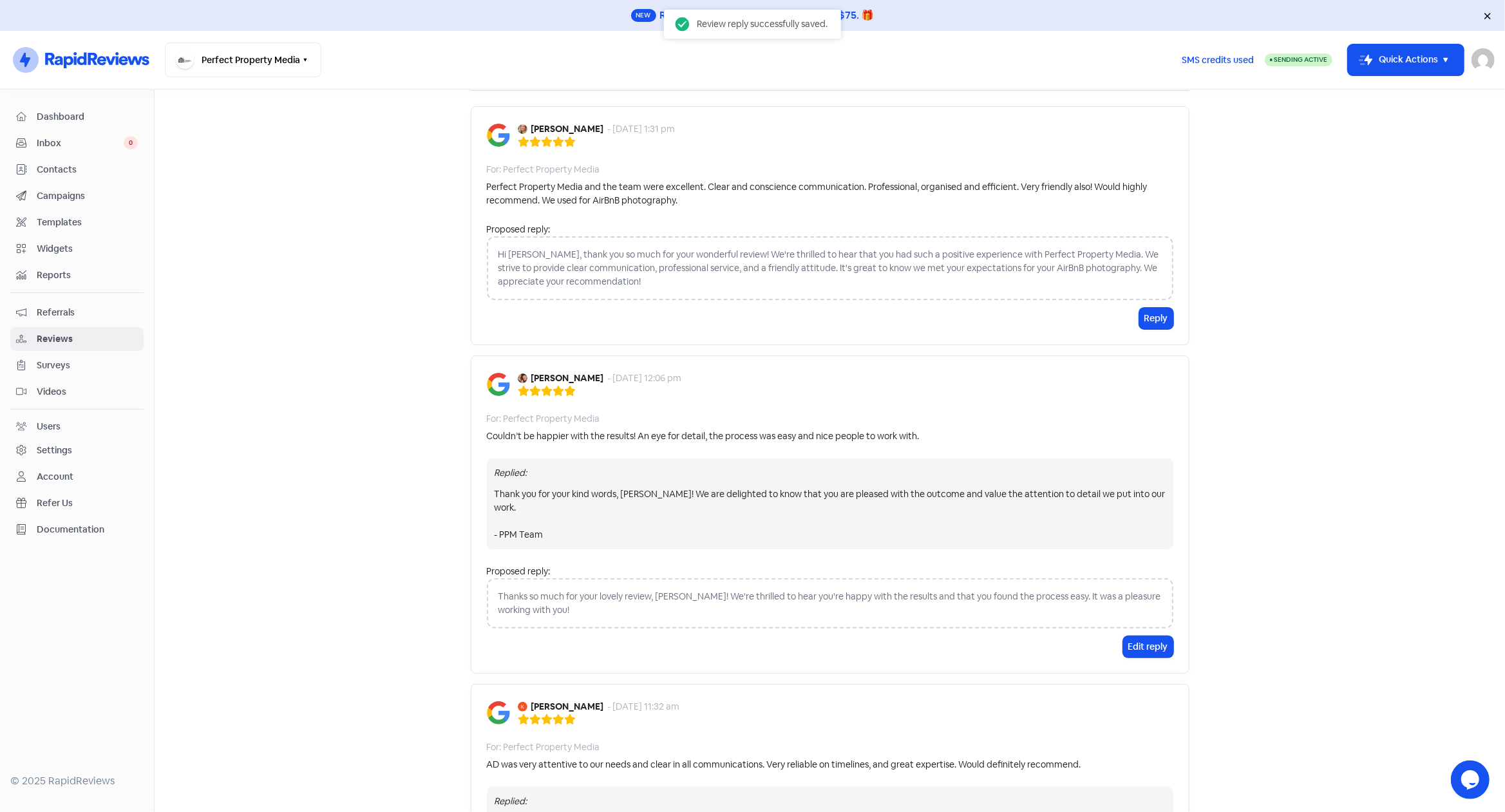
scroll to position [0, 0]
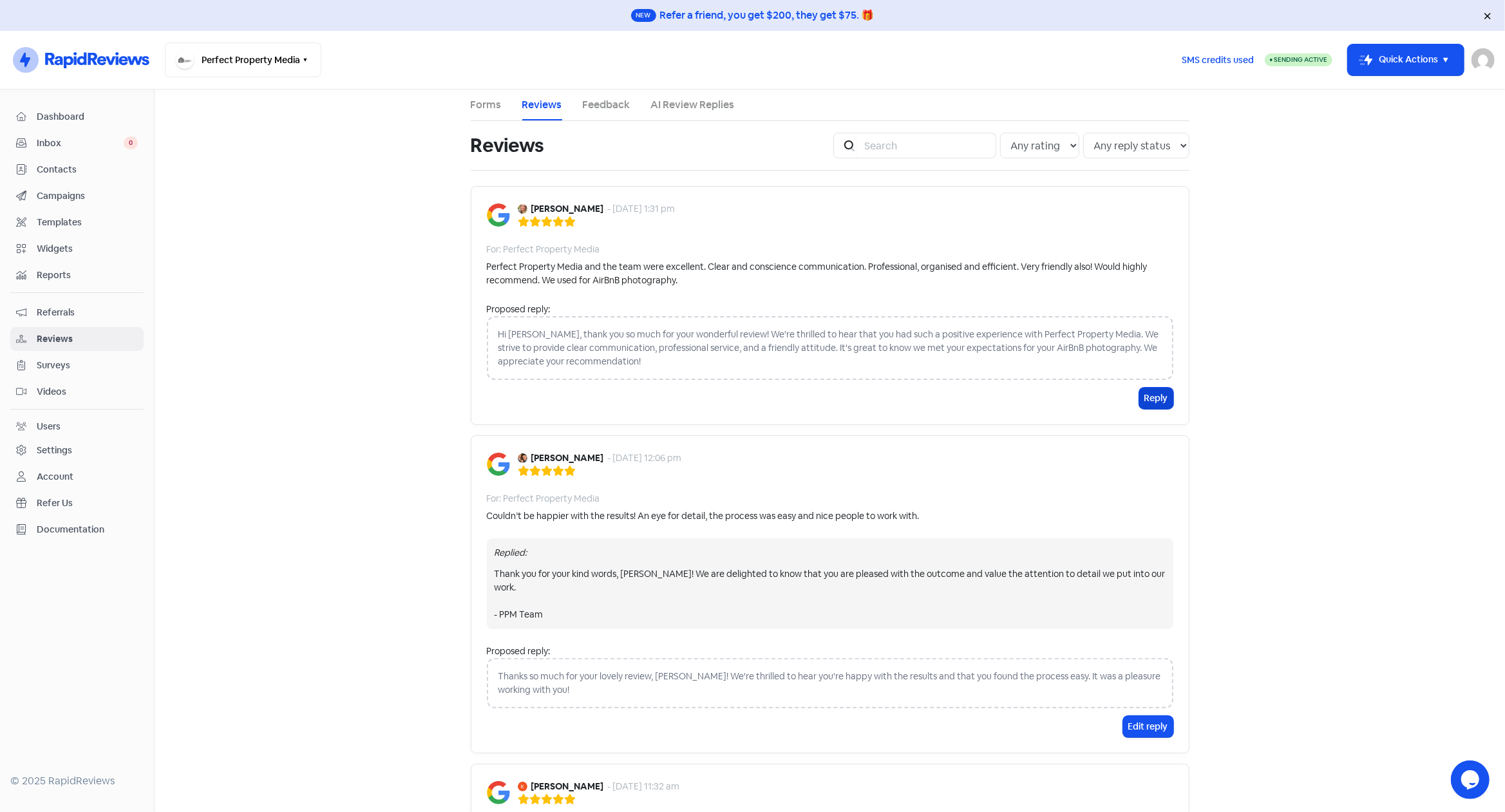
click at [1147, 401] on button "Reply" at bounding box center [1156, 398] width 34 height 21
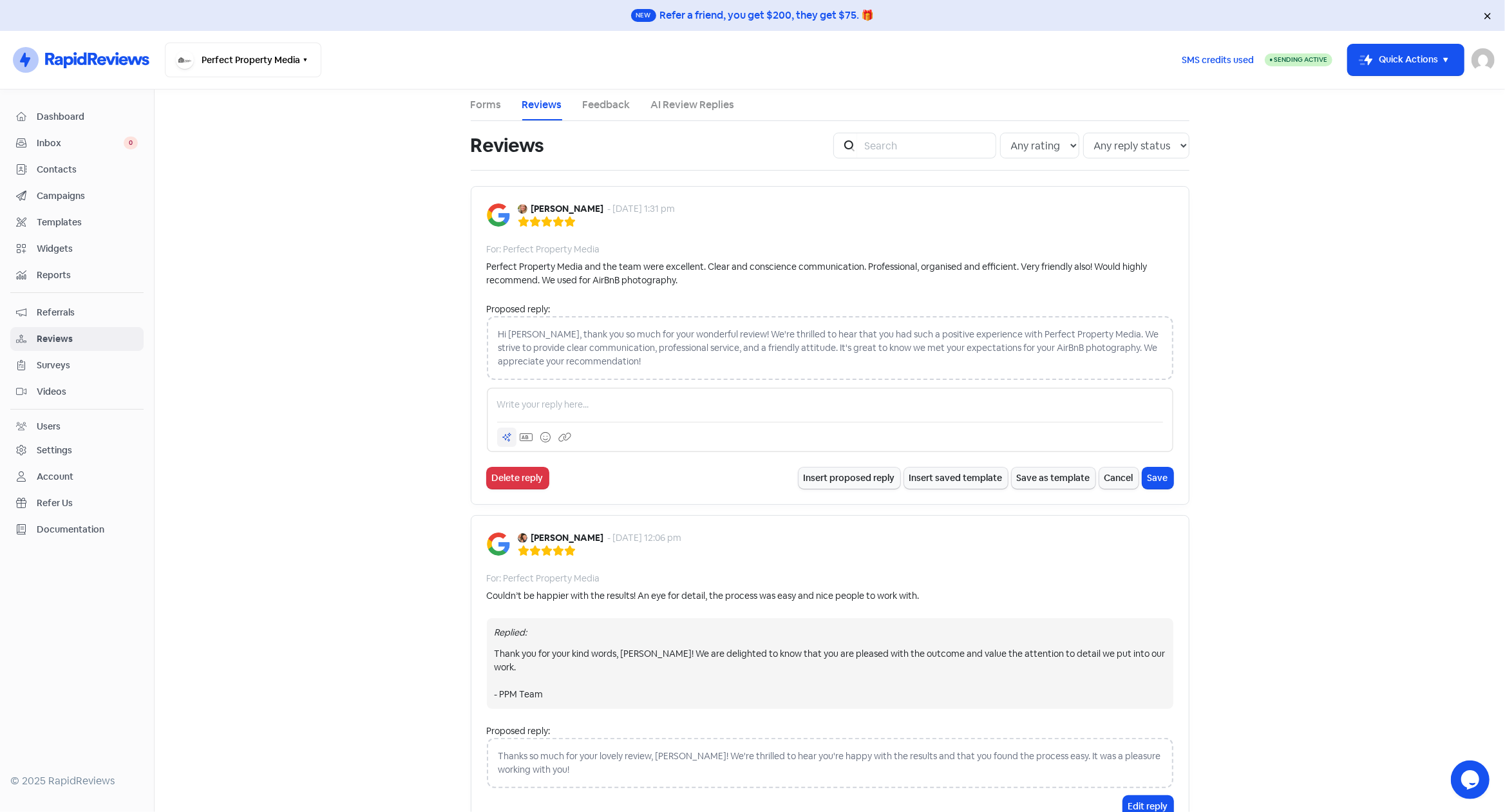
click at [506, 433] on div at bounding box center [507, 437] width 19 height 19
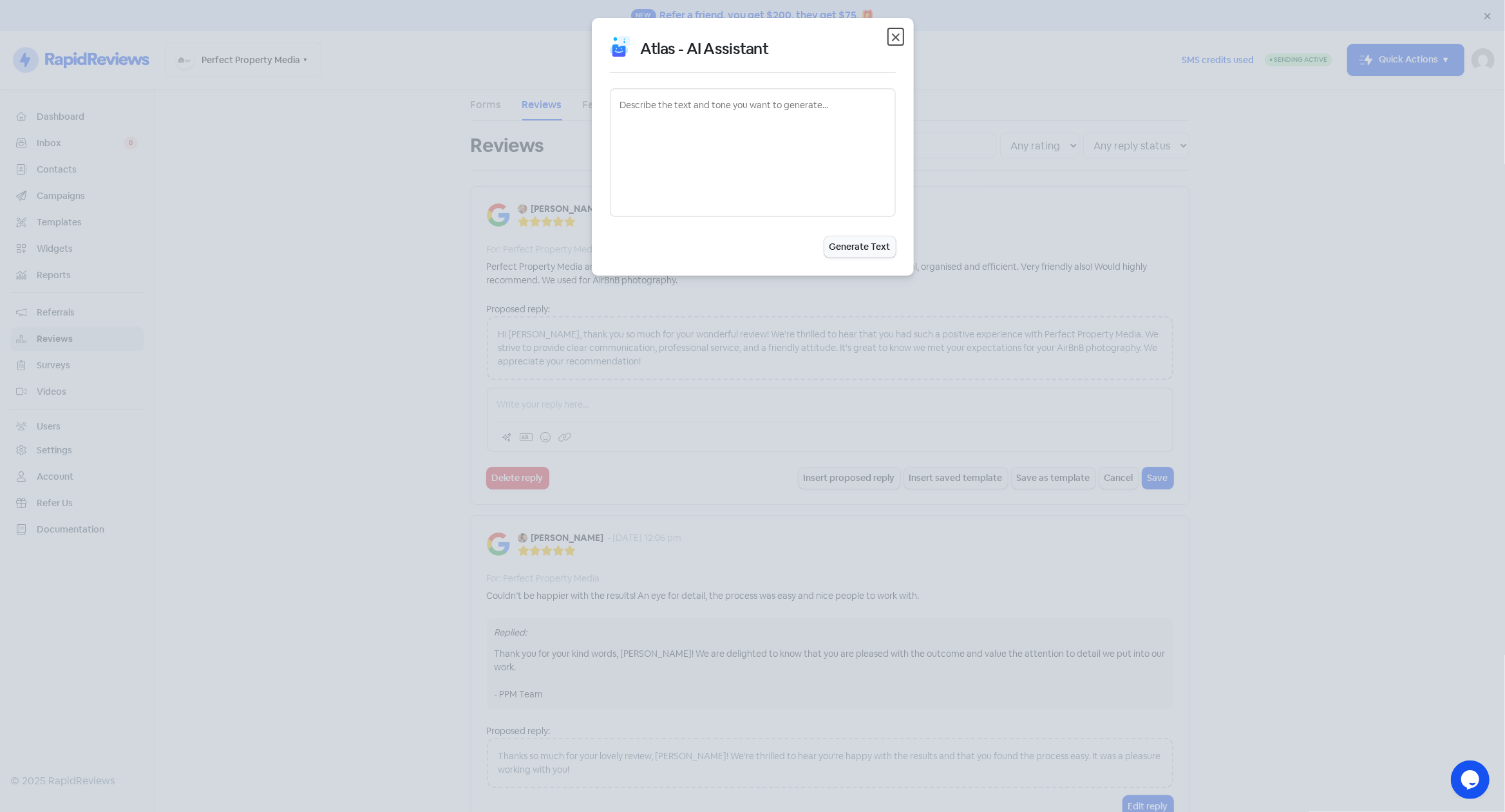
click at [898, 34] on icon "button" at bounding box center [895, 37] width 8 height 8
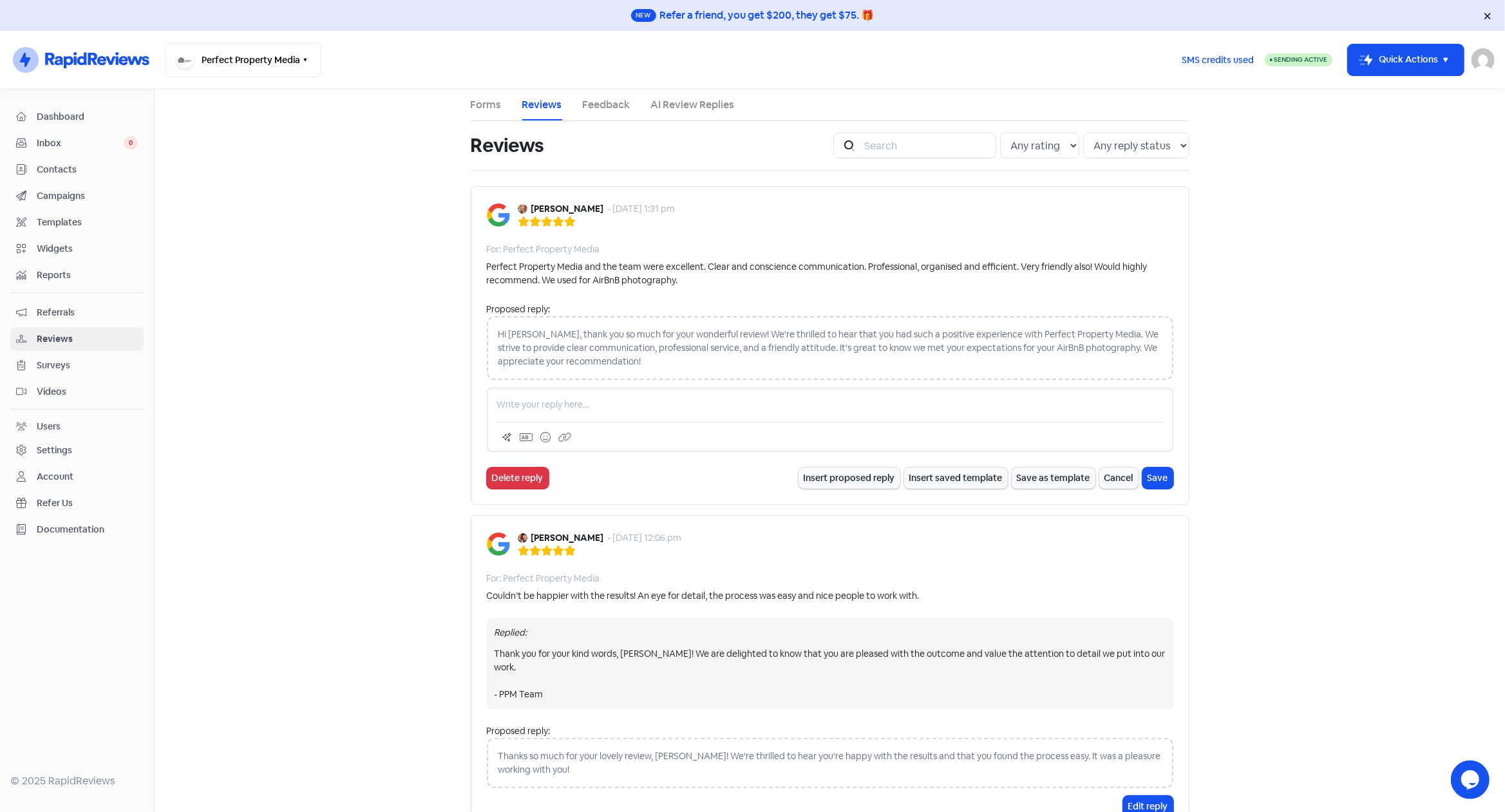
drag, startPoint x: 707, startPoint y: 342, endPoint x: 708, endPoint y: 353, distance: 11.0
click at [707, 342] on div "Hi [PERSON_NAME], thank you so much for your wonderful review! We're thrilled t…" at bounding box center [829, 347] width 686 height 64
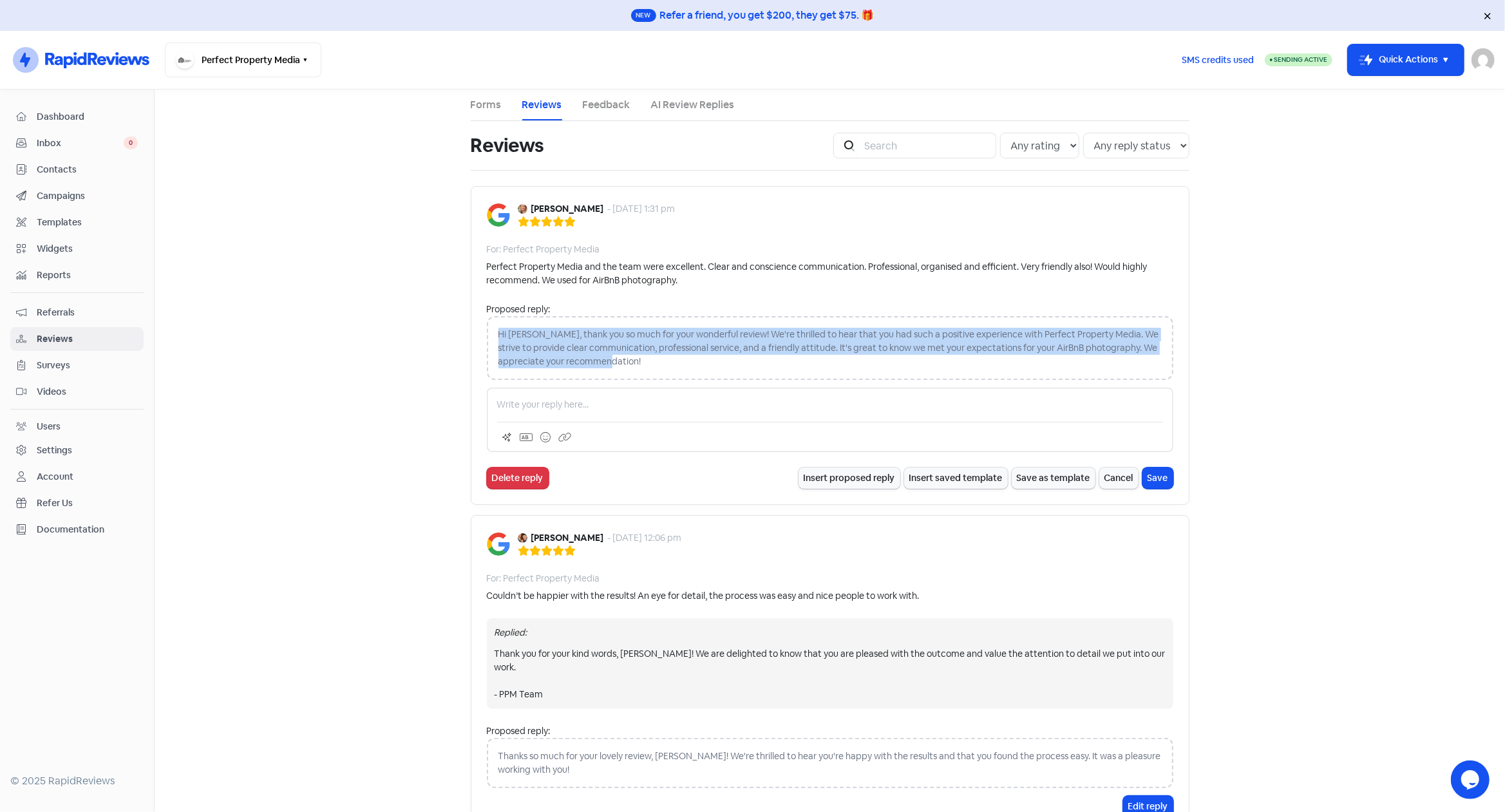
drag, startPoint x: 655, startPoint y: 361, endPoint x: 485, endPoint y: 333, distance: 172.3
click at [487, 333] on div "Hi [PERSON_NAME], thank you so much for your wonderful review! We're thrilled t…" at bounding box center [829, 347] width 686 height 64
copy div "Hi [PERSON_NAME], thank you so much for your wonderful review! We're thrilled t…"
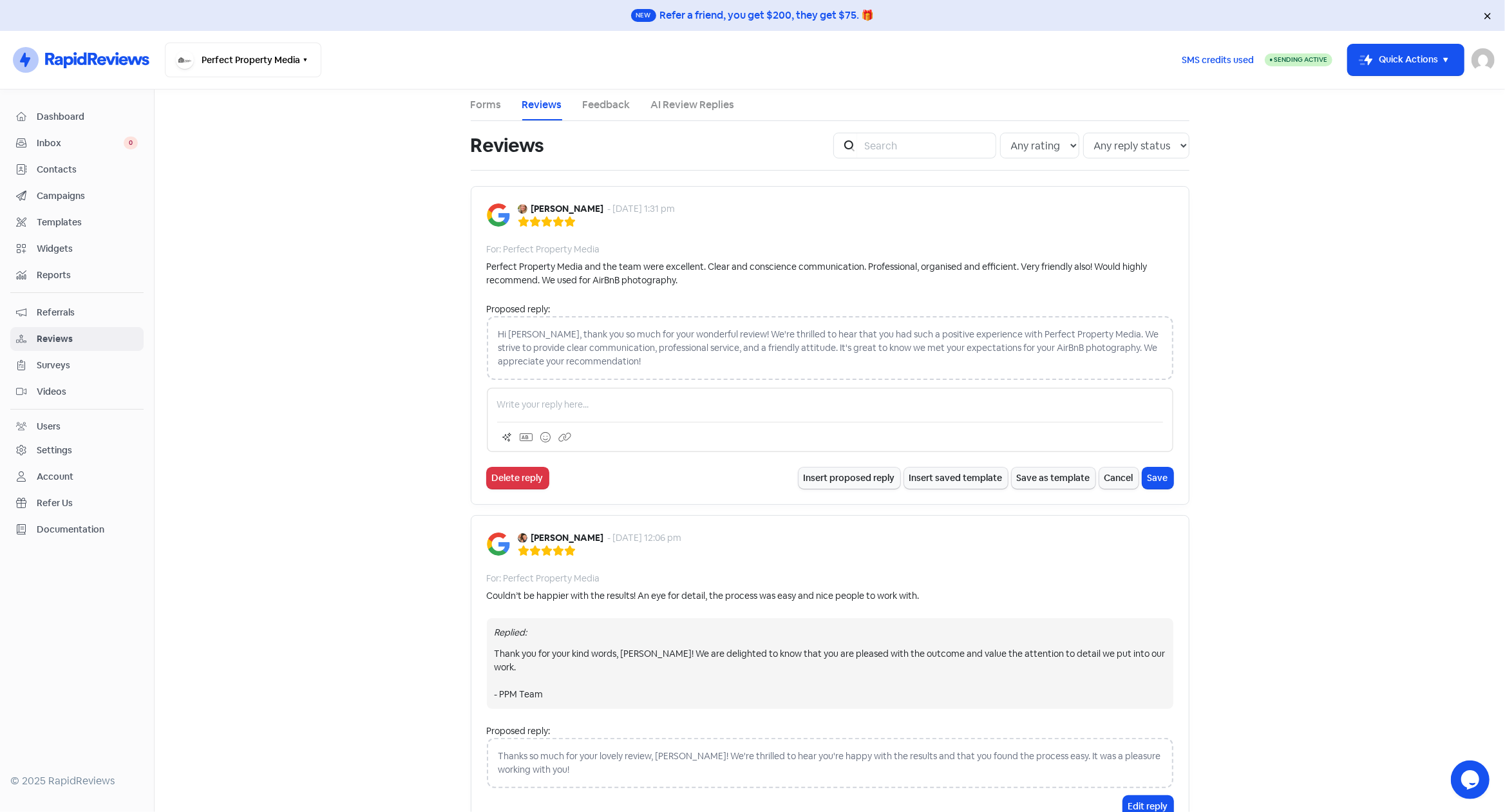
click at [568, 401] on p at bounding box center [830, 405] width 666 height 13
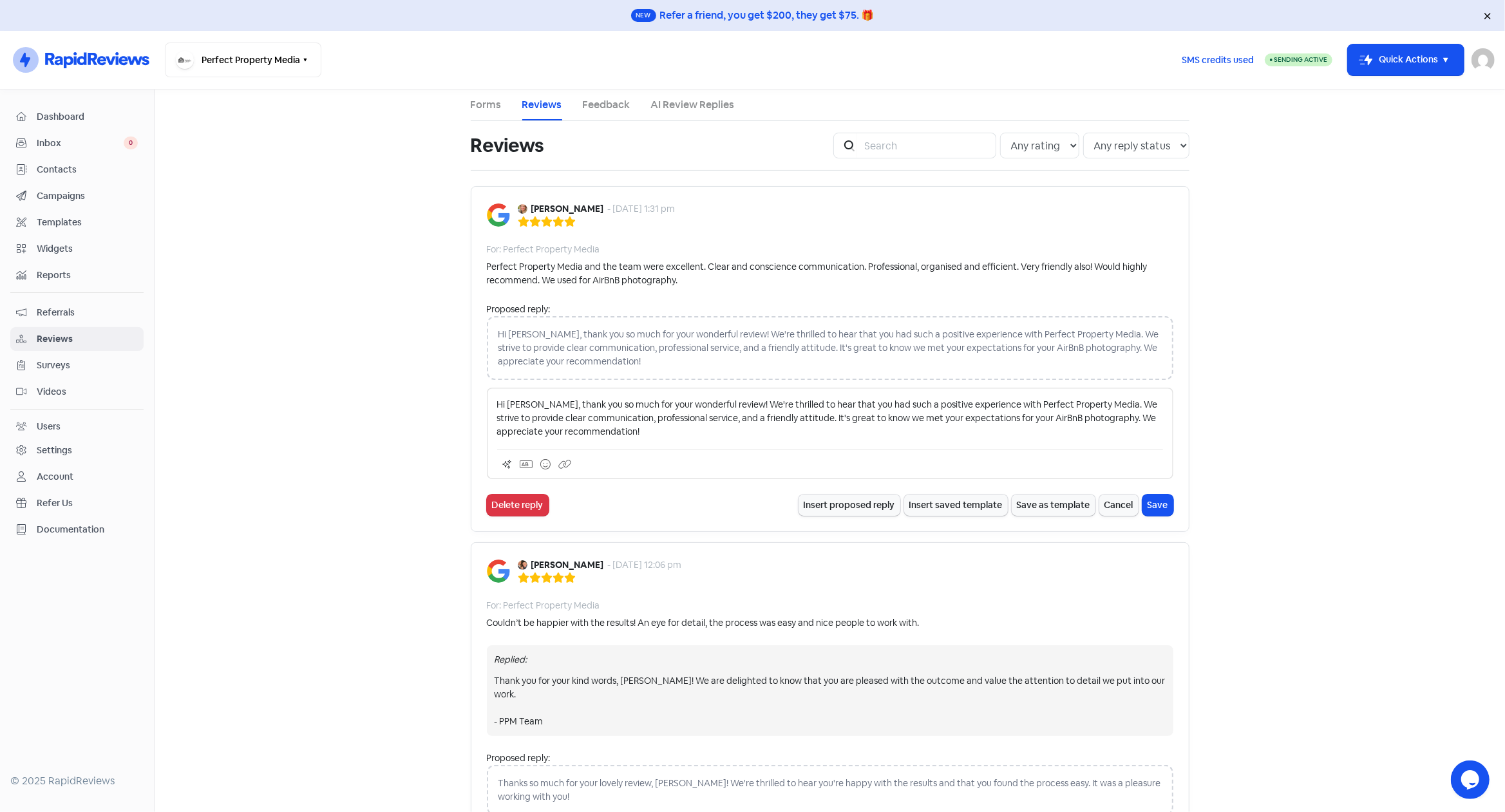
click at [649, 429] on p "Hi [PERSON_NAME], thank you so much for your wonderful review! We're thrilled t…" at bounding box center [830, 418] width 666 height 41
click at [504, 464] on icon at bounding box center [507, 464] width 10 height 10
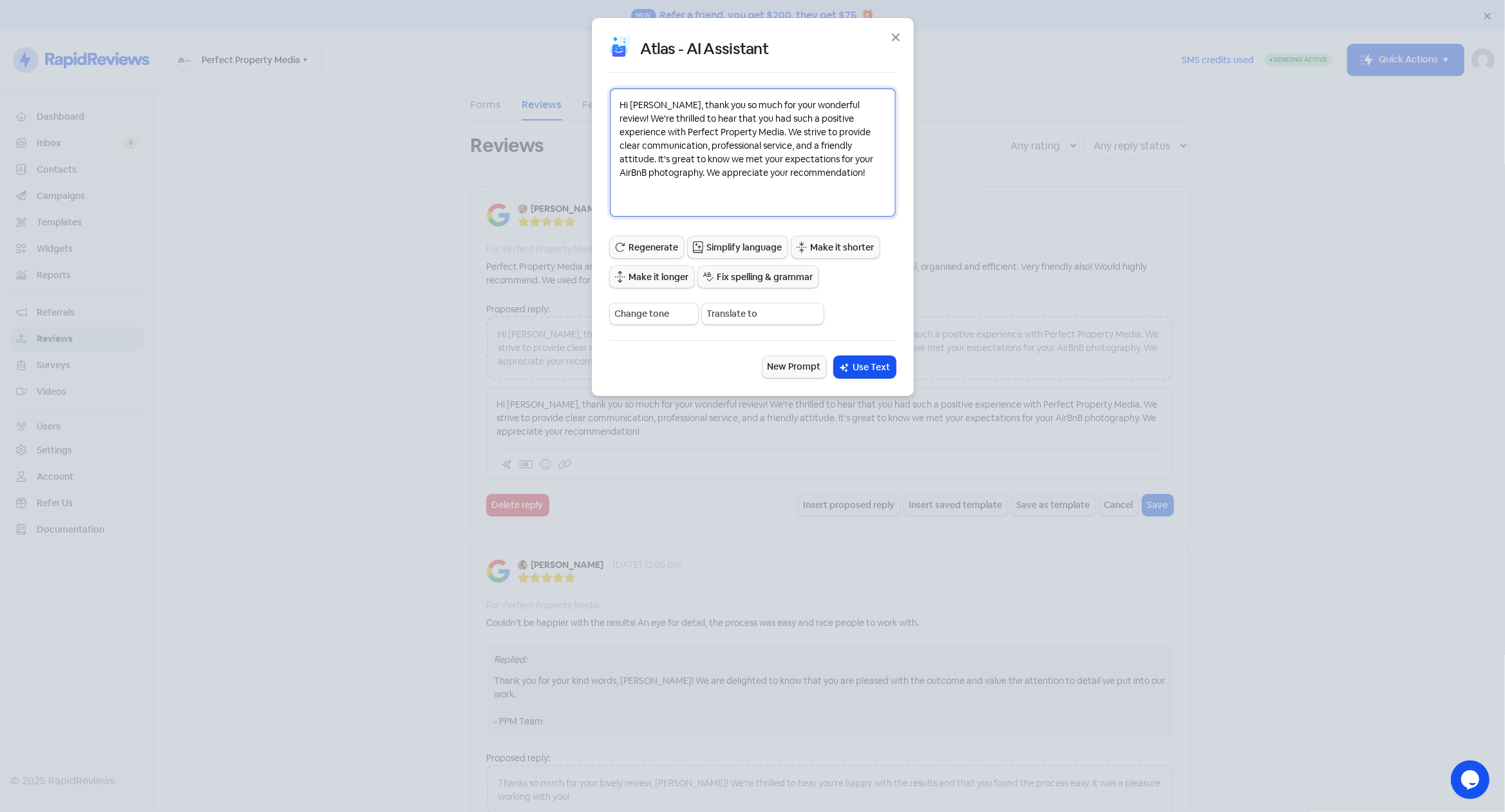
click at [745, 122] on textarea "Hi [PERSON_NAME], thank you so much for your wonderful review! We're thrilled t…" at bounding box center [753, 152] width 286 height 129
drag, startPoint x: 806, startPoint y: 132, endPoint x: 866, endPoint y: 143, distance: 61.0
click at [866, 143] on textarea "Hi [PERSON_NAME], thank you so much for your wonderful review! We're thrilled t…" at bounding box center [753, 152] width 286 height 129
drag, startPoint x: 679, startPoint y: 175, endPoint x: 722, endPoint y: 134, distance: 59.4
click at [722, 134] on textarea "Hi [PERSON_NAME], thank you so much for your wonderful review! We're thrilled t…" at bounding box center [753, 152] width 286 height 129
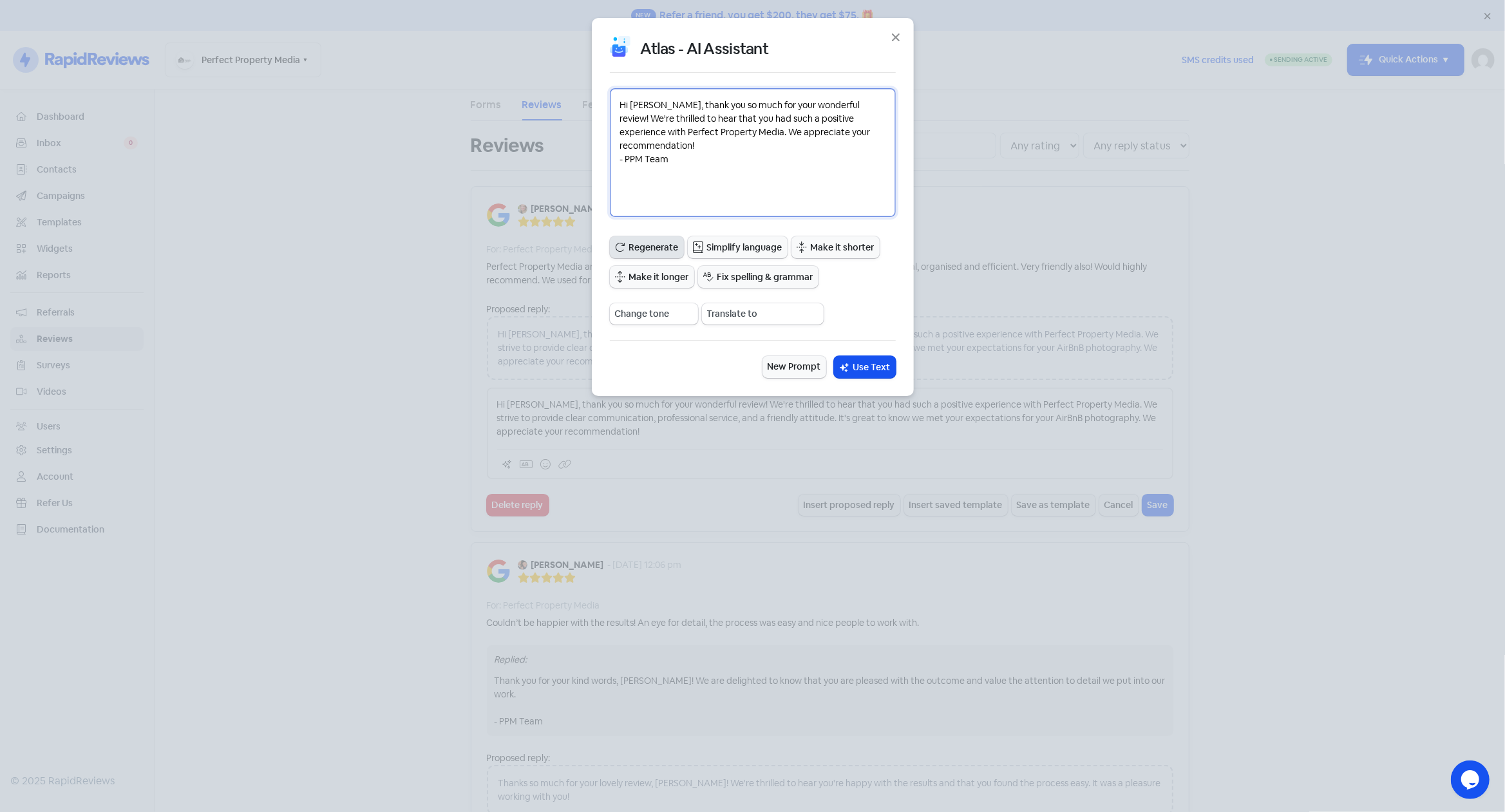
type textarea "Hi [PERSON_NAME], thank you so much for your wonderful review! We're thrilled t…"
click at [658, 242] on span "Regenerate" at bounding box center [654, 247] width 50 height 13
click at [799, 147] on textarea "Hello [PERSON_NAME], we want to express our gratitude for the fantastic review …" at bounding box center [753, 152] width 286 height 129
type textarea "Hello [PERSON_NAME], we want to express our gratitude for the fantastic review …"
click at [665, 249] on span "Regenerate" at bounding box center [654, 247] width 50 height 13
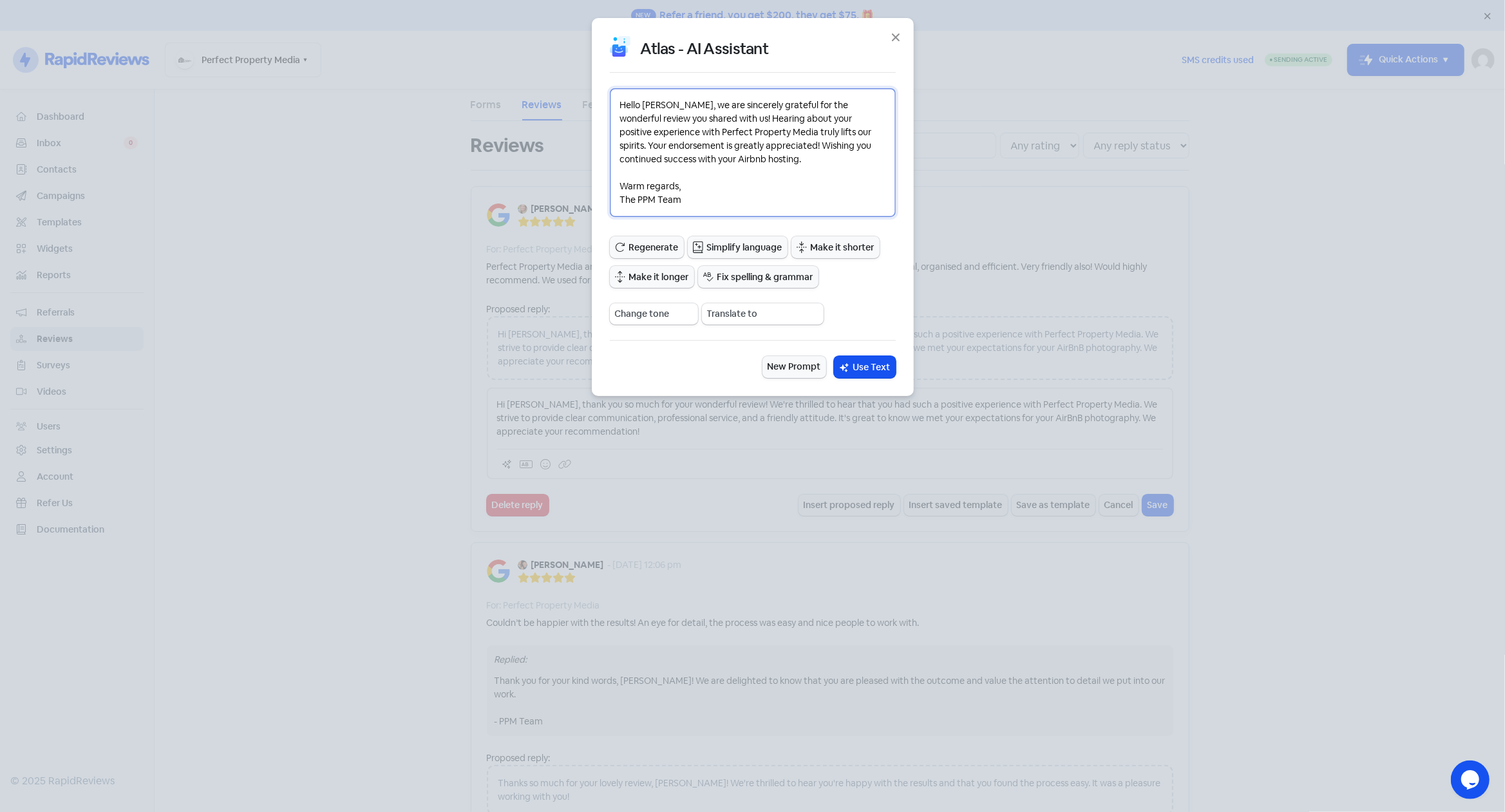
click at [656, 104] on textarea "Hello [PERSON_NAME], we are sincerely grateful for the wonderful review you sha…" at bounding box center [753, 152] width 286 height 129
click at [716, 175] on textarea "Hello [PERSON_NAME], we are sincerely grateful for the wonderful review you sha…" at bounding box center [753, 152] width 286 height 129
click at [703, 163] on textarea "Hello [PERSON_NAME], we are sincerely grateful for the wonderful review you sha…" at bounding box center [753, 152] width 286 height 129
click at [706, 183] on textarea "Hello [PERSON_NAME], we are sincerely grateful for the wonderful review you sha…" at bounding box center [753, 152] width 286 height 129
drag, startPoint x: 691, startPoint y: 187, endPoint x: 618, endPoint y: 189, distance: 73.0
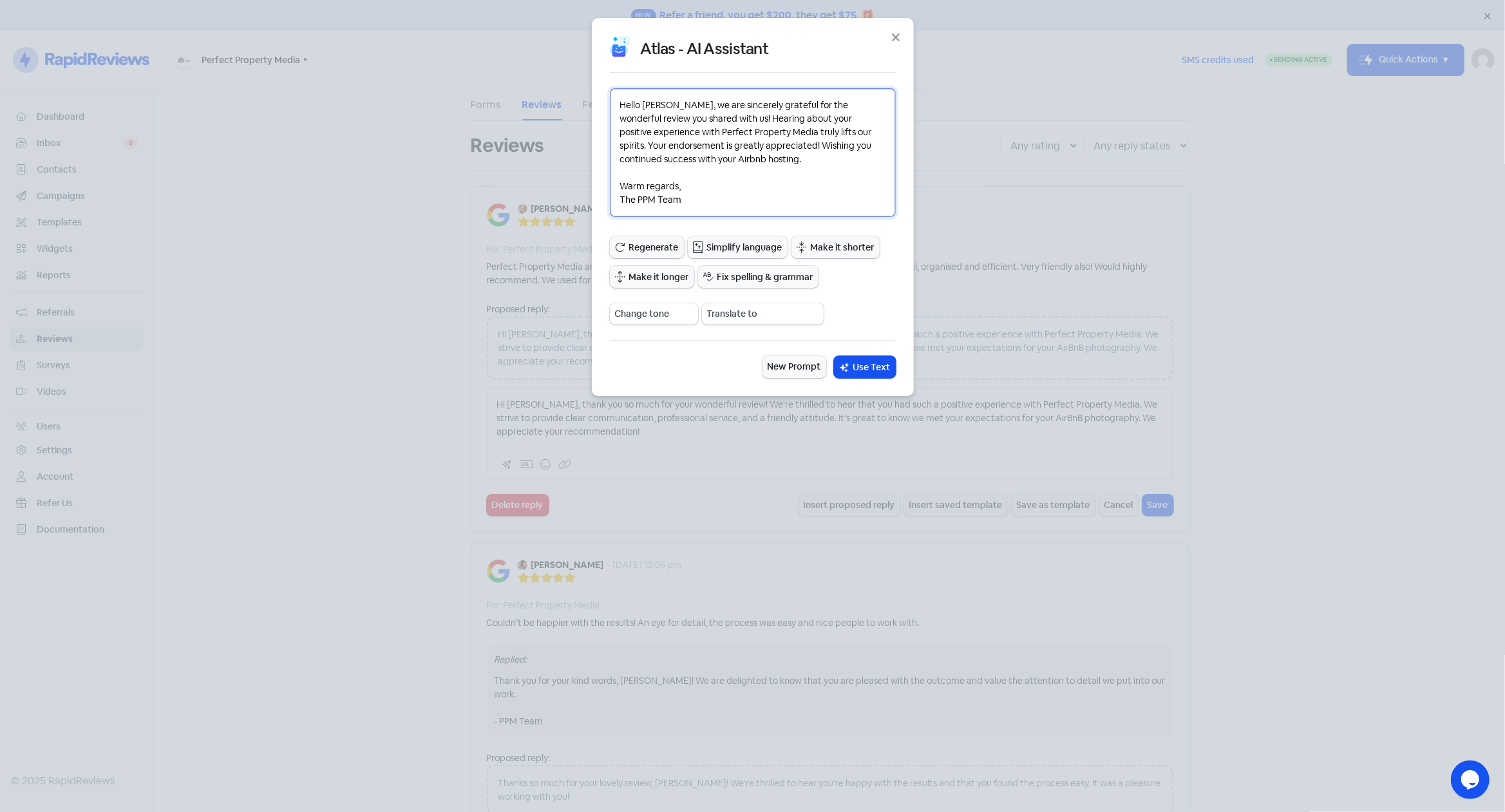
click at [618, 189] on textarea "Hello [PERSON_NAME], we are sincerely grateful for the wonderful review you sha…" at bounding box center [753, 152] width 286 height 129
type textarea "Hello [PERSON_NAME], we are sincerely grateful for the wonderful review you sha…"
click at [874, 363] on span "Use Text" at bounding box center [871, 367] width 37 height 13
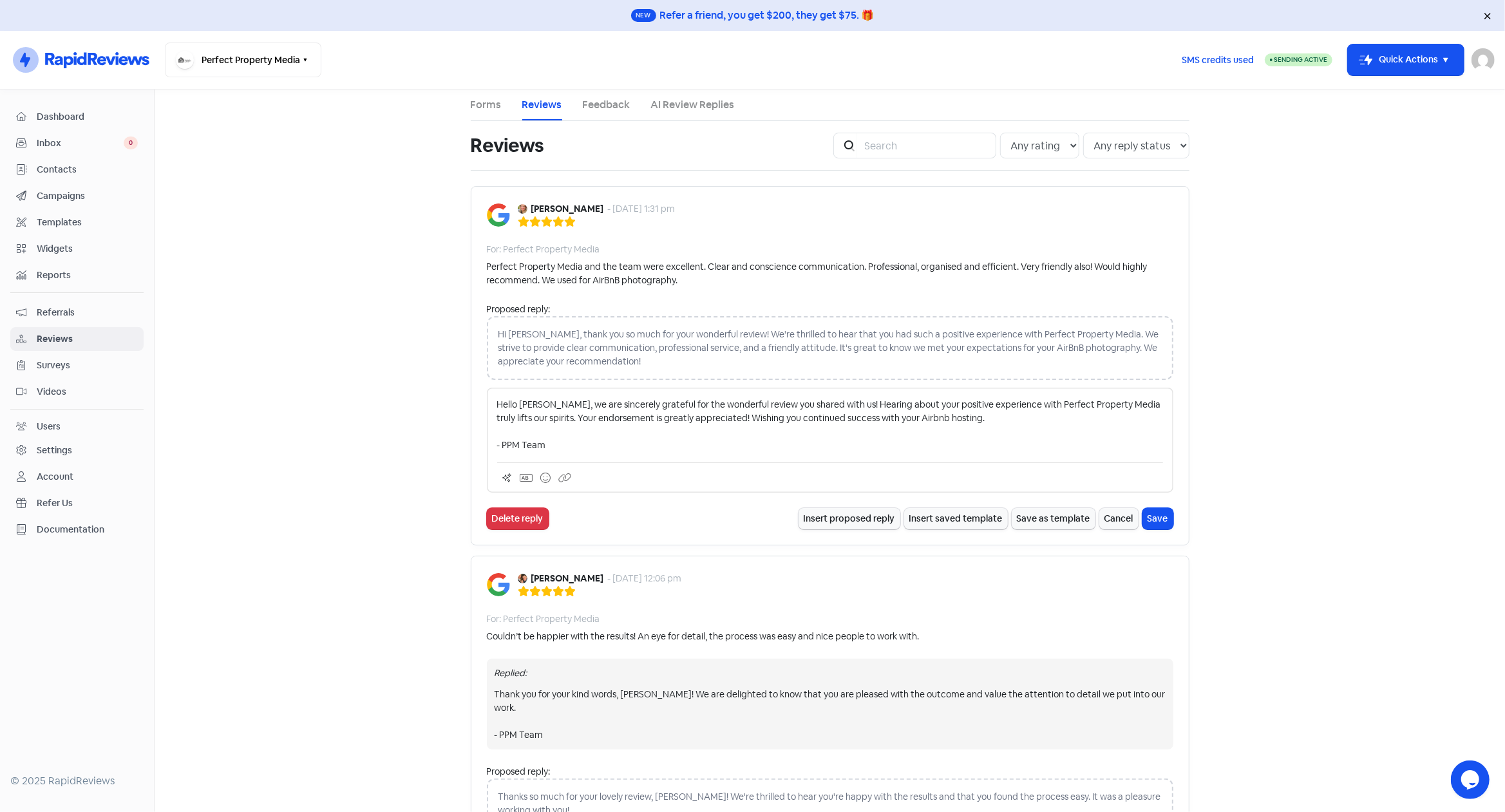
click at [530, 404] on p "Hello [PERSON_NAME], we are sincerely grateful for the wonderful review you sha…" at bounding box center [830, 425] width 666 height 54
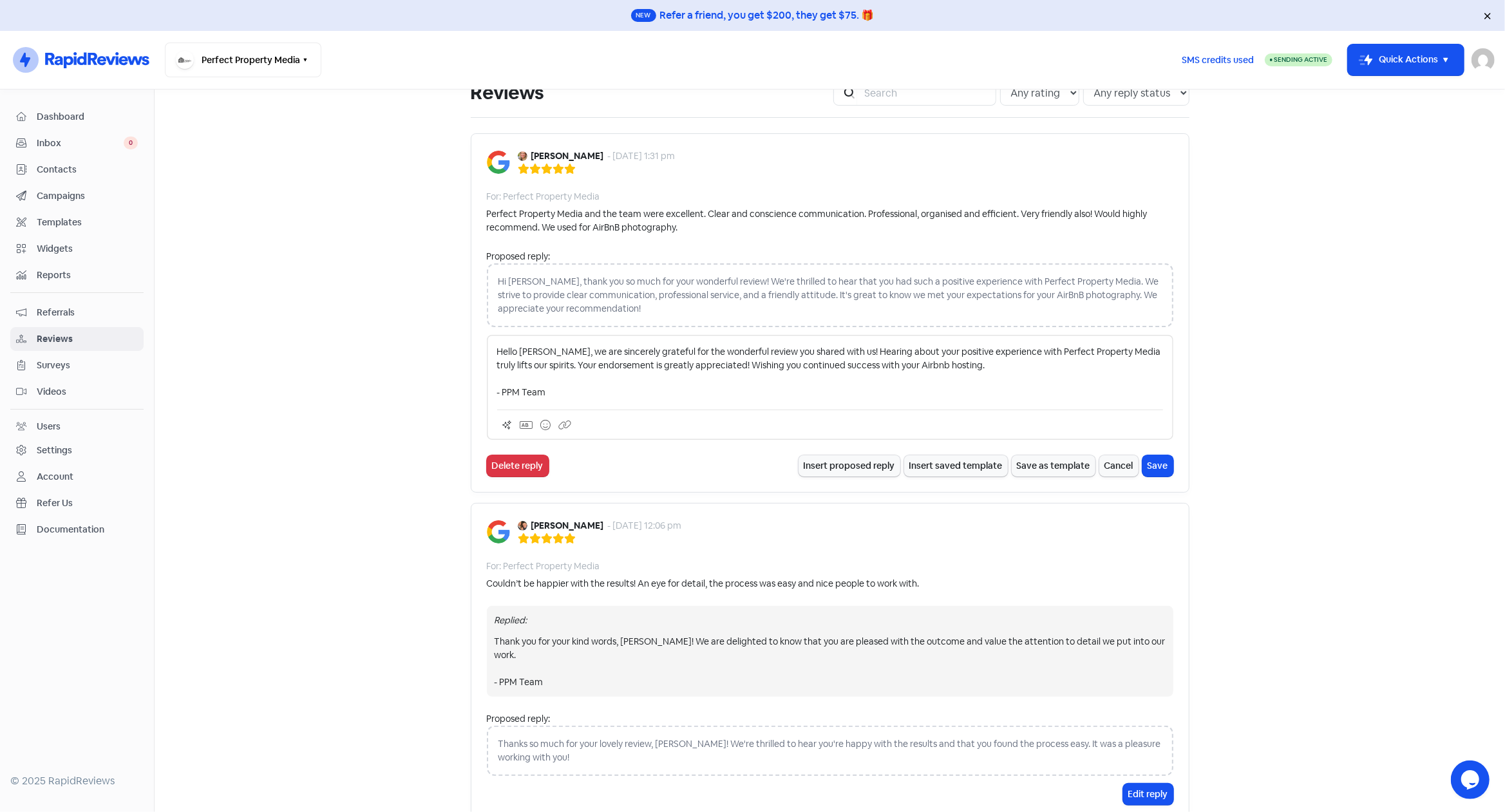
scroll to position [80, 0]
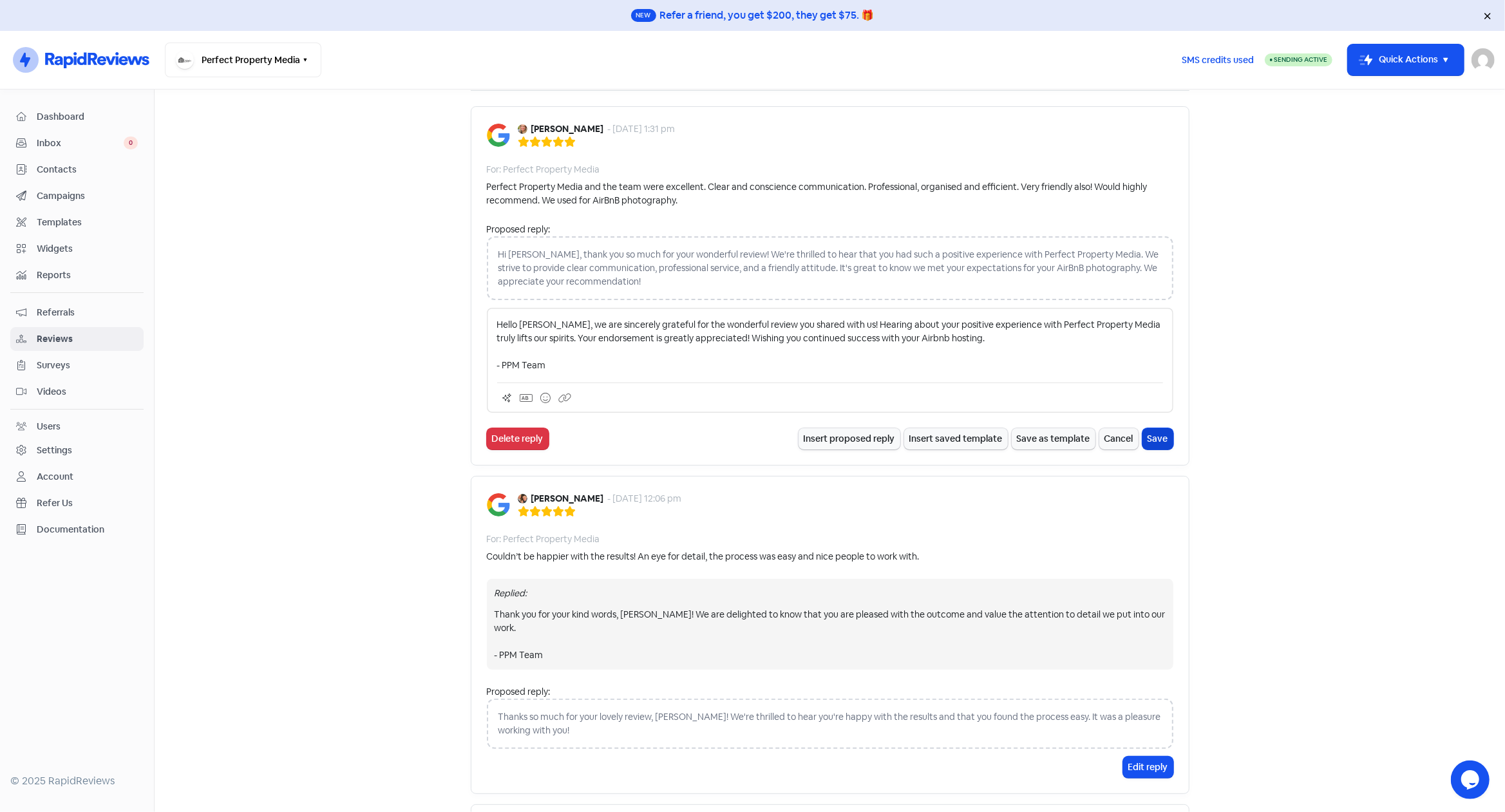
click at [1150, 435] on button "Save" at bounding box center [1158, 439] width 31 height 21
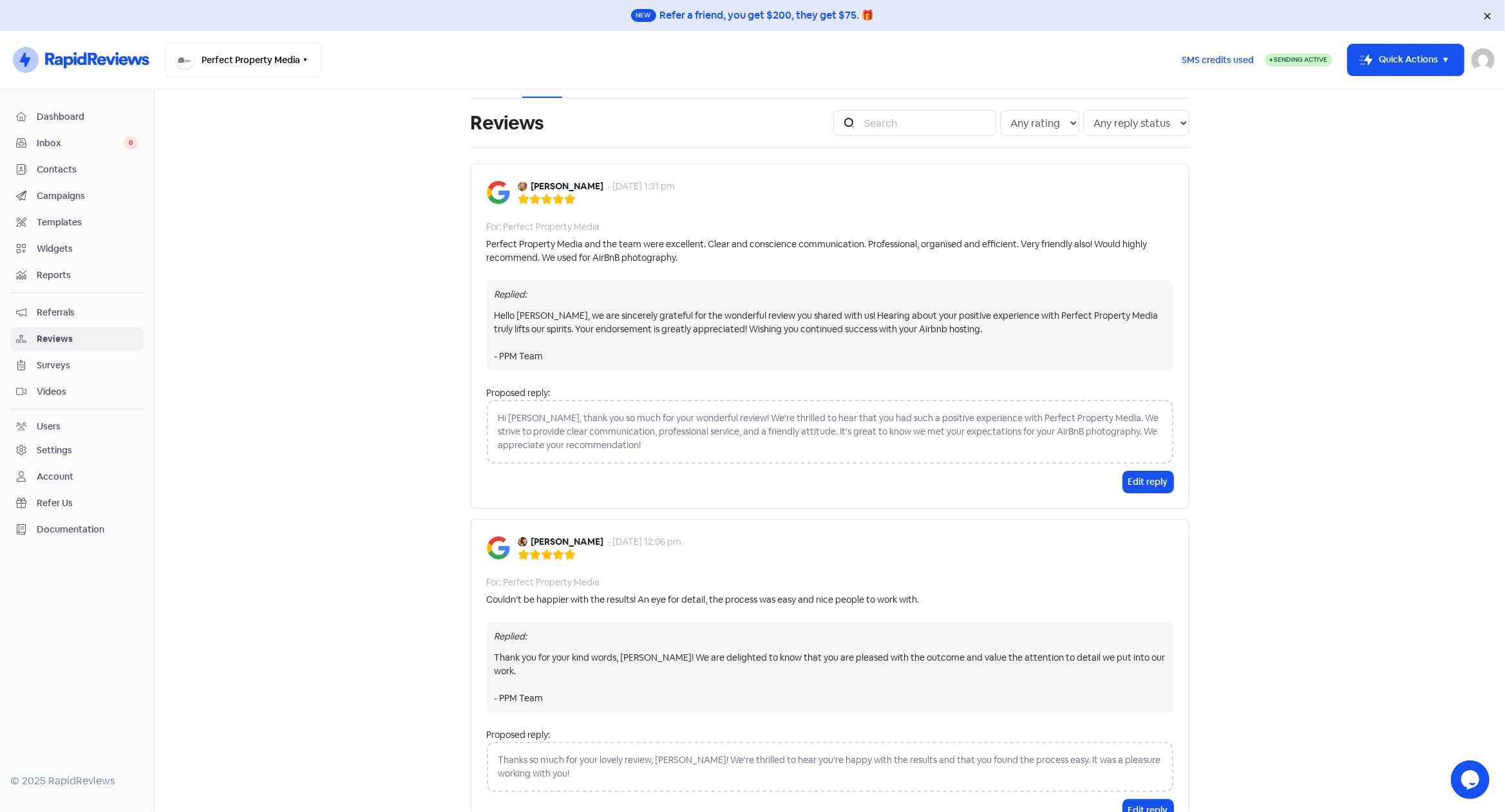
scroll to position [0, 0]
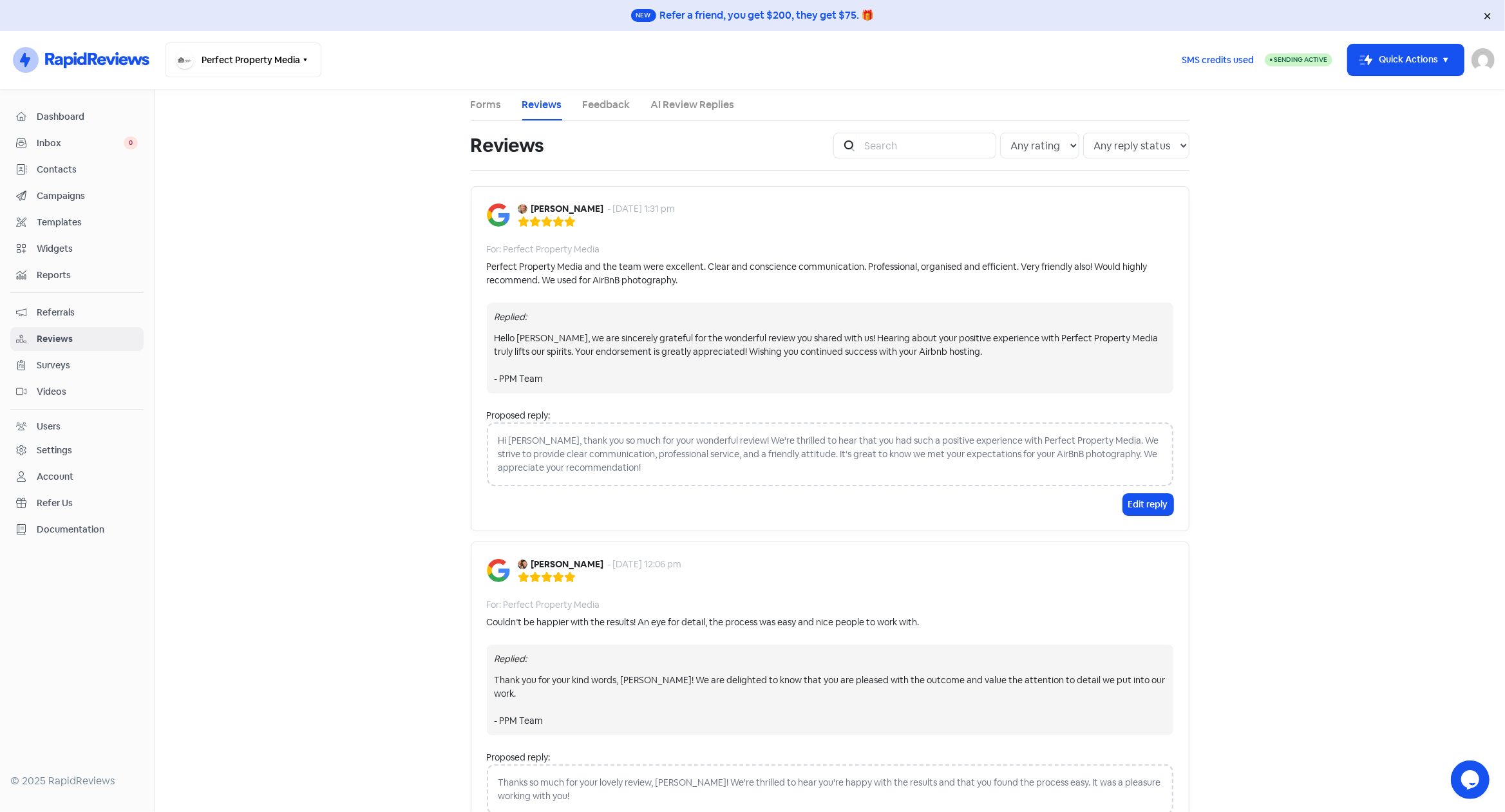
click at [60, 115] on span "Dashboard" at bounding box center [87, 116] width 101 height 13
